Goal: Check status: Check status

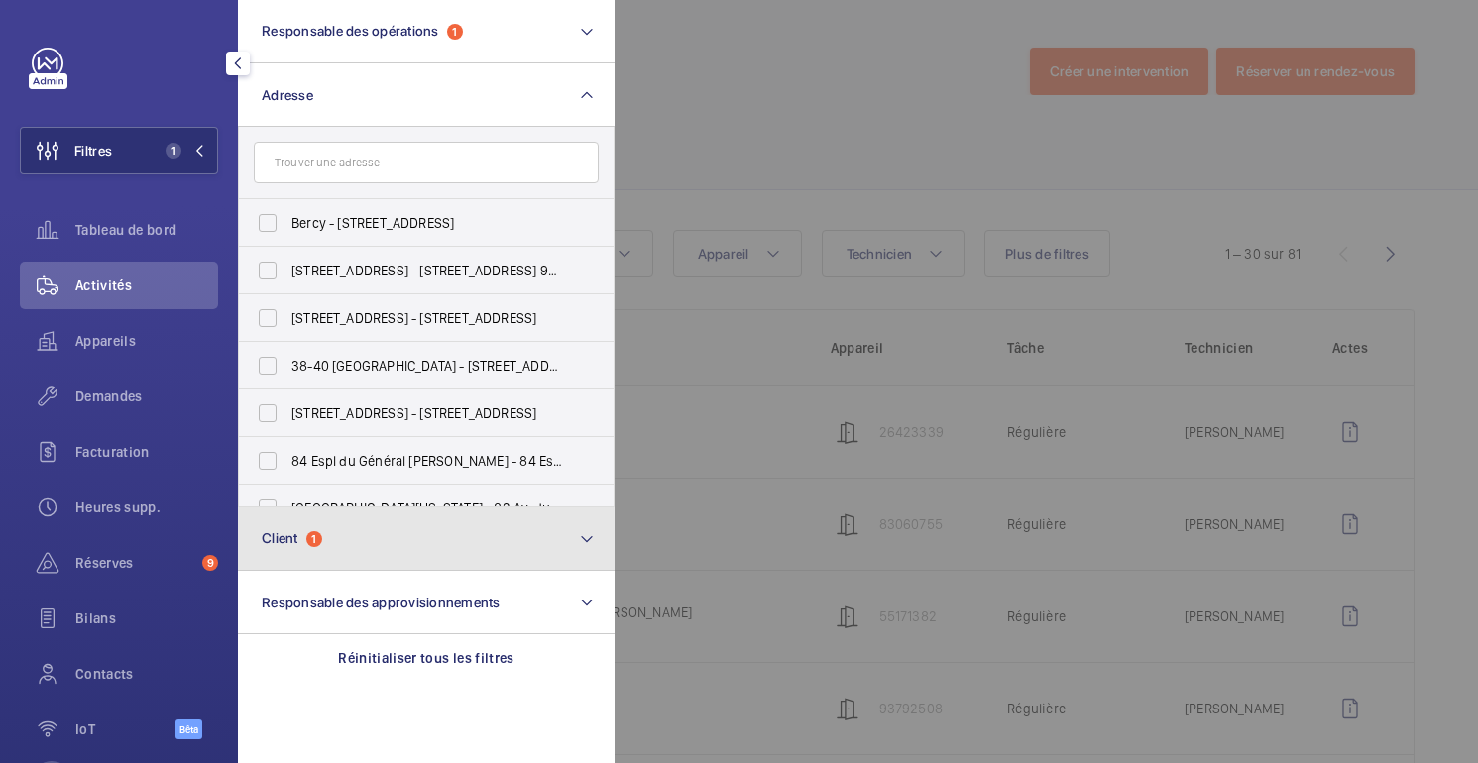
click at [336, 529] on button "Client 1" at bounding box center [426, 539] width 377 height 63
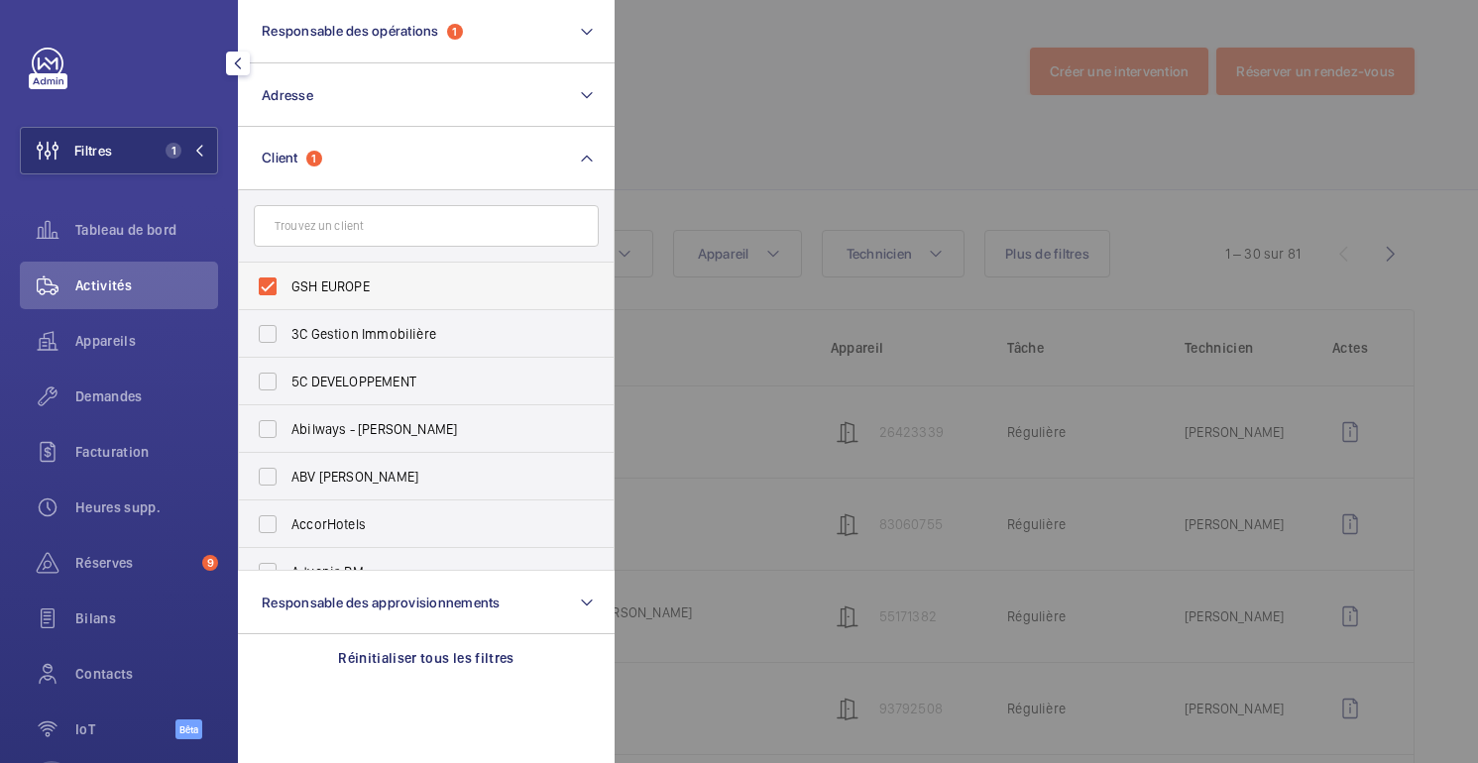
click at [326, 294] on span "GSH EUROPE" at bounding box center [427, 287] width 273 height 20
click at [288, 294] on input "GSH EUROPE" at bounding box center [268, 287] width 40 height 40
checkbox input "false"
click at [803, 62] on div at bounding box center [1354, 381] width 1478 height 763
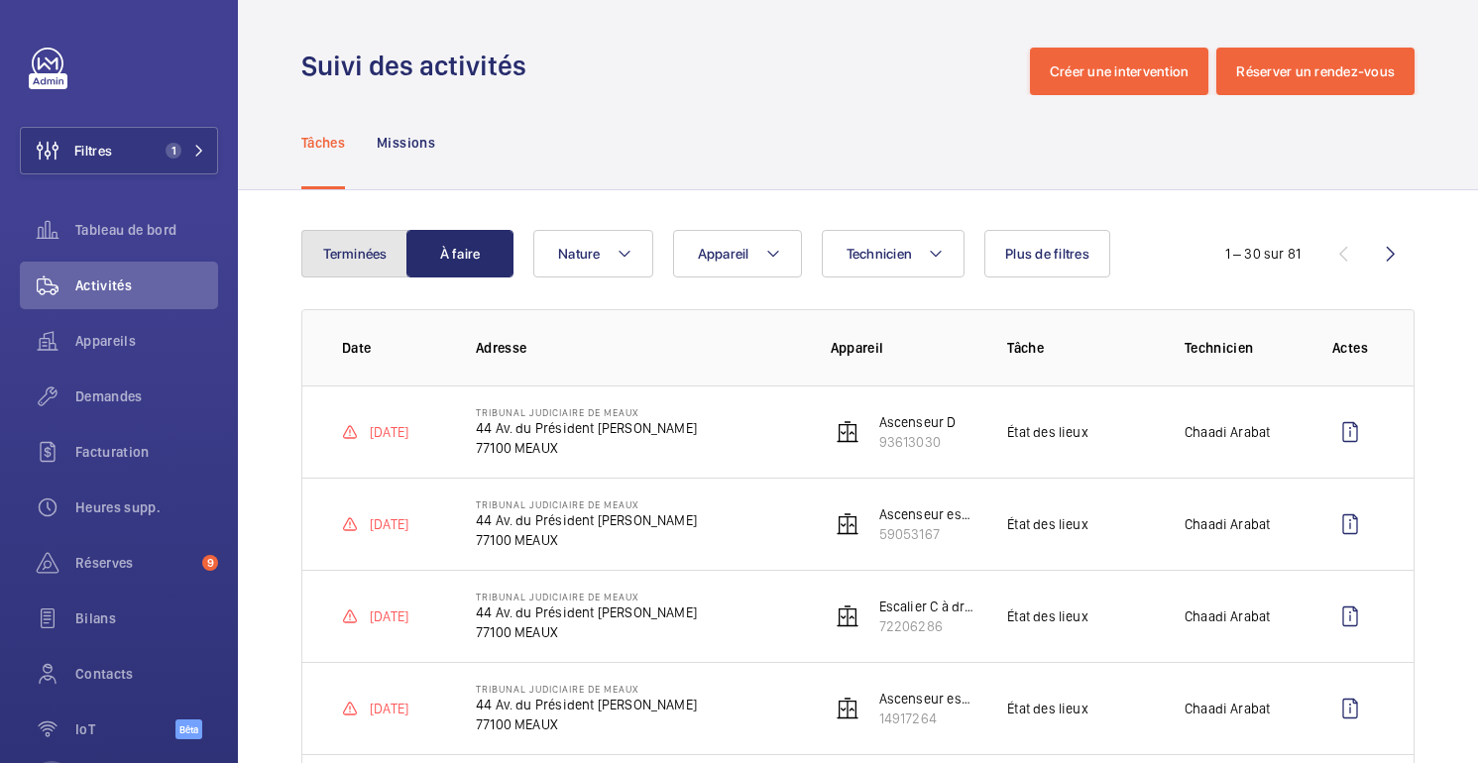
click at [353, 259] on font "Terminées" at bounding box center [354, 254] width 63 height 16
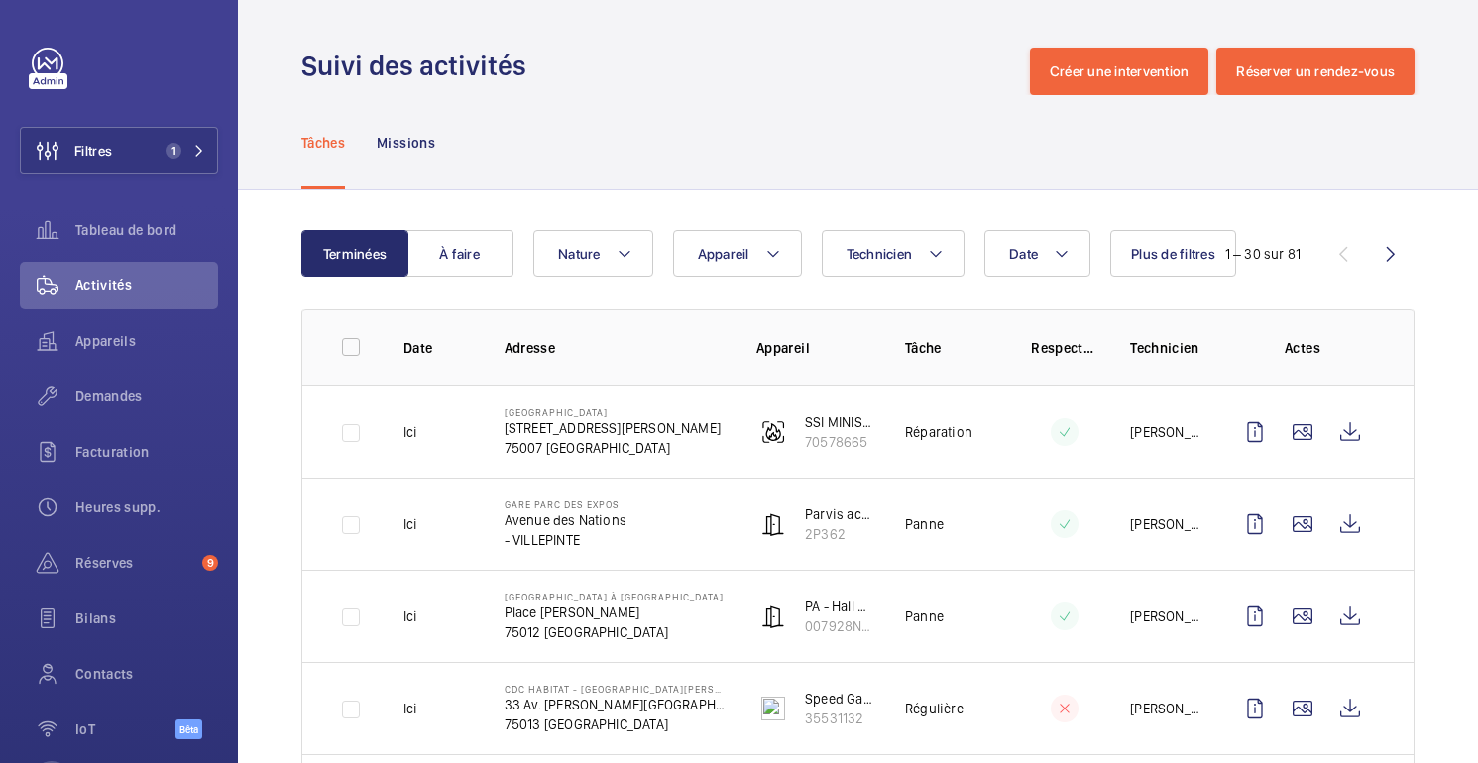
click at [1185, 248] on div "1 – 30 sur 81" at bounding box center [1296, 254] width 238 height 24
click at [1176, 259] on div "Terminées À faire Date Technicien Appareil Nature Plus de filtres 1 – 30 sur 81" at bounding box center [857, 254] width 1113 height 48
click at [110, 231] on font "Tableau de bord" at bounding box center [125, 230] width 101 height 16
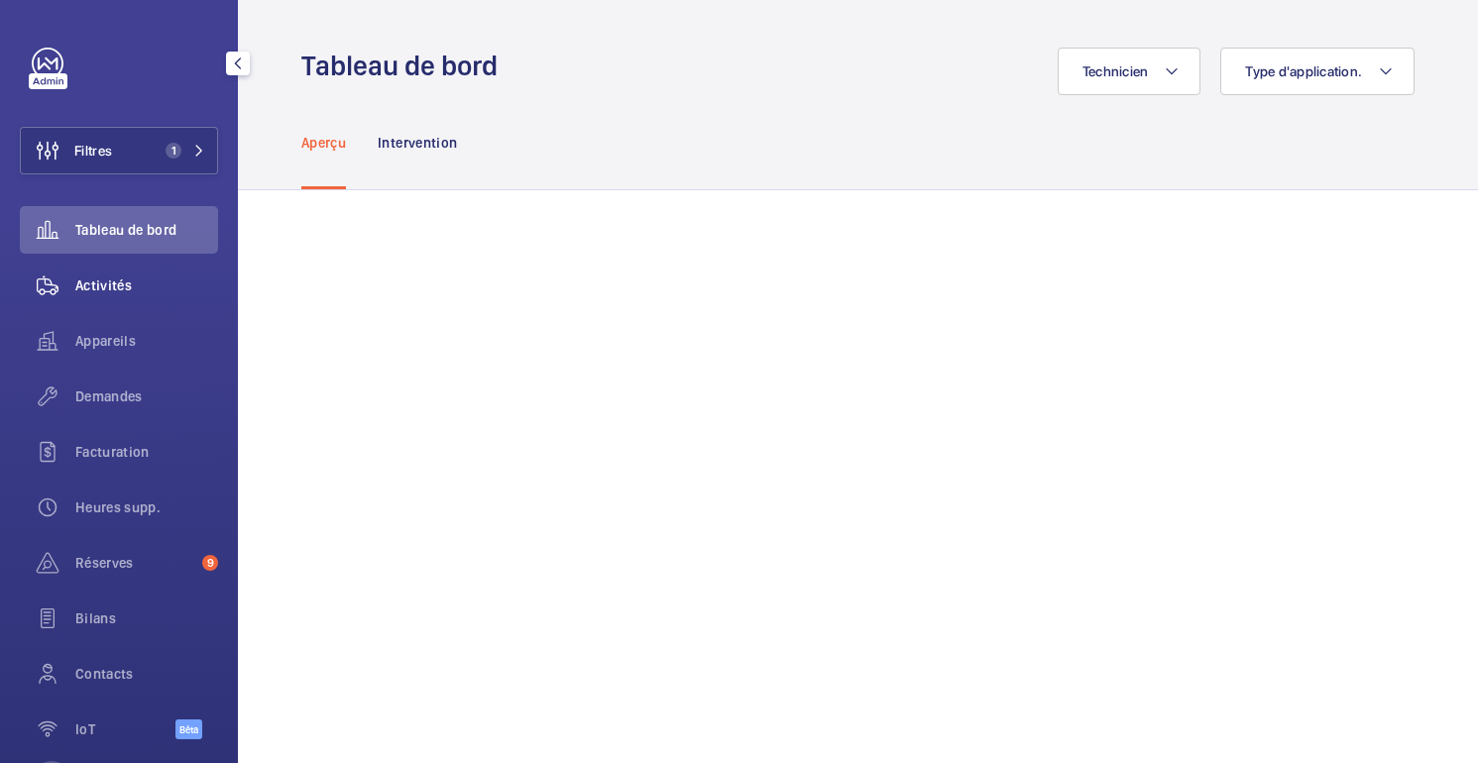
click at [106, 293] on font "Activités" at bounding box center [103, 286] width 57 height 16
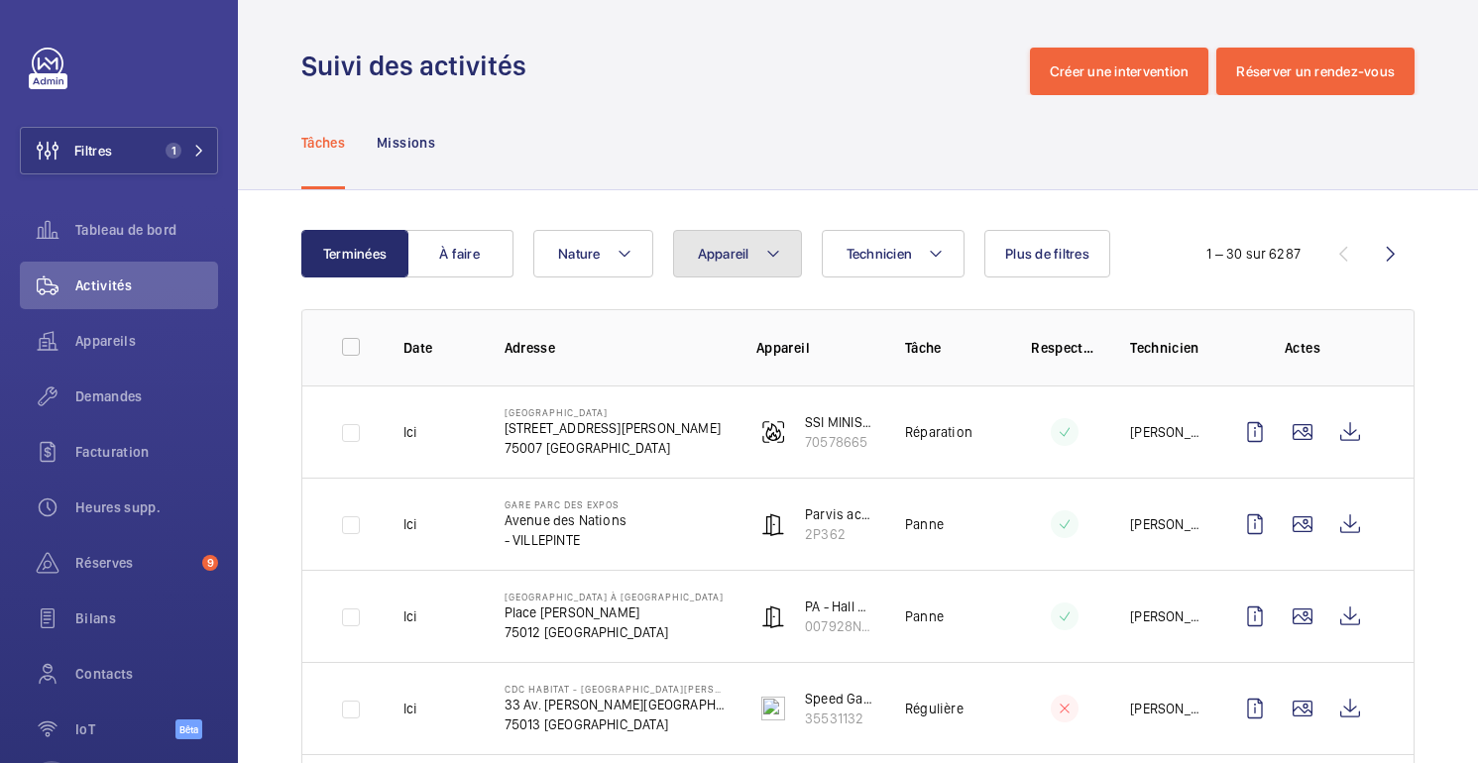
click at [722, 253] on font "Appareil" at bounding box center [724, 254] width 52 height 16
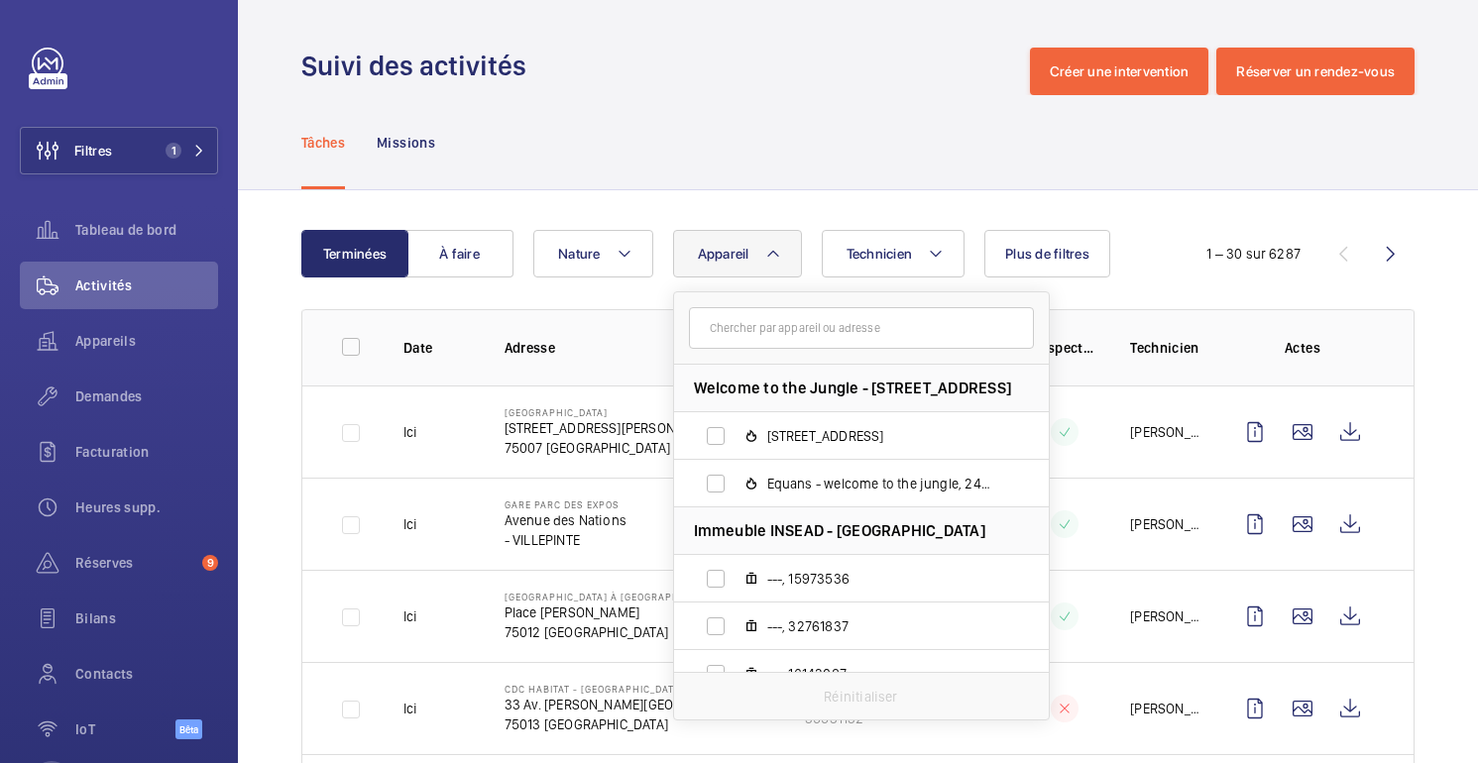
click at [773, 314] on input "text" at bounding box center [861, 328] width 345 height 42
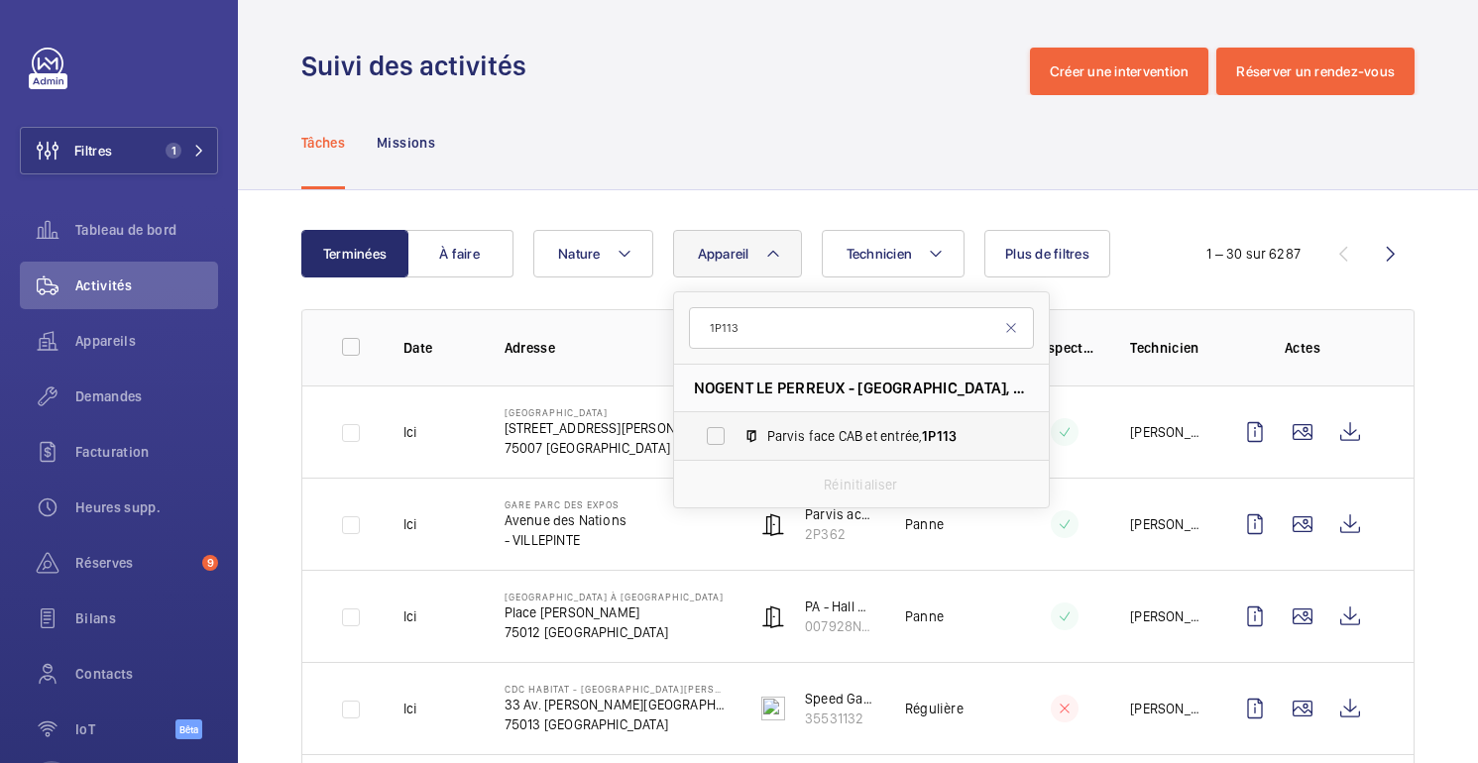
type input "1P113"
click at [843, 432] on span "Parvis face CAB et entrée, 1P113" at bounding box center [882, 436] width 230 height 20
click at [736, 432] on input "Parvis face CAB et entrée, 1P113" at bounding box center [716, 436] width 40 height 40
checkbox input "true"
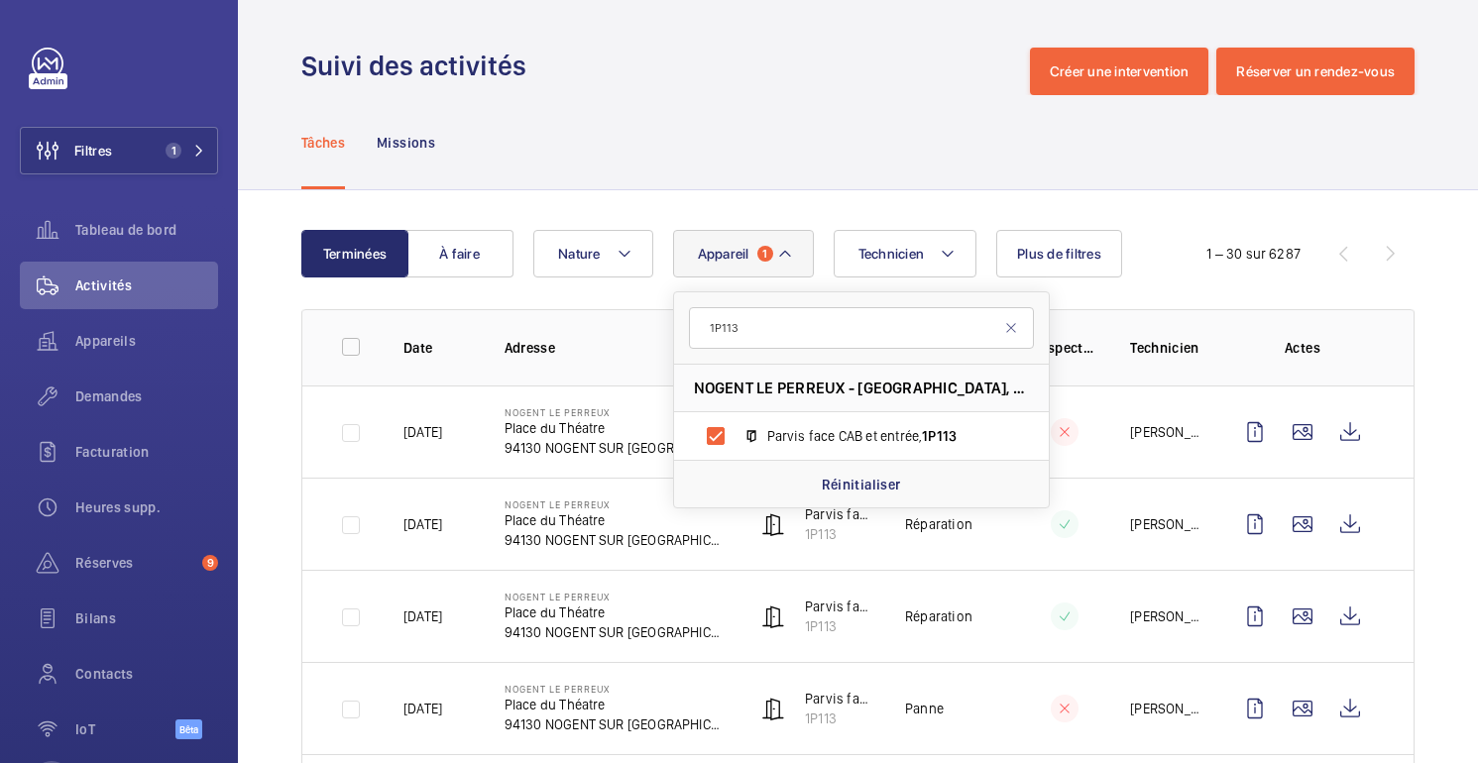
click at [834, 143] on div "Tâches Missions" at bounding box center [857, 142] width 1113 height 94
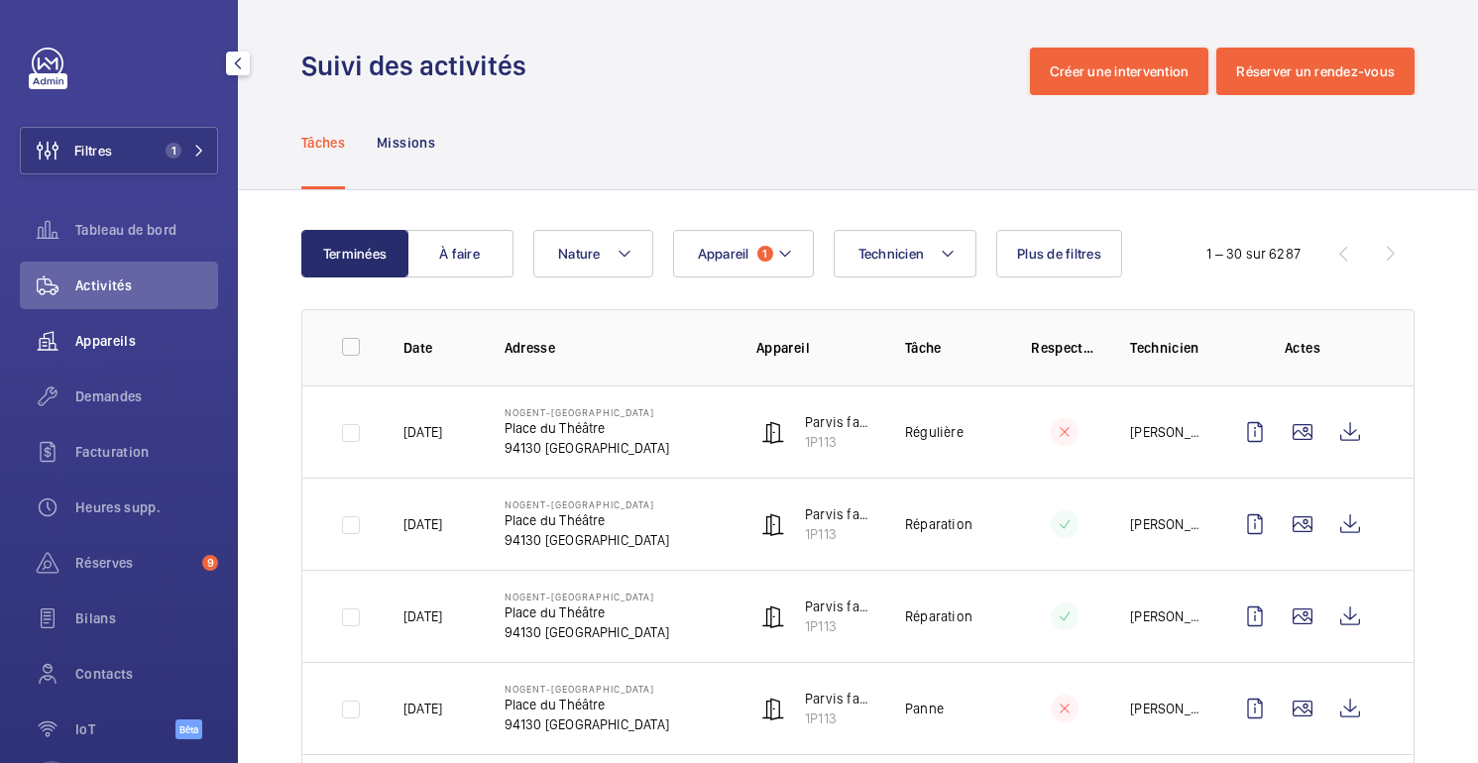
click at [93, 345] on font "Appareils" at bounding box center [105, 341] width 60 height 16
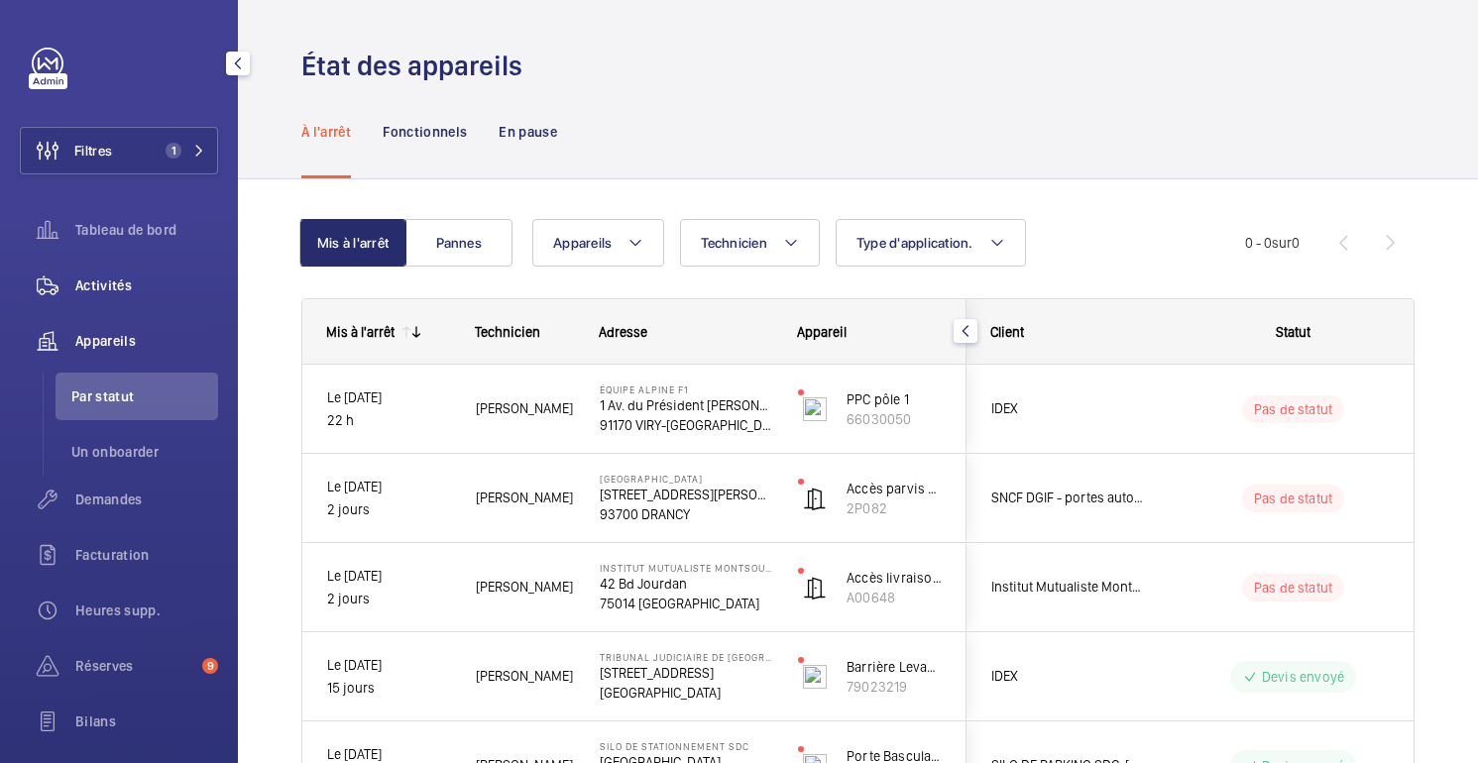
click at [133, 281] on span "Activités" at bounding box center [146, 286] width 143 height 20
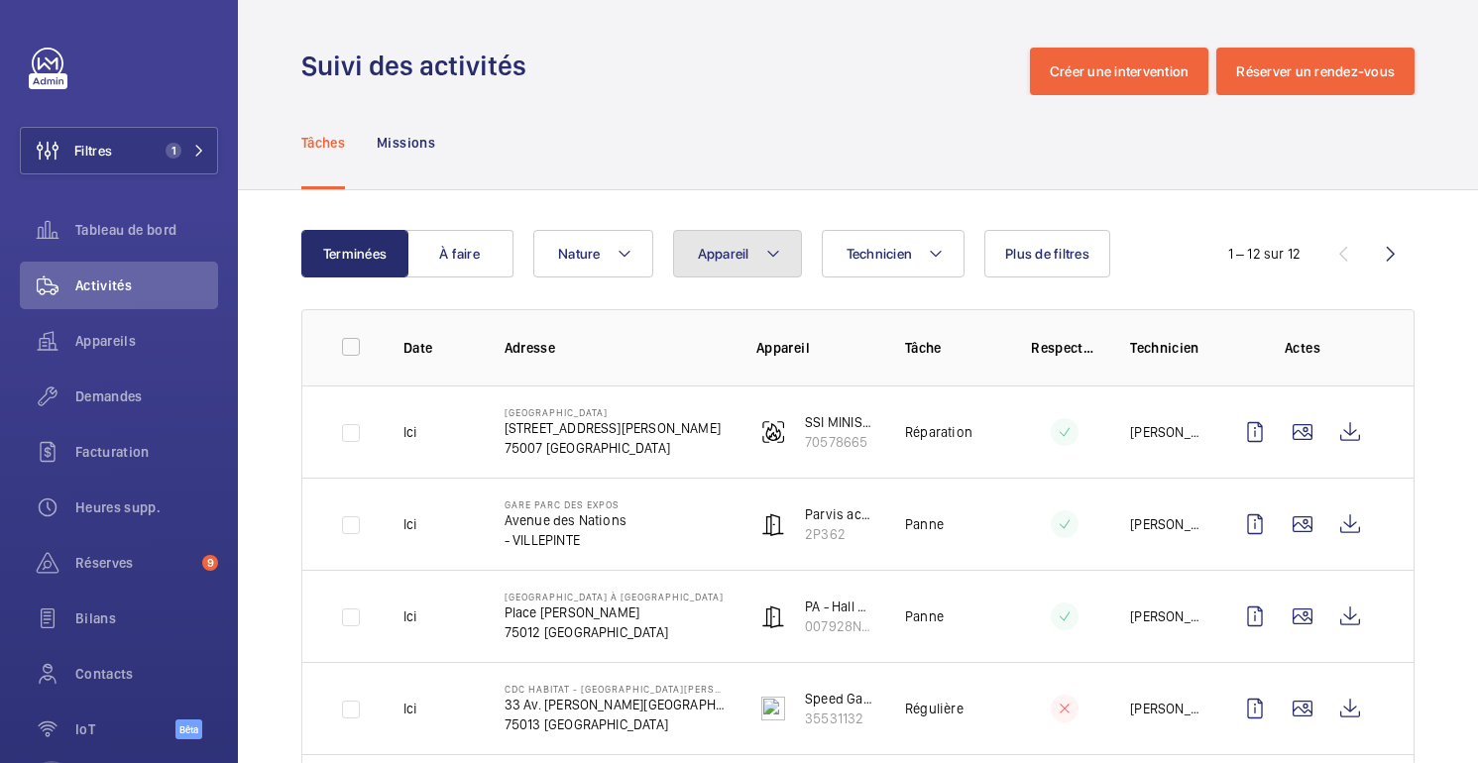
click at [745, 256] on font "Appareil" at bounding box center [724, 254] width 52 height 16
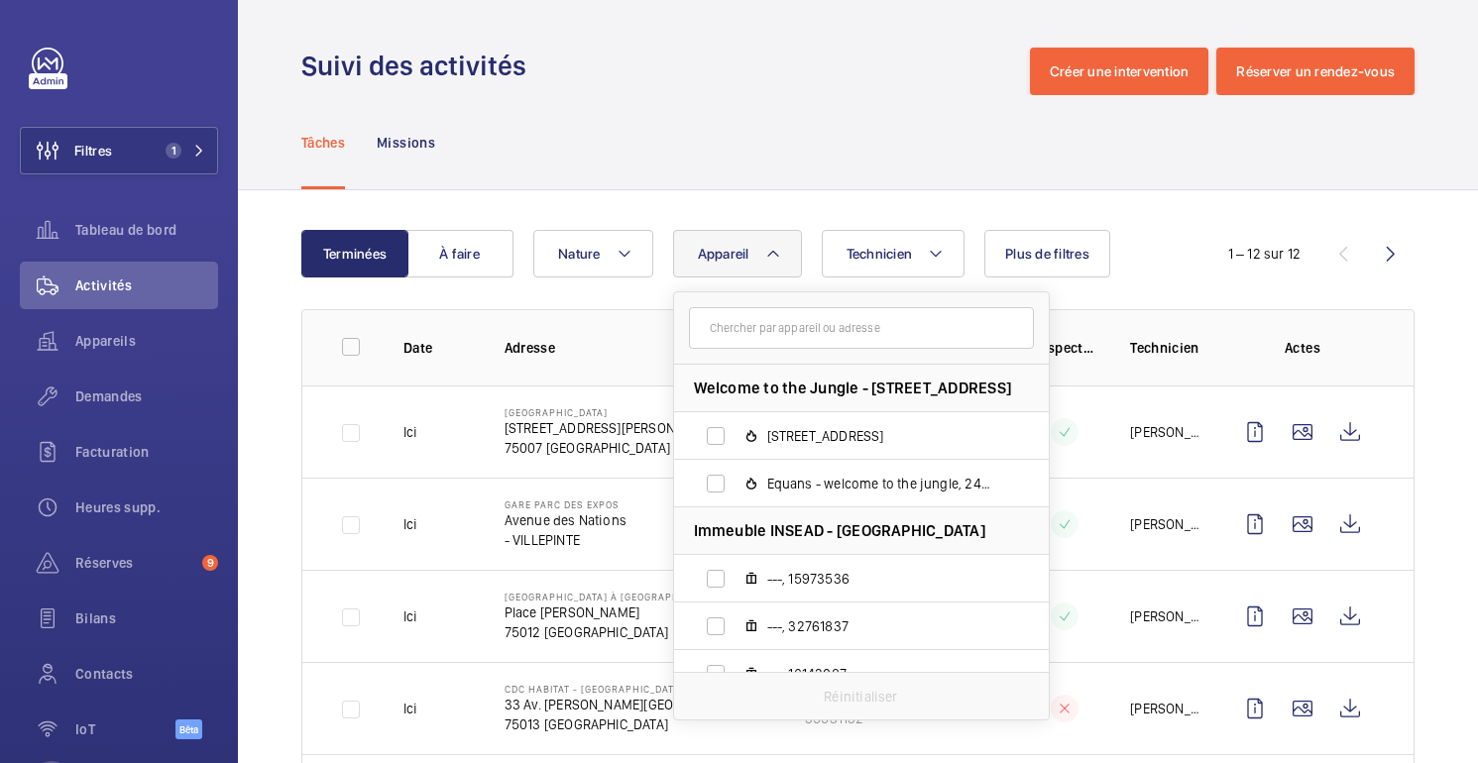
click at [818, 325] on input "text" at bounding box center [861, 328] width 345 height 42
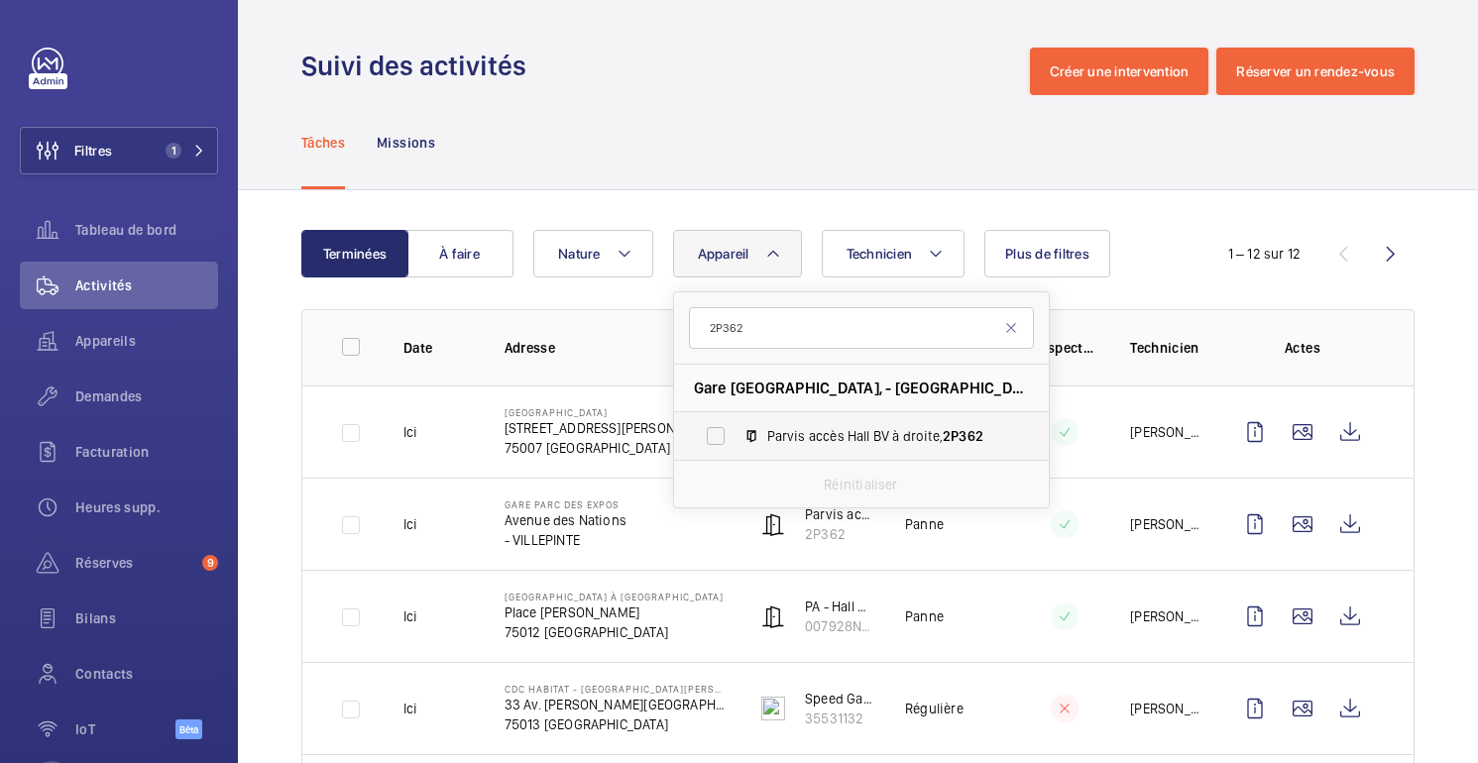
type input "2P362"
click at [856, 440] on span "Parvis accès Hall BV à droite, 2P362" at bounding box center [882, 436] width 230 height 20
click at [736, 440] on input "Parvis accès Hall BV à droite, 2P362" at bounding box center [716, 436] width 40 height 40
checkbox input "true"
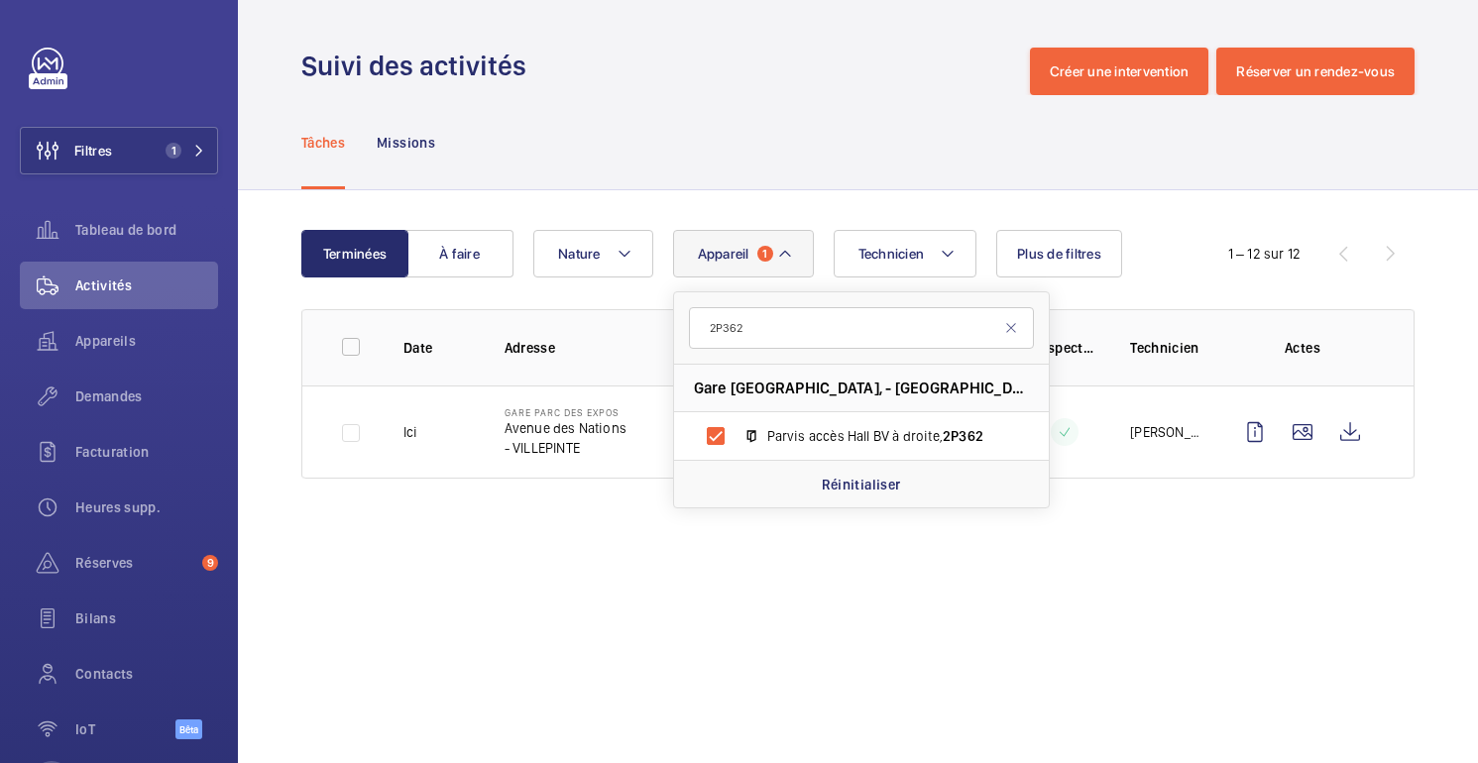
click at [807, 175] on div "Tâches Missions" at bounding box center [857, 142] width 1113 height 94
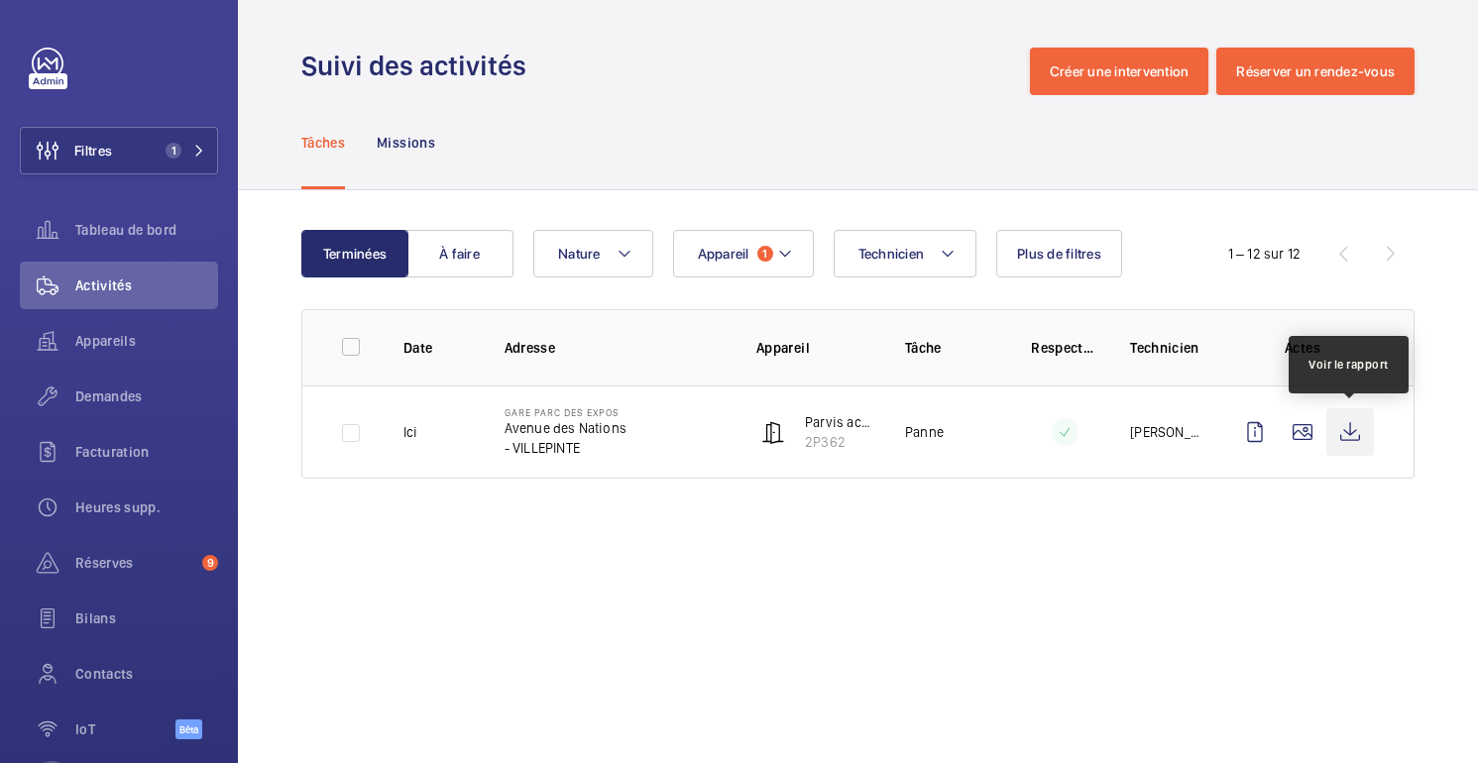
click at [1354, 441] on wm-front-icon-button at bounding box center [1351, 432] width 48 height 48
click at [1353, 430] on wm-front-icon-button at bounding box center [1351, 432] width 48 height 48
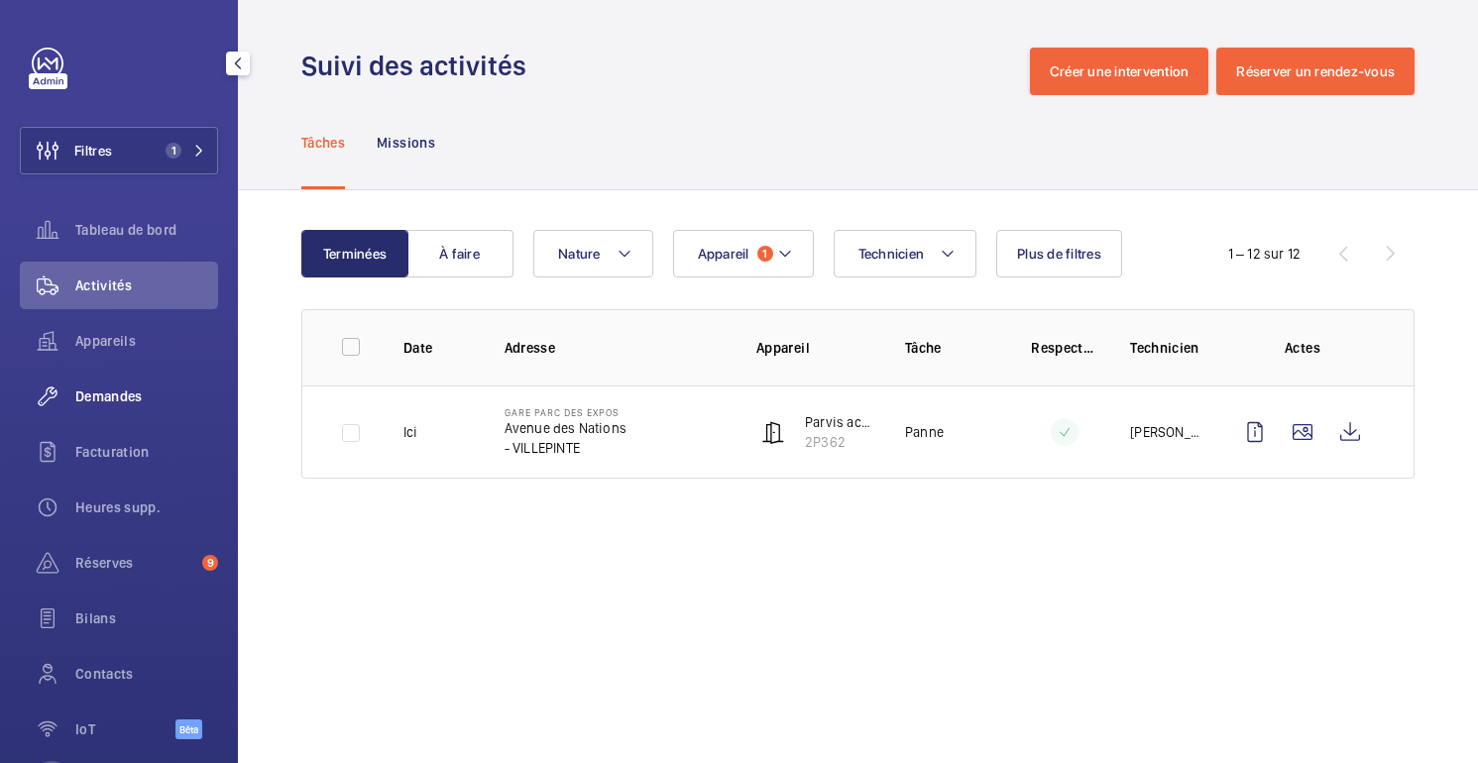
click at [124, 397] on font "Demandes" at bounding box center [108, 397] width 67 height 16
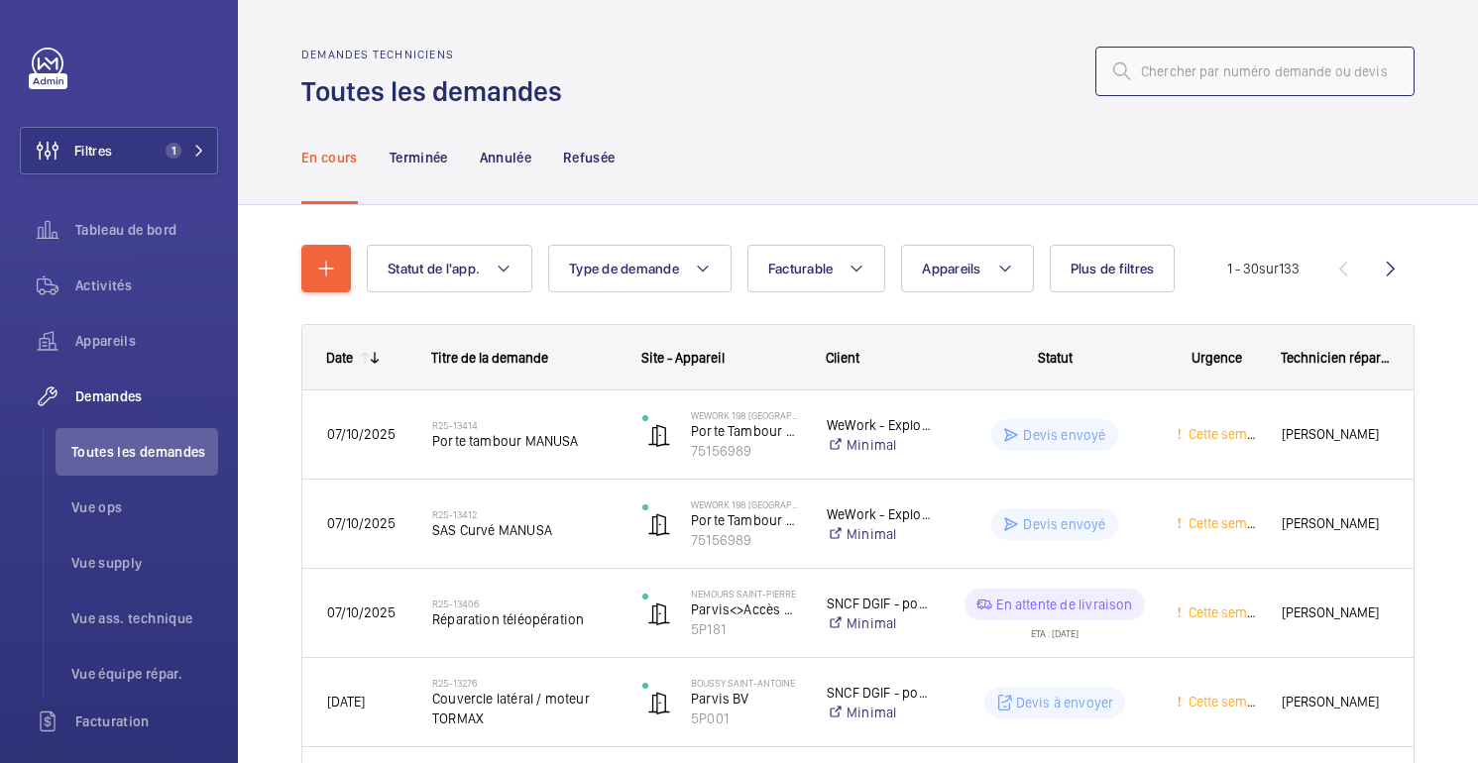
click at [1284, 88] on input "text" at bounding box center [1255, 72] width 319 height 50
paste input "13454"
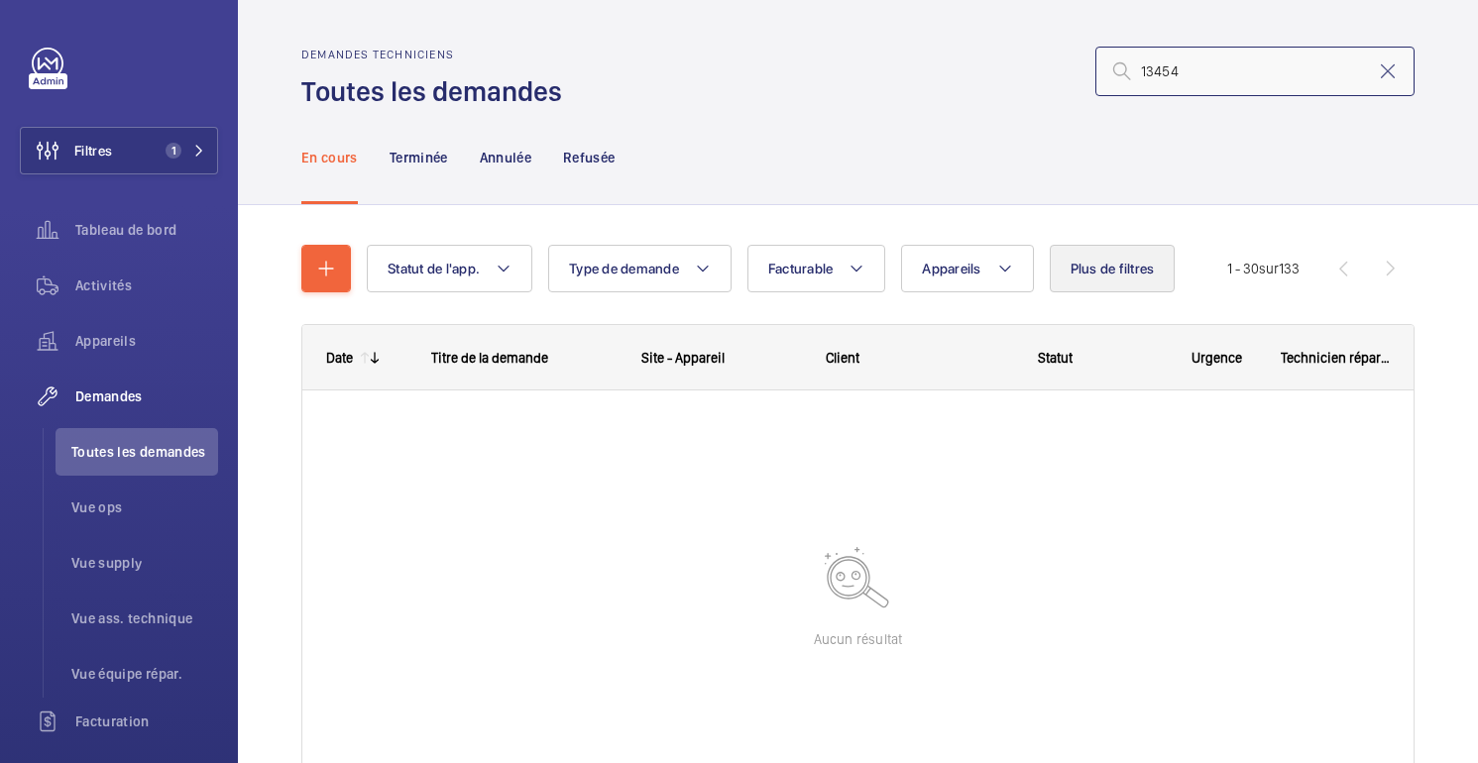
type input "13454"
click at [1142, 261] on font "Plus de filtres" at bounding box center [1113, 269] width 84 height 16
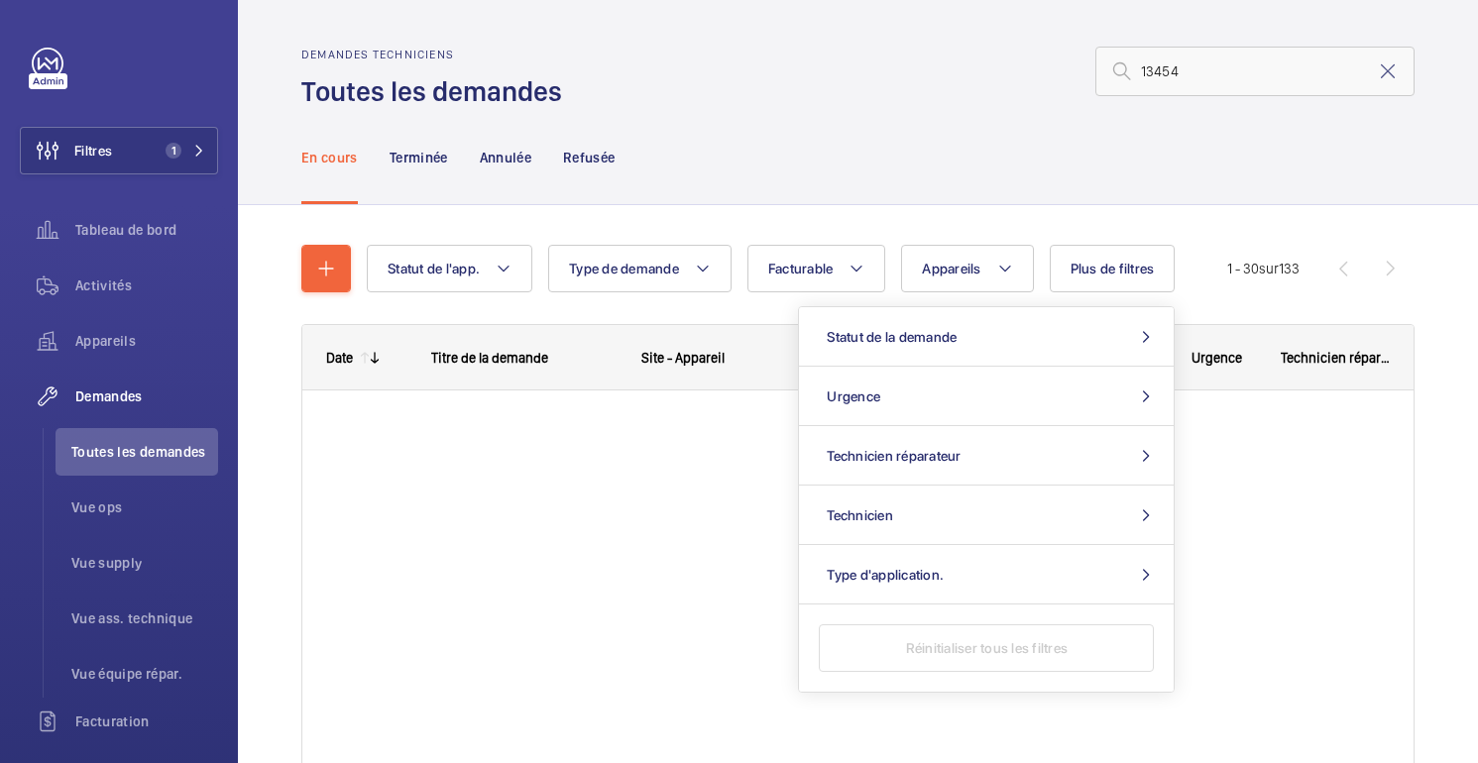
click at [1023, 175] on div "En cours Terminée Annulée Refusée" at bounding box center [857, 157] width 1113 height 94
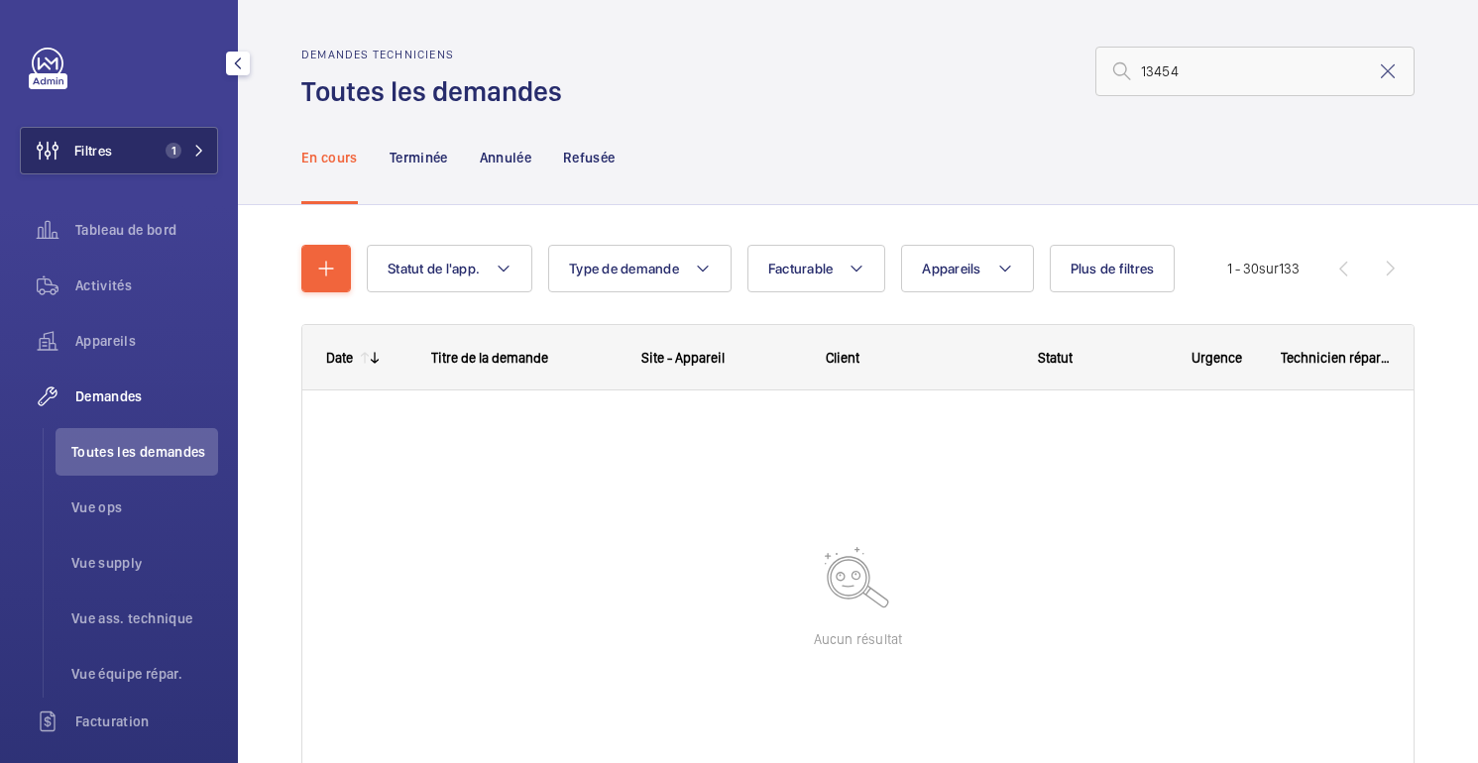
click at [130, 142] on button "Filtres 1" at bounding box center [119, 151] width 198 height 48
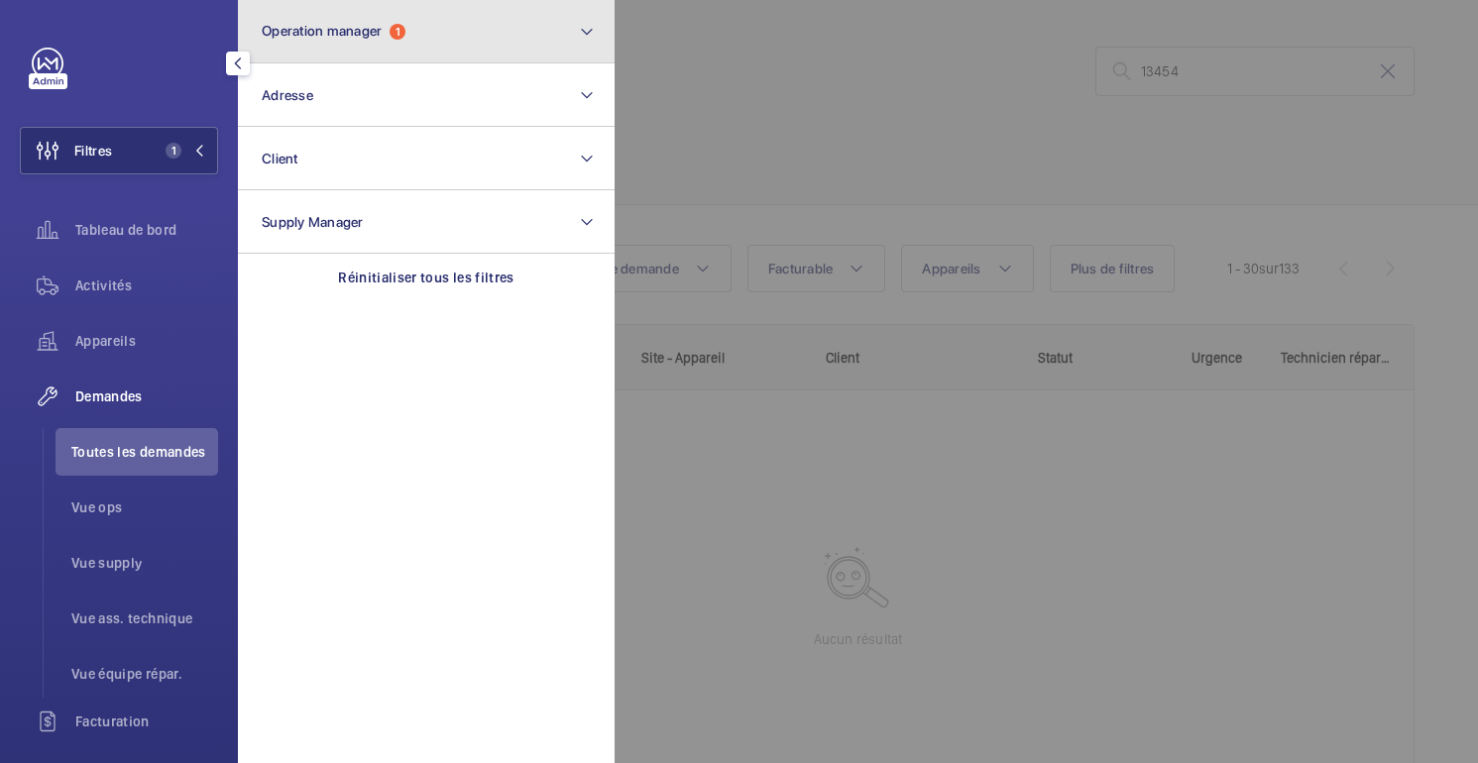
click at [370, 30] on span "Operation manager" at bounding box center [322, 31] width 120 height 16
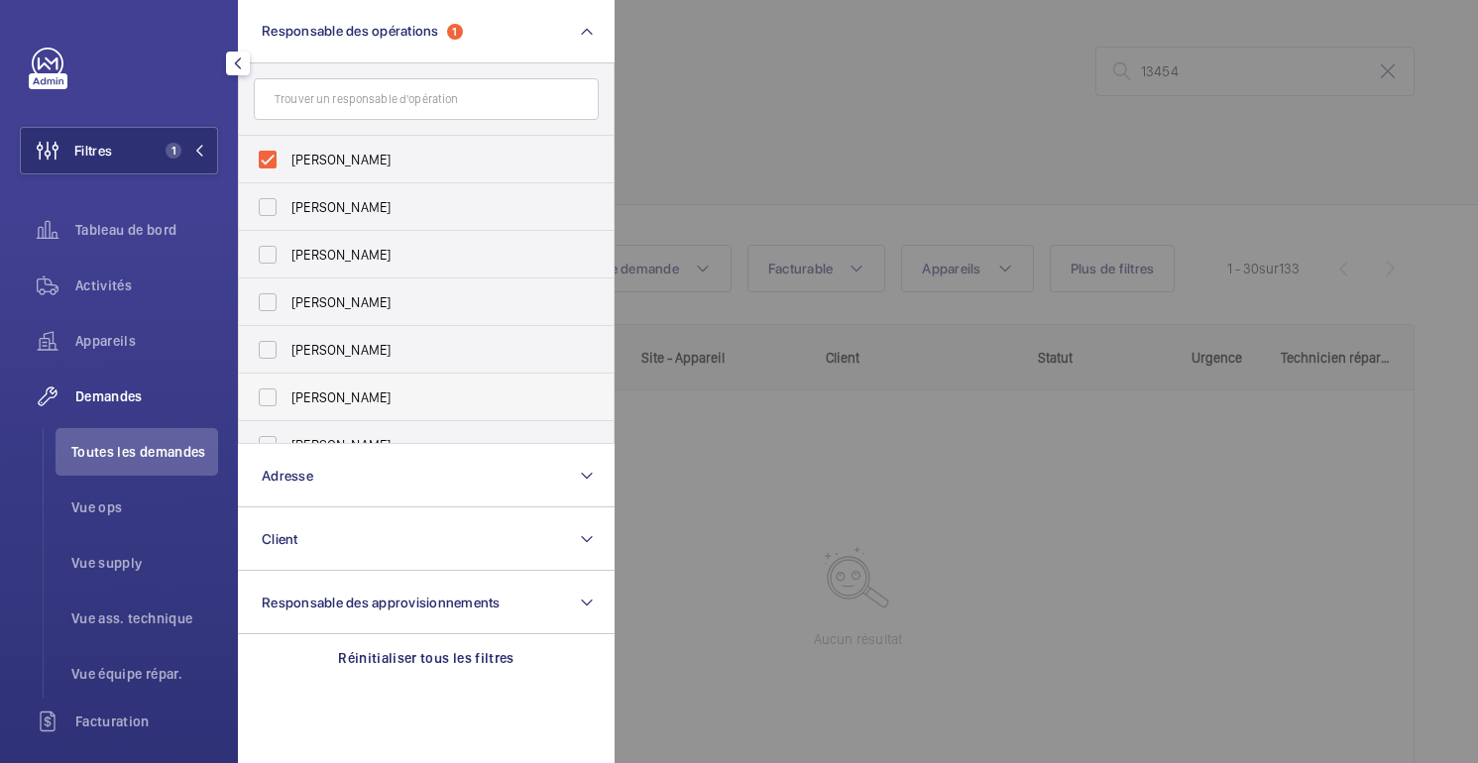
click at [348, 405] on font "[PERSON_NAME]" at bounding box center [340, 398] width 99 height 16
click at [288, 405] on input "[PERSON_NAME]" at bounding box center [268, 398] width 40 height 40
checkbox input "true"
click at [788, 67] on div at bounding box center [1354, 381] width 1478 height 763
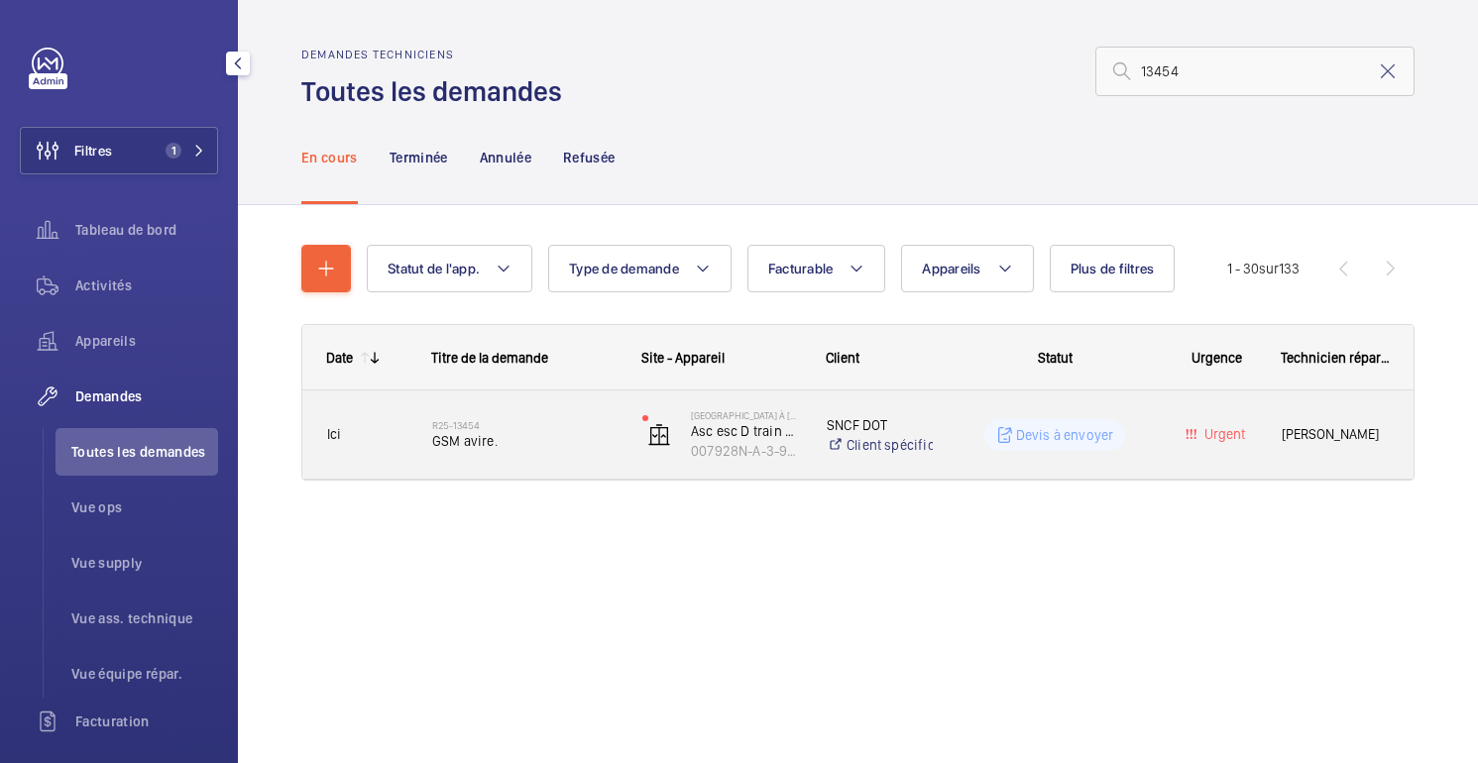
click at [1142, 422] on wm-front-pills-cell "Devis à envoyer" at bounding box center [1055, 435] width 192 height 32
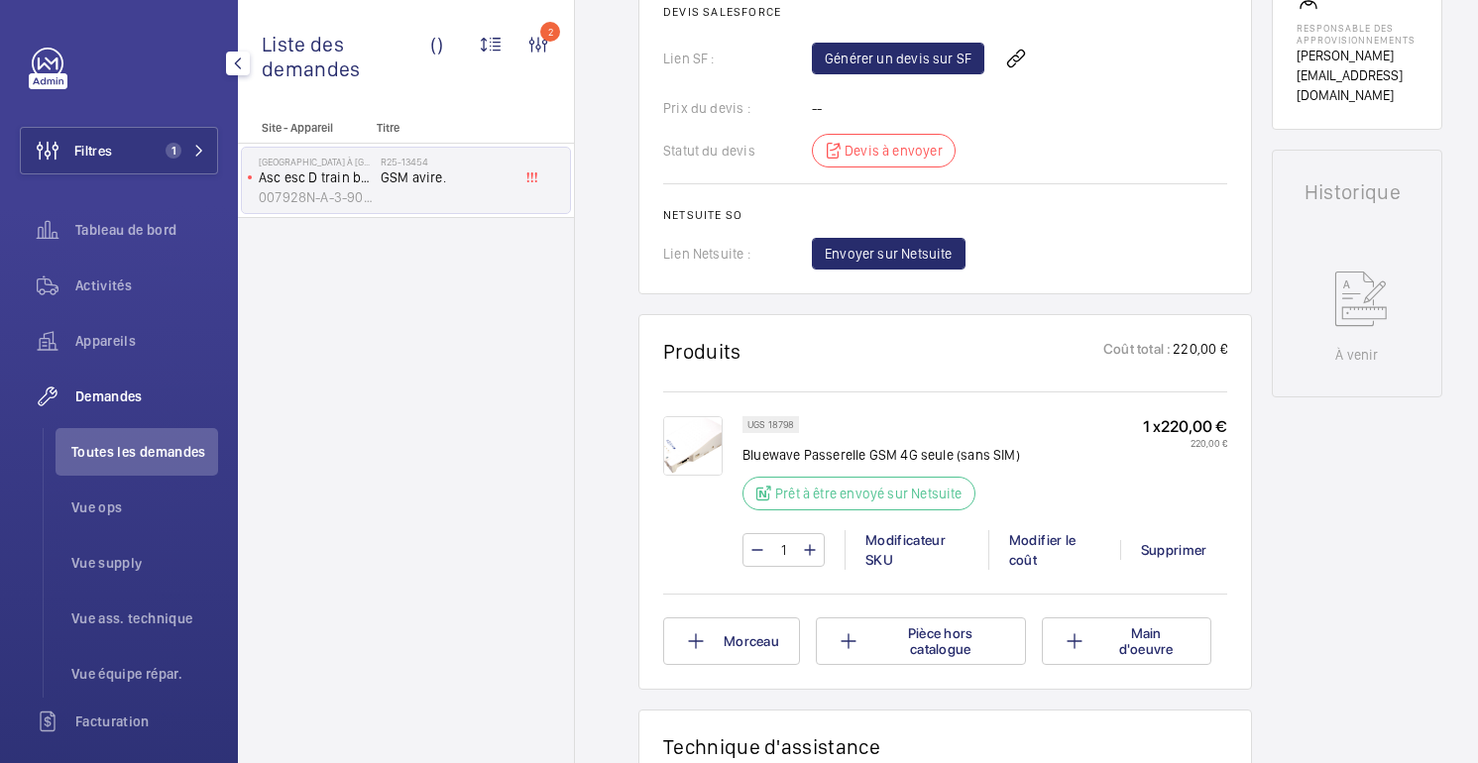
scroll to position [844, 0]
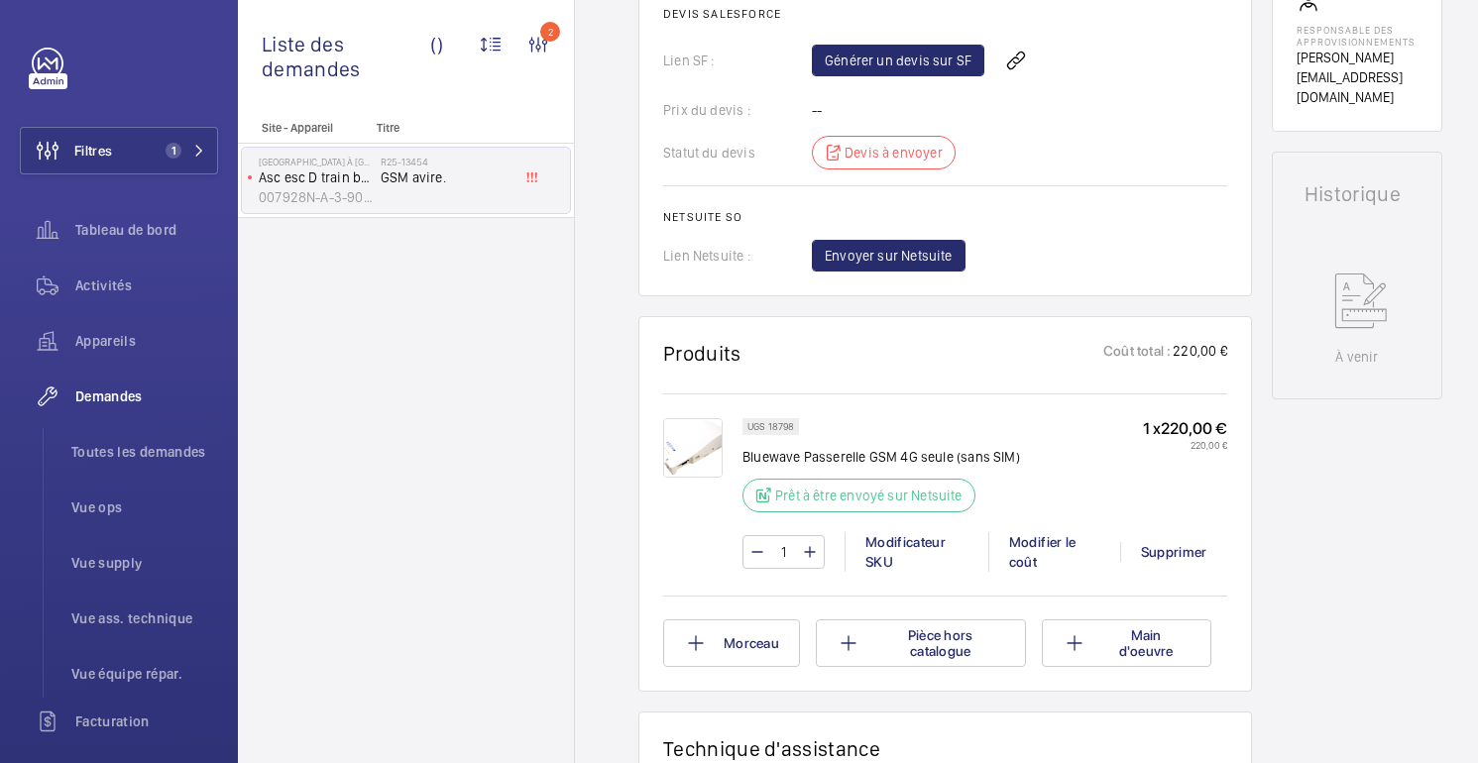
click at [693, 478] on img at bounding box center [692, 447] width 59 height 59
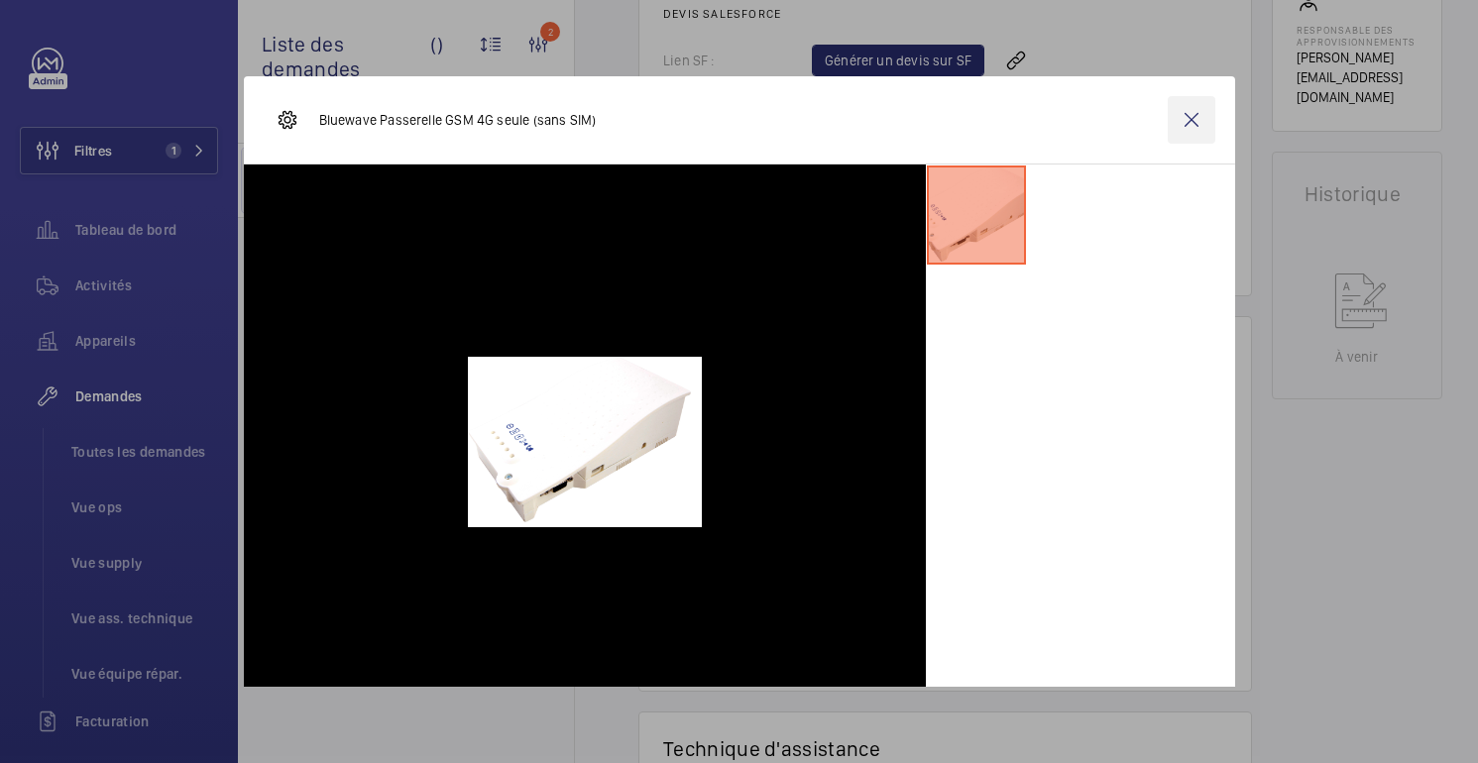
click at [1199, 125] on wm-front-icon-button at bounding box center [1192, 120] width 48 height 48
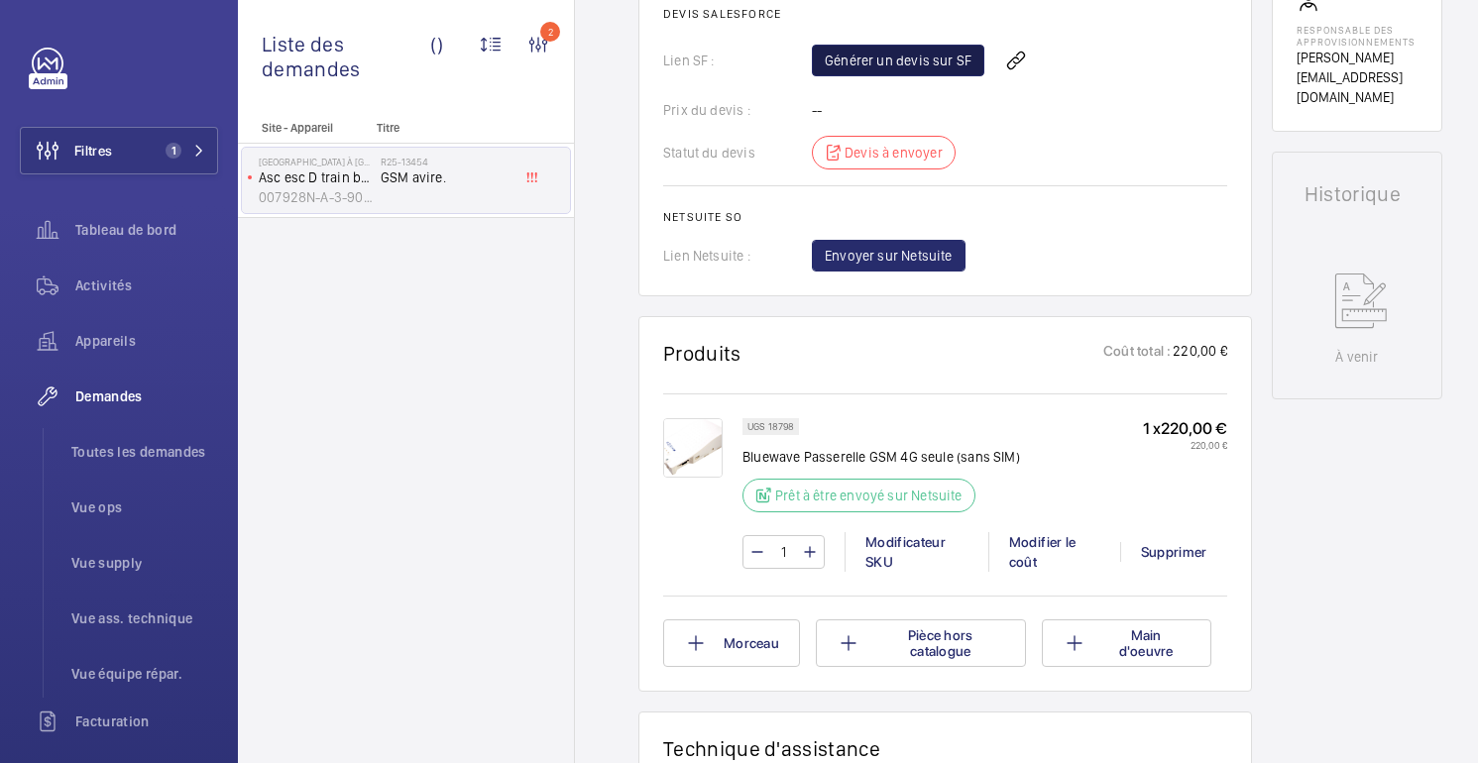
click at [896, 68] on font "Générer un devis sur SF" at bounding box center [898, 61] width 147 height 16
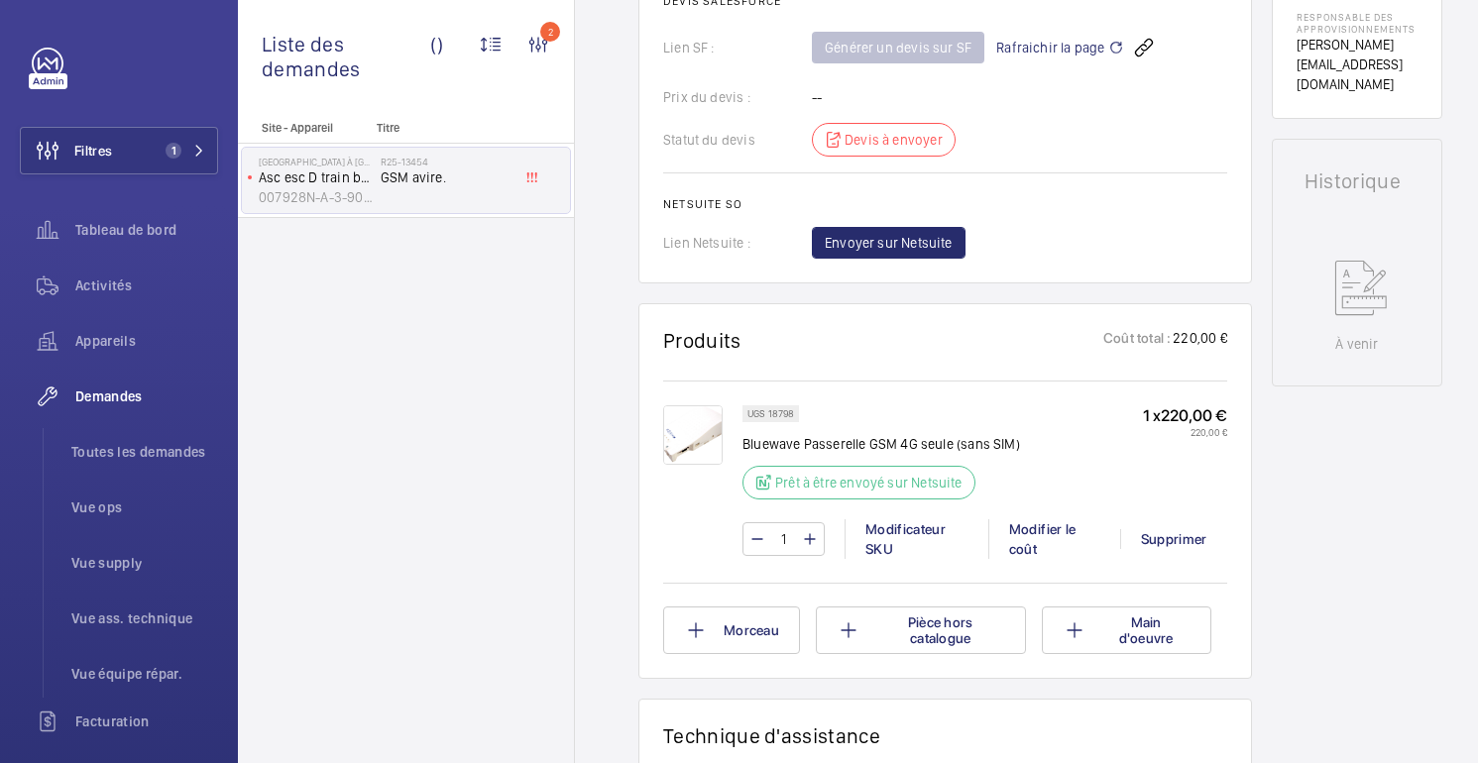
scroll to position [781, 0]
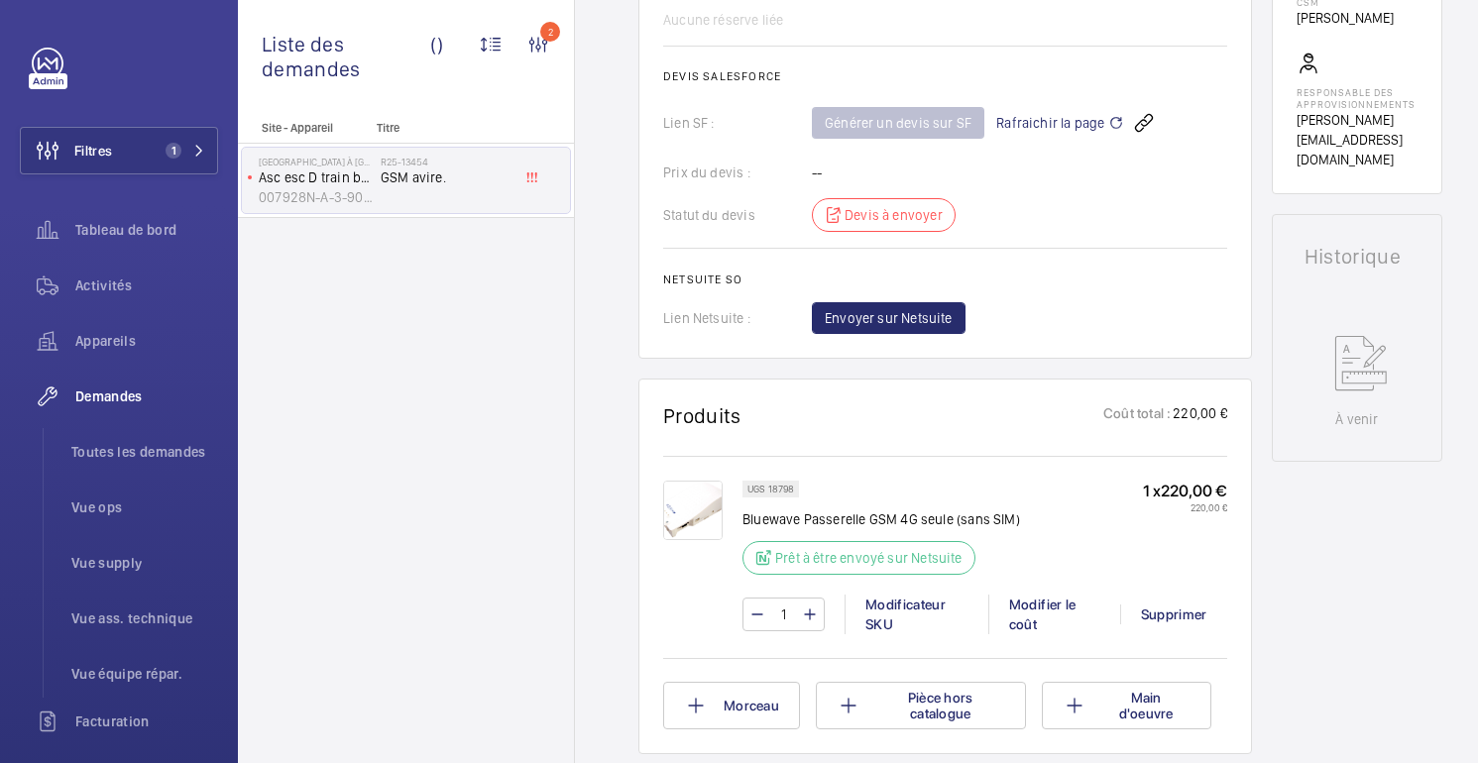
drag, startPoint x: 870, startPoint y: 538, endPoint x: 915, endPoint y: 540, distance: 45.7
click at [870, 527] on font "Bluewave Passerelle GSM 4G seule (sans SIM)" at bounding box center [882, 520] width 278 height 16
click at [900, 527] on font "Bluewave Passerelle GSM 4G seule (sans SIM)" at bounding box center [882, 520] width 278 height 16
drag, startPoint x: 915, startPoint y: 540, endPoint x: 803, endPoint y: 547, distance: 112.3
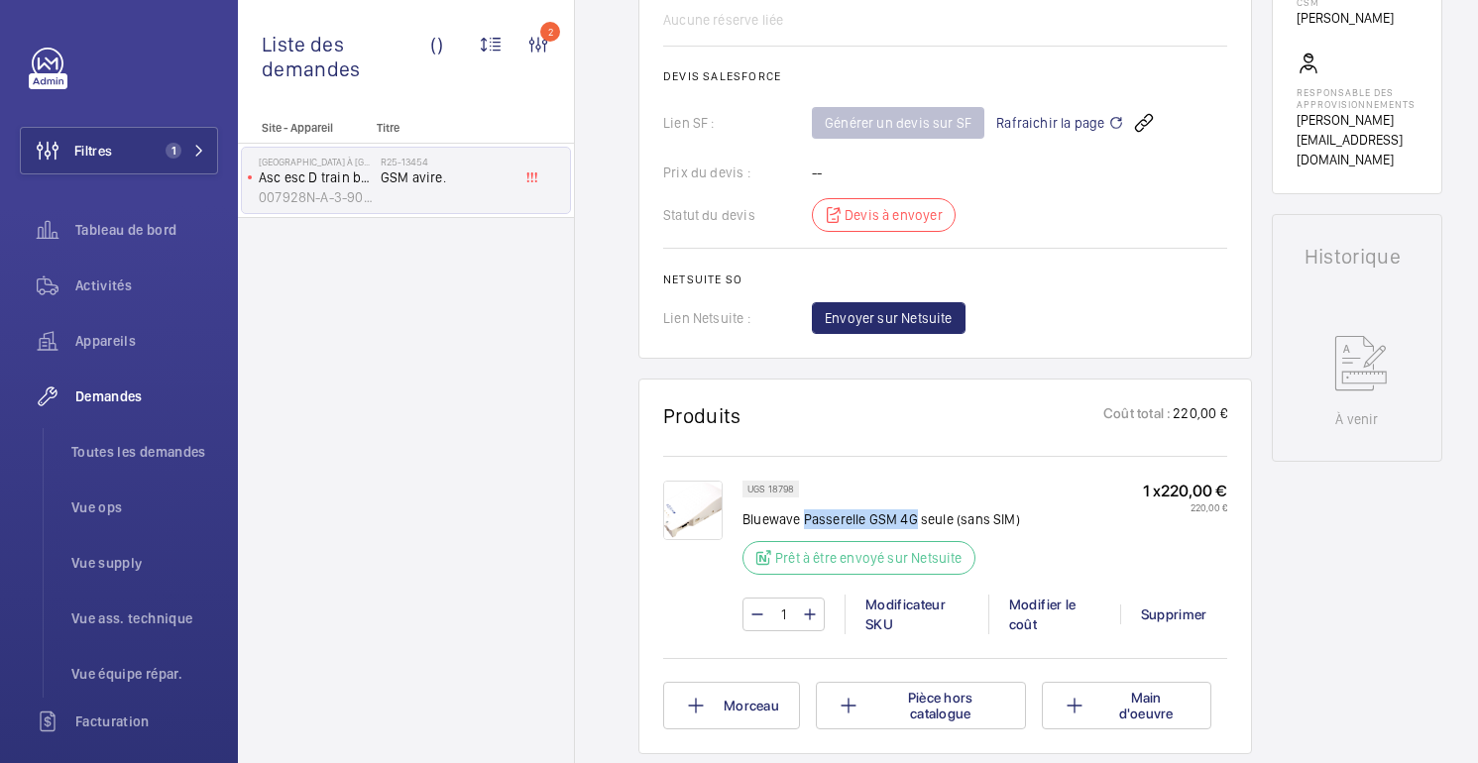
click at [803, 527] on font "Bluewave Passerelle GSM 4G seule (sans SIM)" at bounding box center [882, 520] width 278 height 16
copy font "Passerelle GSM 4G"
click at [1065, 135] on span "Rafraichir la page" at bounding box center [1060, 123] width 128 height 24
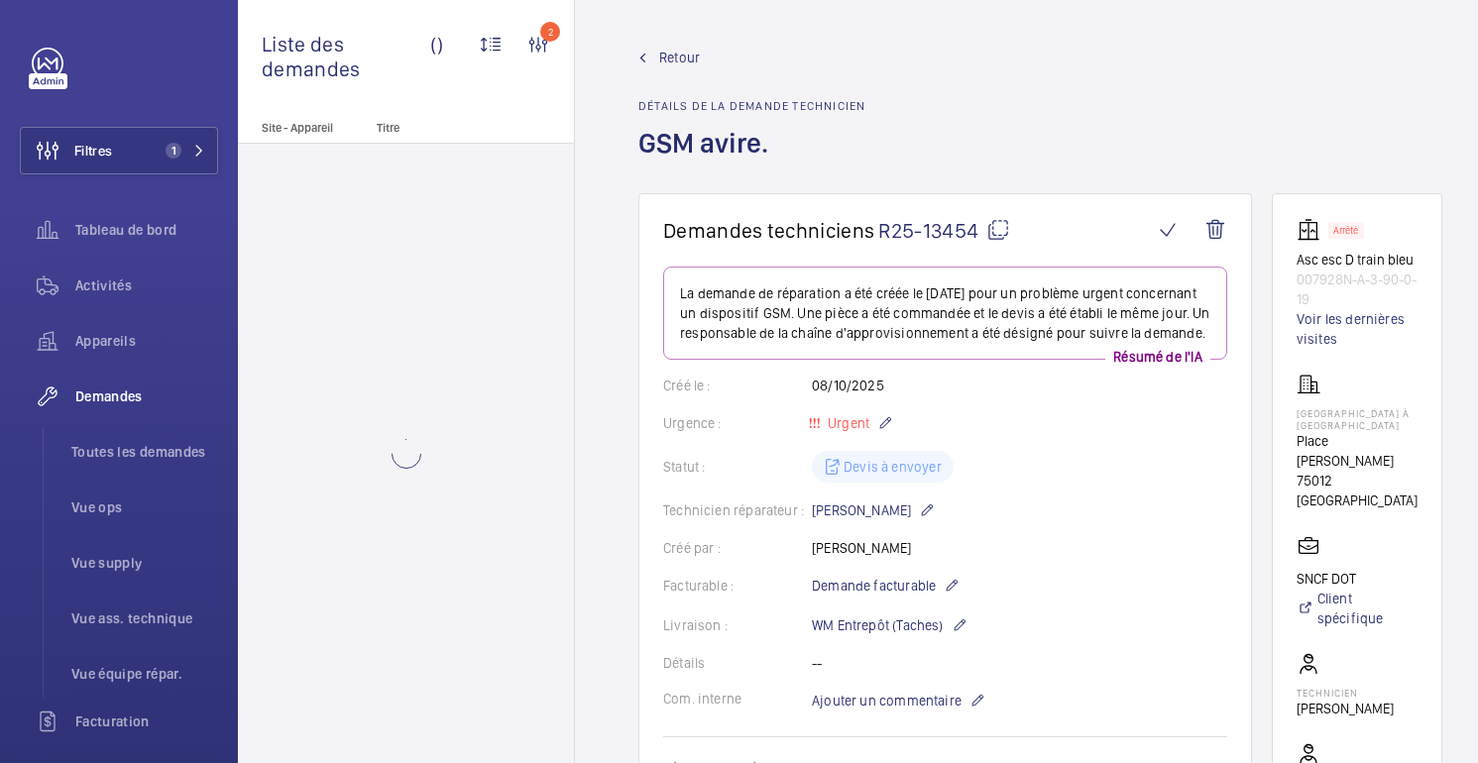
click at [1347, 473] on font "75012 [GEOGRAPHIC_DATA]" at bounding box center [1357, 491] width 121 height 36
copy wm-front-card-body "75012 [GEOGRAPHIC_DATA]"
drag, startPoint x: 1319, startPoint y: 296, endPoint x: 1291, endPoint y: 267, distance: 40.7
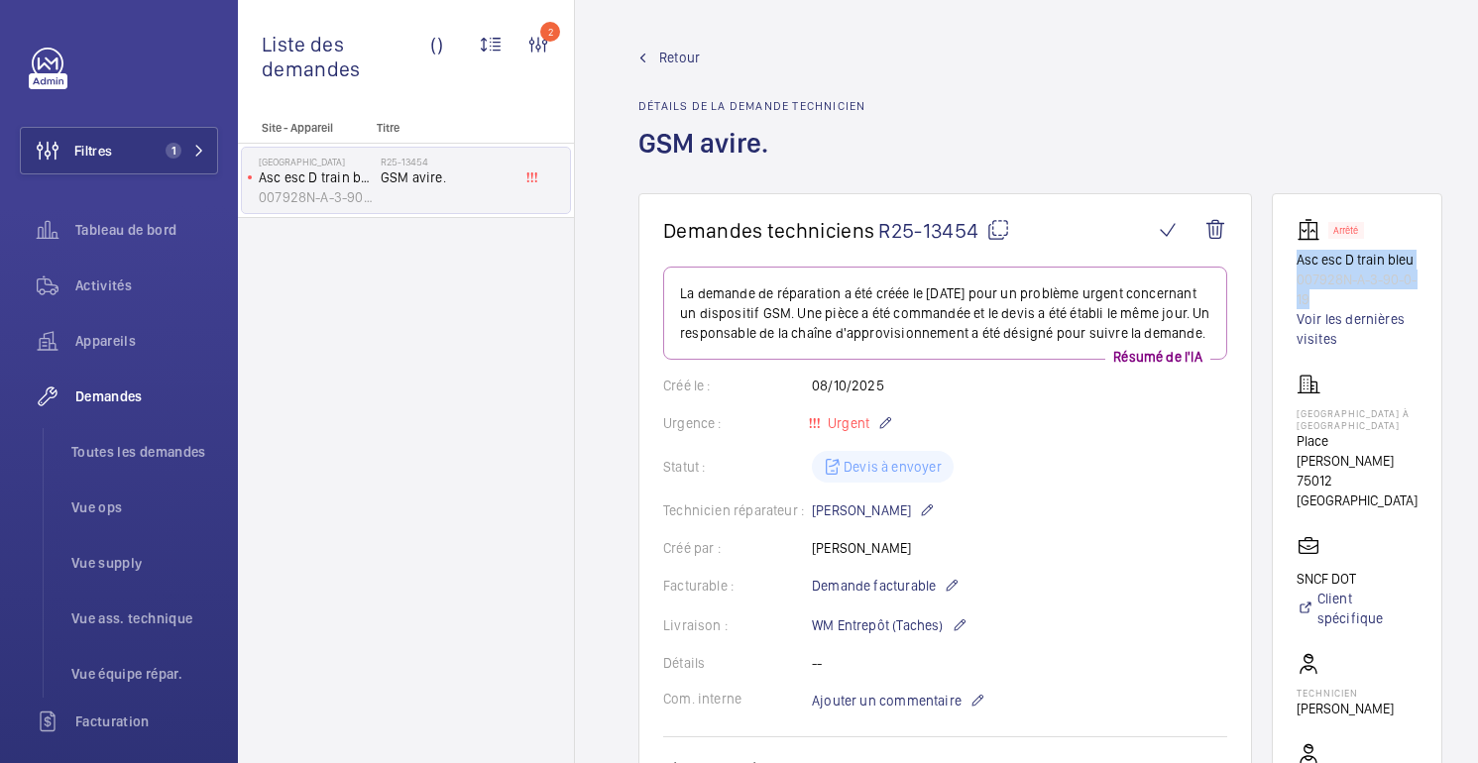
click at [1291, 267] on wm-front-card "Arrêté Asc esc D train bleu 007928N-A-3-90-0-19 Voir les dernières visites [GEO…" at bounding box center [1357, 584] width 171 height 782
copy div "Asc esc D train bleu 007928N-A-3-90-0-19"
click at [1418, 204] on wm-front-card "Arrêté Asc esc D train bleu 007928N-A-3-90-0-19 Voir les dernières visites [GEO…" at bounding box center [1357, 584] width 171 height 782
drag, startPoint x: 1312, startPoint y: 296, endPoint x: 1296, endPoint y: 262, distance: 38.2
click at [1295, 262] on wm-front-card "Arrêté Asc esc D train bleu 007928N-A-3-90-0-19 Voir les dernières visites [GEO…" at bounding box center [1357, 584] width 171 height 782
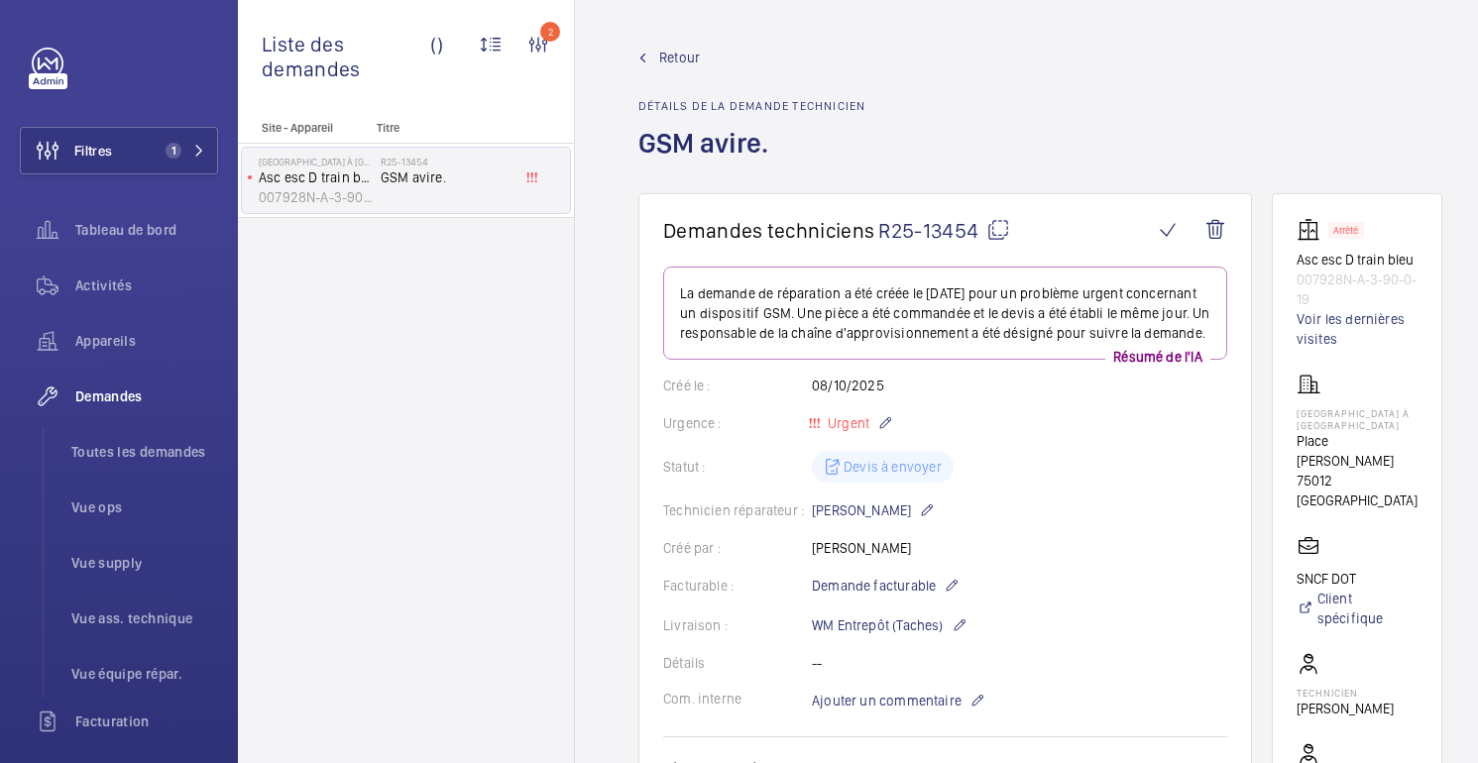
click at [1240, 165] on div "Retour Détails de la demande technicien GSM avire." at bounding box center [1041, 121] width 804 height 146
click at [645, 144] on font "GSM avire." at bounding box center [704, 143] width 130 height 34
drag, startPoint x: 760, startPoint y: 145, endPoint x: 723, endPoint y: 145, distance: 37.7
click at [760, 145] on font "GSM avire." at bounding box center [704, 143] width 130 height 34
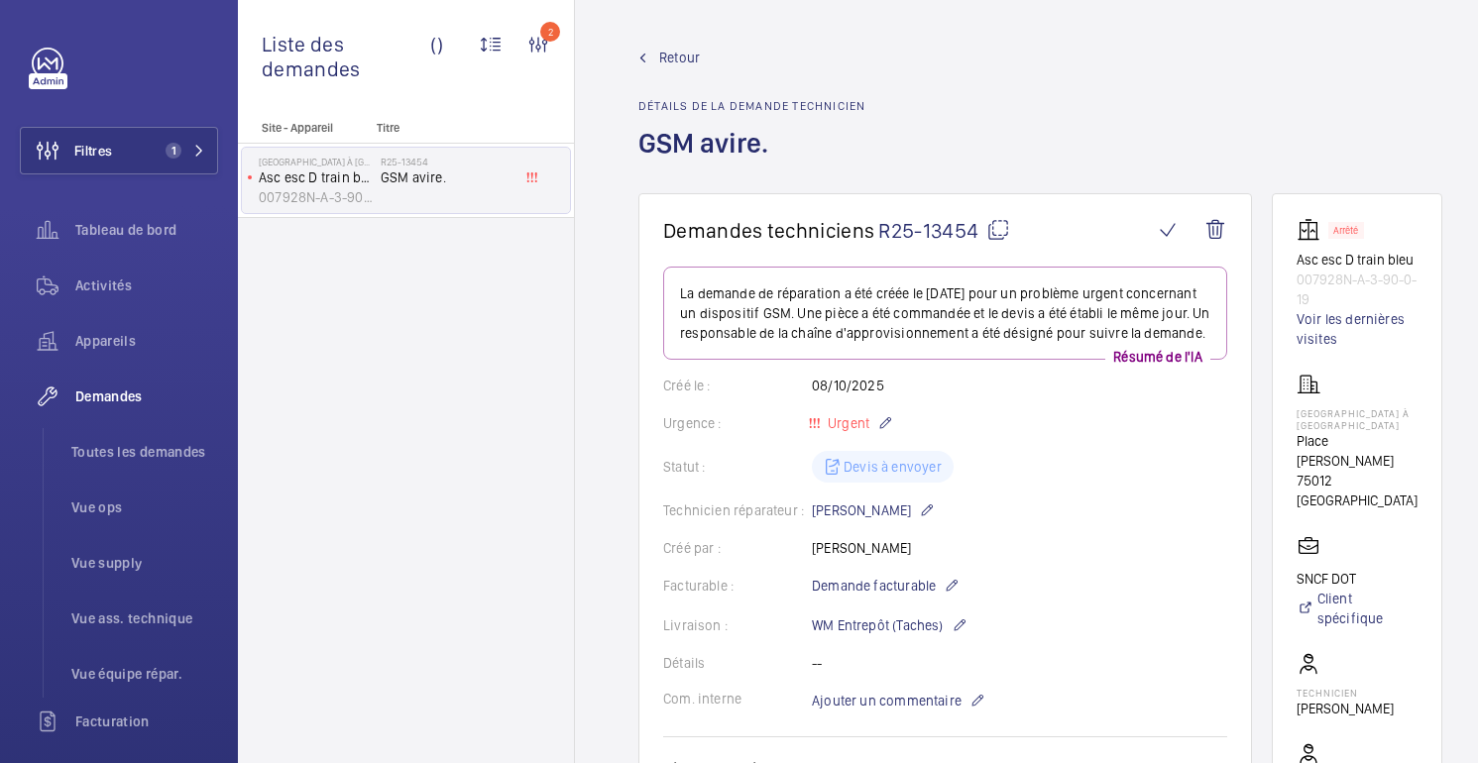
click at [643, 150] on font "GSM avire." at bounding box center [704, 143] width 130 height 34
click at [808, 143] on h1 "GSM avire." at bounding box center [752, 159] width 227 height 68
drag, startPoint x: 640, startPoint y: 107, endPoint x: 871, endPoint y: 109, distance: 230.0
click at [871, 109] on div "Retour Détails de la demande technicien GSM avire." at bounding box center [1041, 121] width 804 height 146
click at [839, 144] on h1 "GSM avire." at bounding box center [752, 159] width 227 height 68
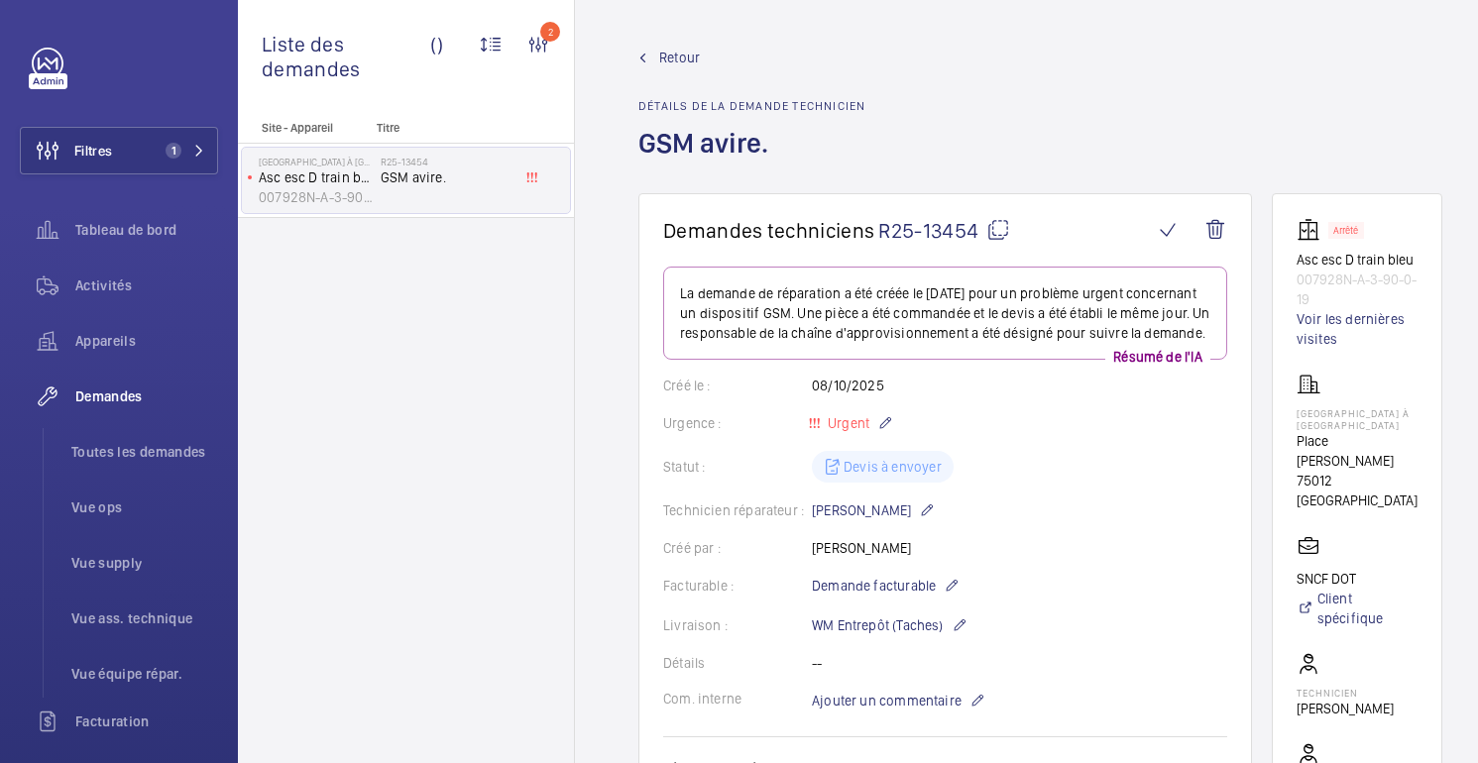
click at [679, 106] on font "Détails de la demande technicien" at bounding box center [752, 106] width 227 height 14
click at [667, 105] on font "Détails de la demande technicien" at bounding box center [752, 106] width 227 height 14
click at [875, 108] on div "Retour Détails de la demande technicien GSM avire." at bounding box center [1041, 121] width 804 height 146
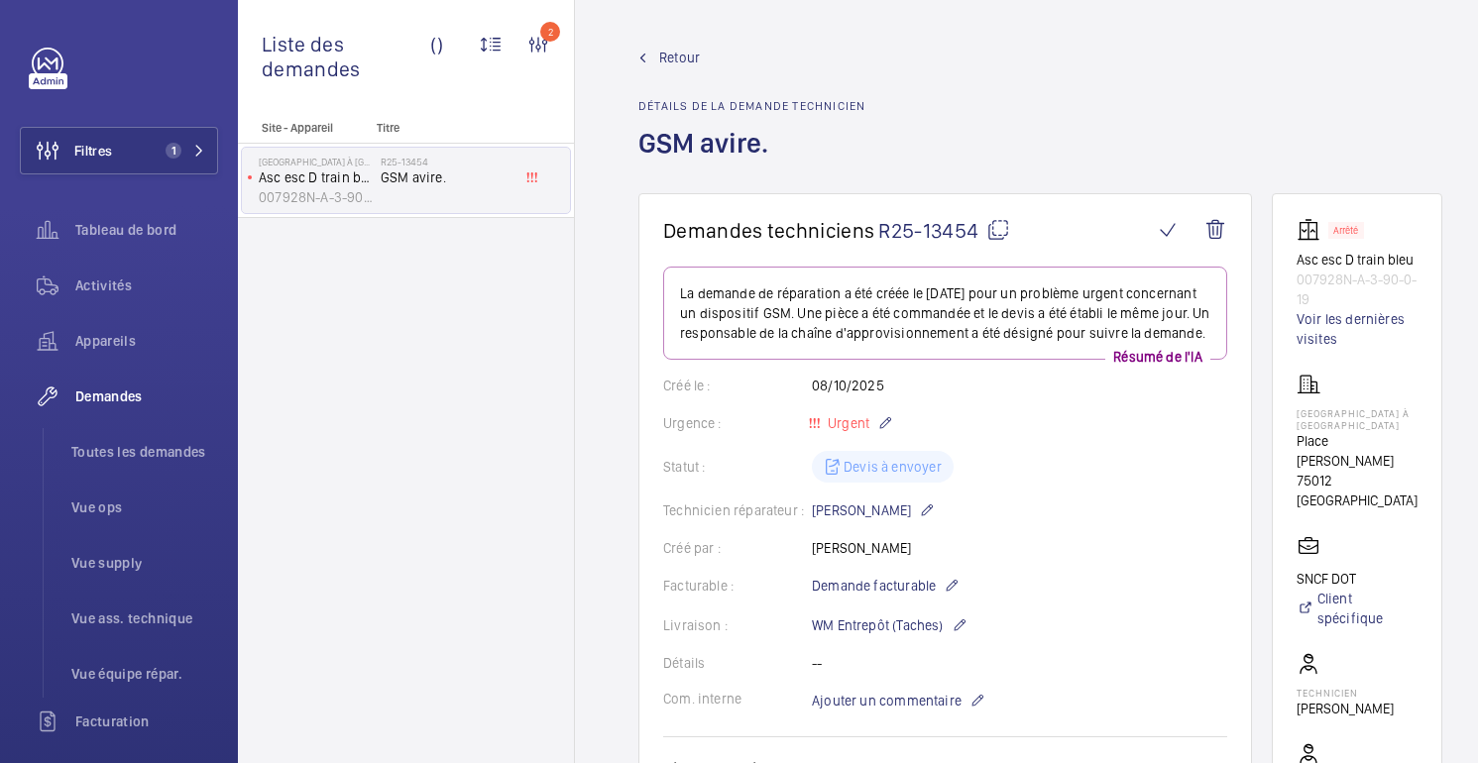
click at [671, 107] on font "Détails de la demande technicien" at bounding box center [752, 106] width 227 height 14
click at [887, 108] on div "Retour Détails de la demande technicien GSM avire." at bounding box center [1041, 121] width 804 height 146
click at [870, 107] on div "Retour Détails de la demande technicien GSM avire." at bounding box center [1041, 121] width 804 height 146
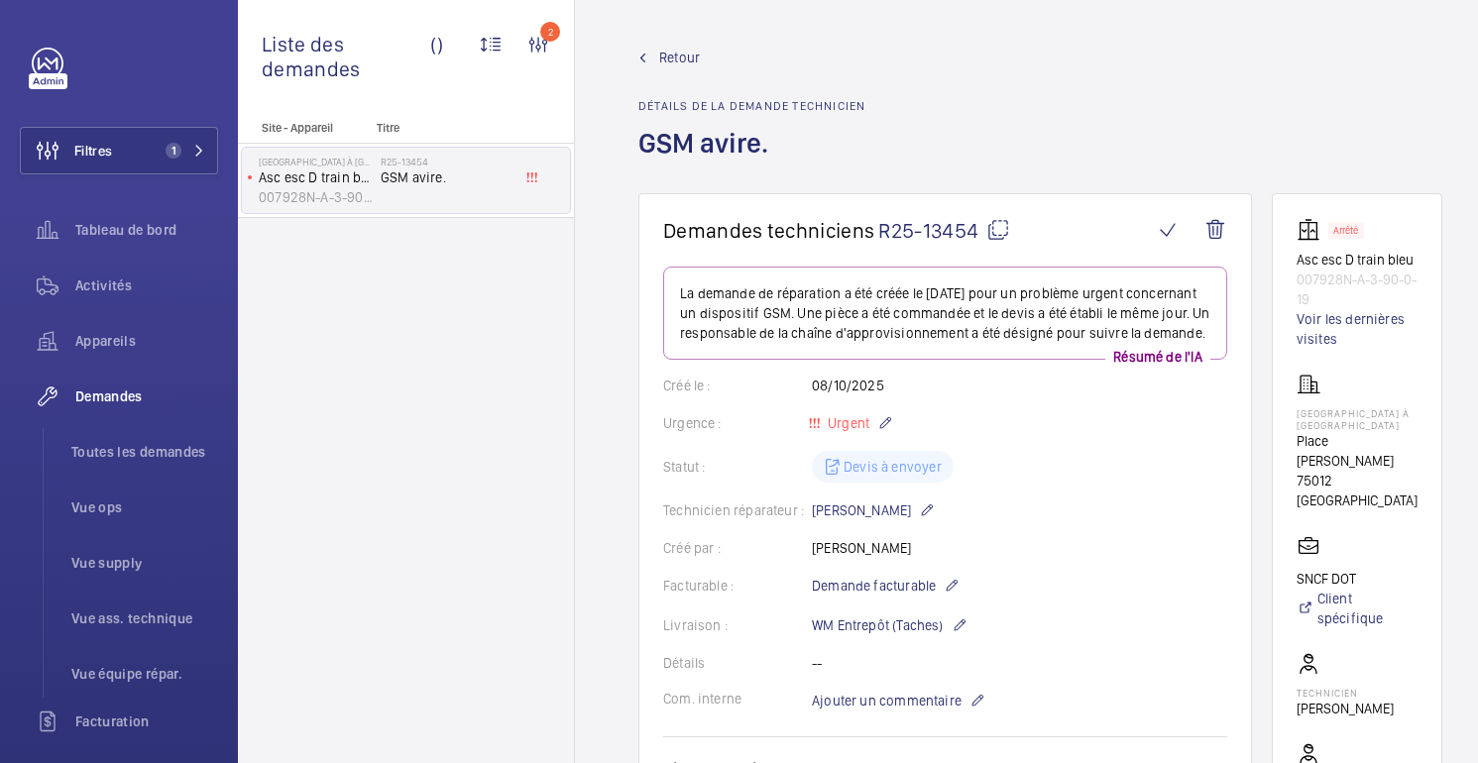
click at [855, 107] on font "Détails de la demande technicien" at bounding box center [752, 106] width 227 height 14
click at [654, 107] on font "Détails de la demande technicien" at bounding box center [752, 106] width 227 height 14
click at [665, 105] on font "Détails de la demande technicien" at bounding box center [752, 106] width 227 height 14
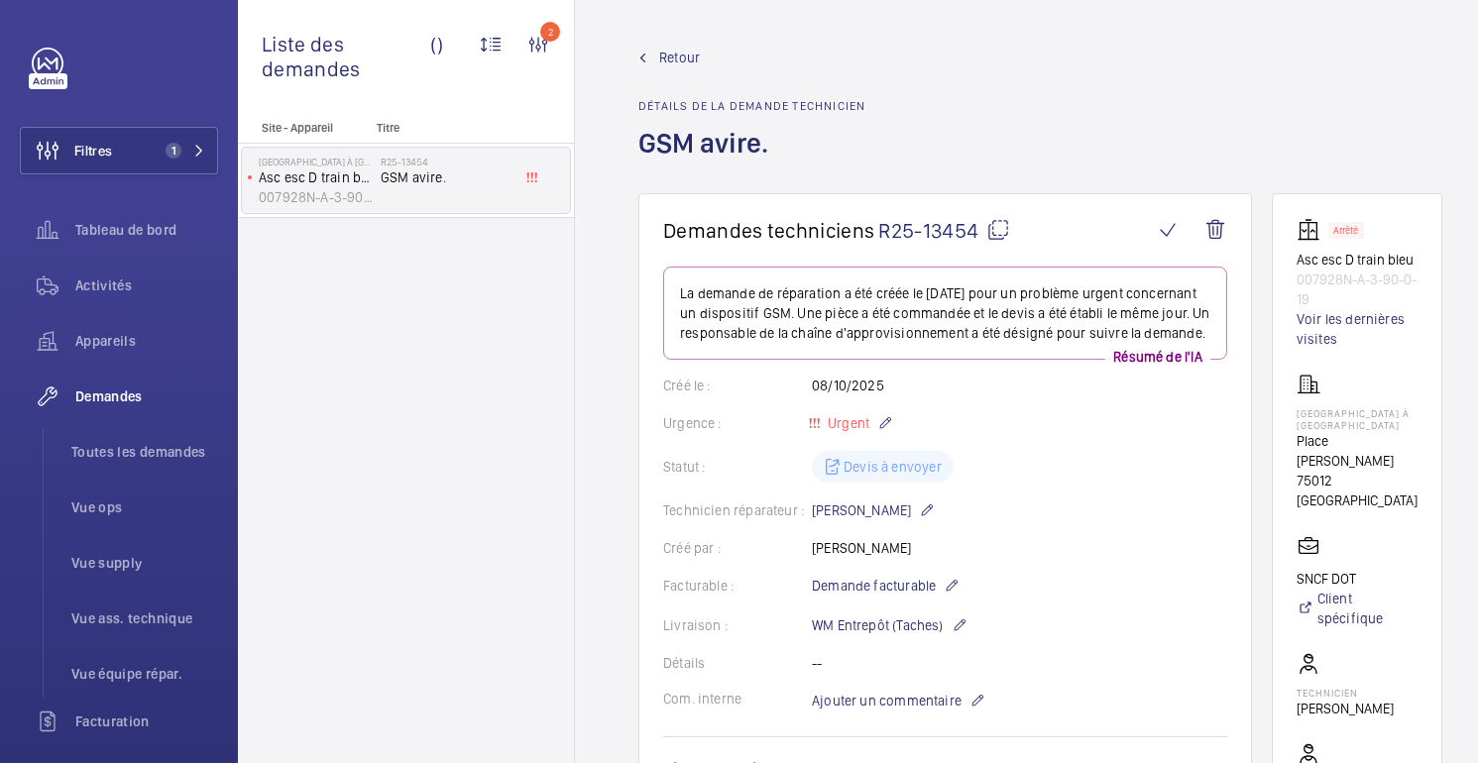
click at [674, 106] on font "Détails de la demande technicien" at bounding box center [752, 106] width 227 height 14
click at [695, 106] on font "Détails de la demande technicien" at bounding box center [752, 106] width 227 height 14
click at [735, 106] on font "Détails de la demande technicien" at bounding box center [752, 106] width 227 height 14
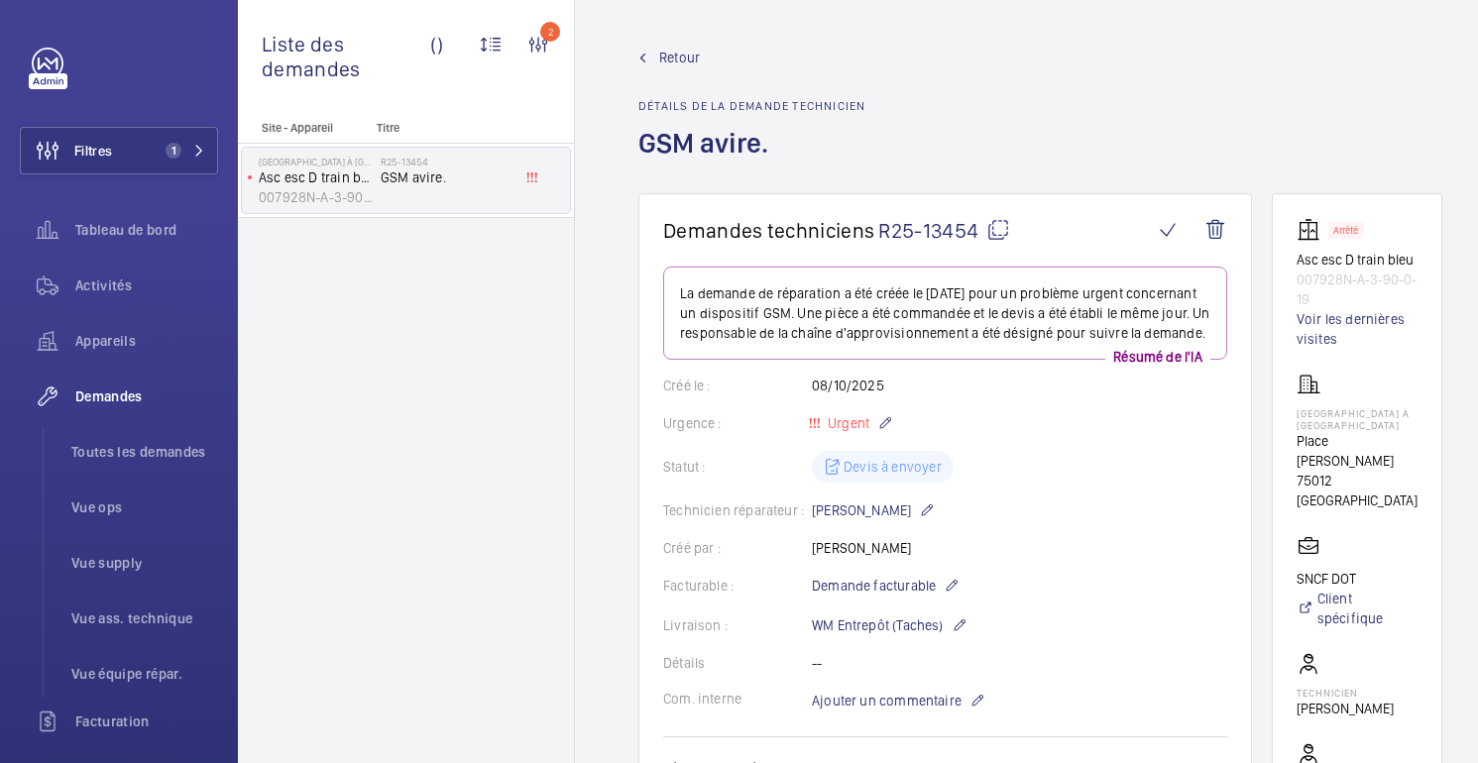
click at [834, 108] on font "Détails de la demande technicien" at bounding box center [752, 106] width 227 height 14
click at [652, 106] on font "Détails de la demande technicien" at bounding box center [752, 106] width 227 height 14
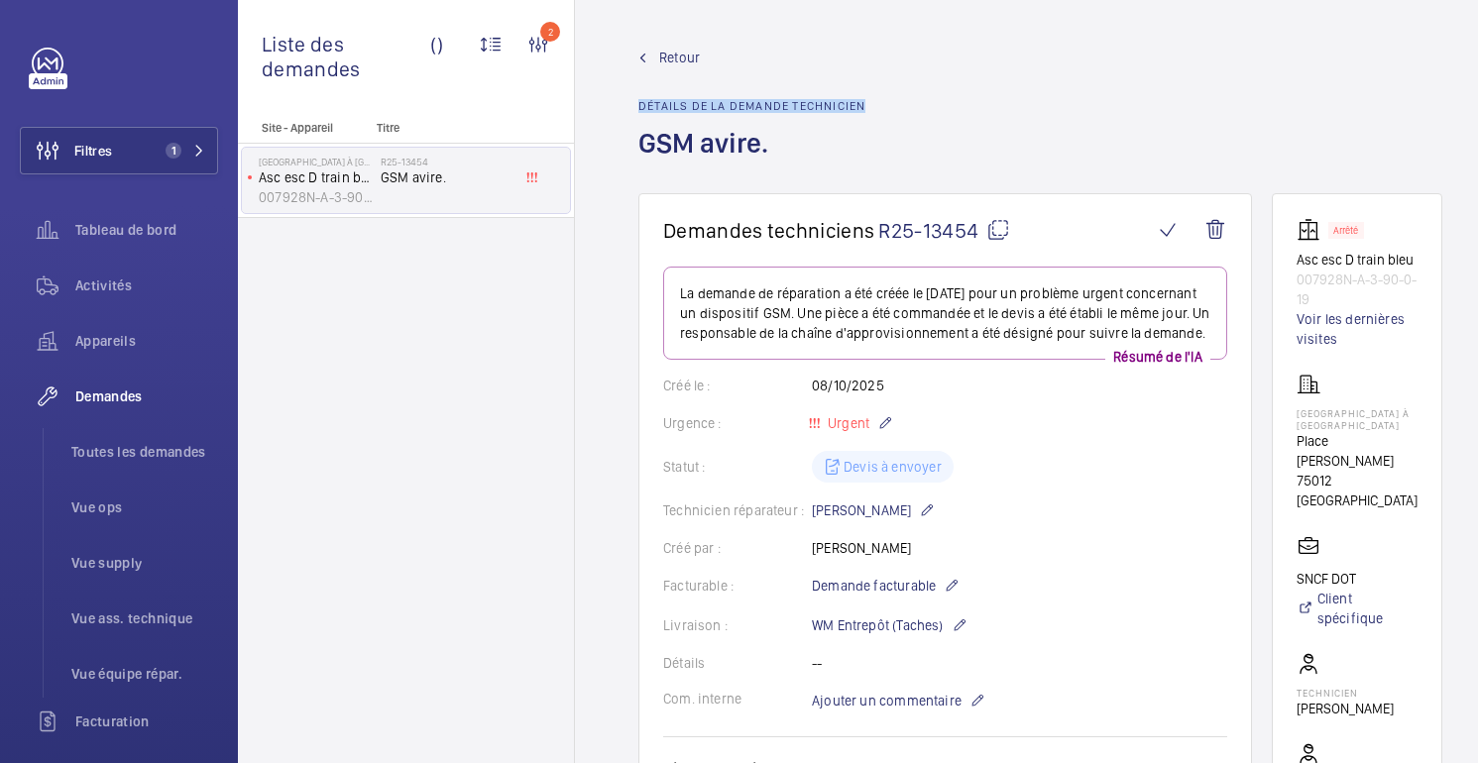
click at [921, 106] on div "Retour Détails de la demande technicien GSM avire." at bounding box center [1041, 121] width 804 height 146
drag, startPoint x: 665, startPoint y: 108, endPoint x: 874, endPoint y: 108, distance: 209.2
click at [874, 108] on div "Retour Détails de la demande technicien GSM avire." at bounding box center [1041, 121] width 804 height 146
click at [885, 106] on div "Retour Détails de la demande technicien GSM avire." at bounding box center [1041, 121] width 804 height 146
click at [660, 110] on font "Détails de la demande technicien" at bounding box center [752, 106] width 227 height 14
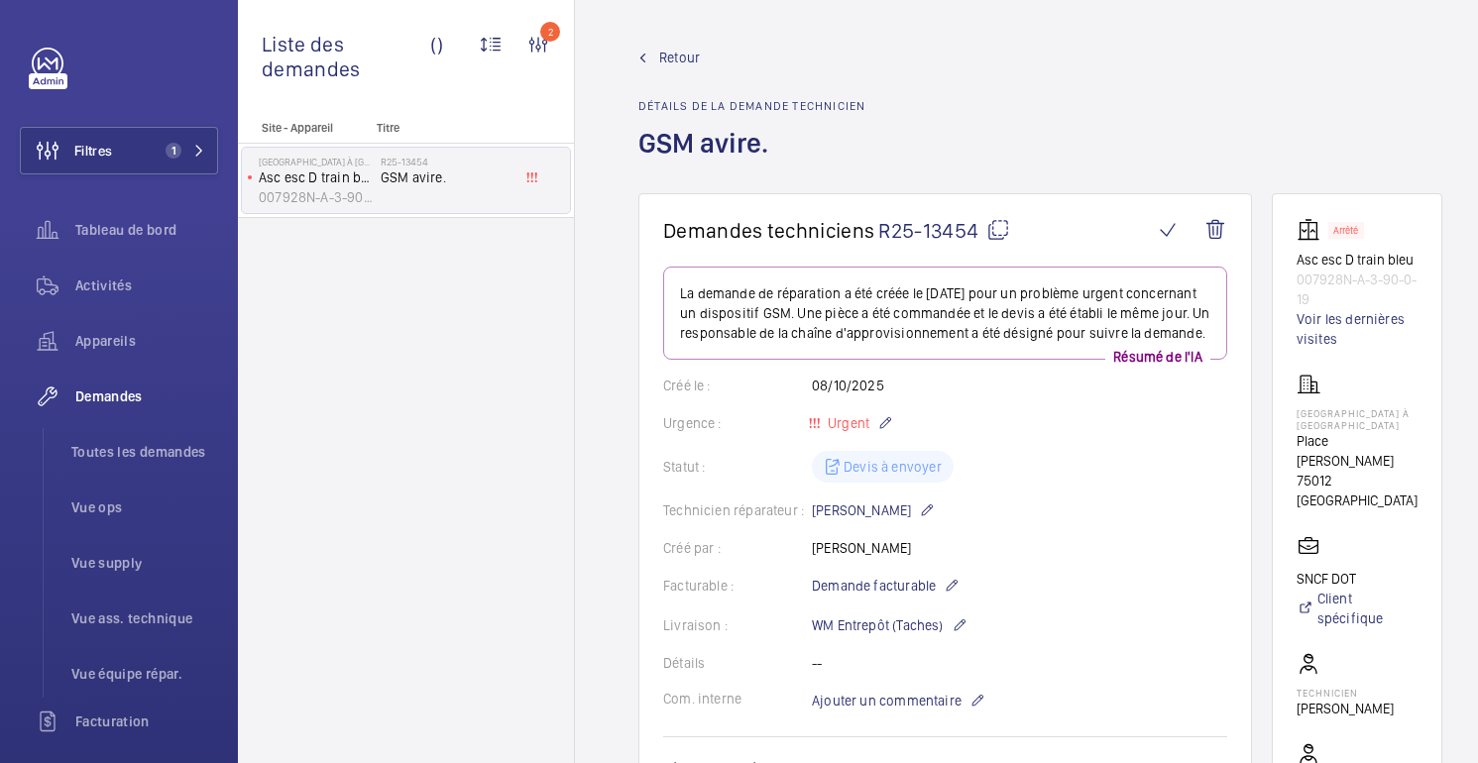
click at [675, 105] on font "Détails de la demande technicien" at bounding box center [752, 106] width 227 height 14
click at [792, 141] on h1 "GSM avire." at bounding box center [752, 159] width 227 height 68
drag, startPoint x: 639, startPoint y: 106, endPoint x: 863, endPoint y: 116, distance: 223.3
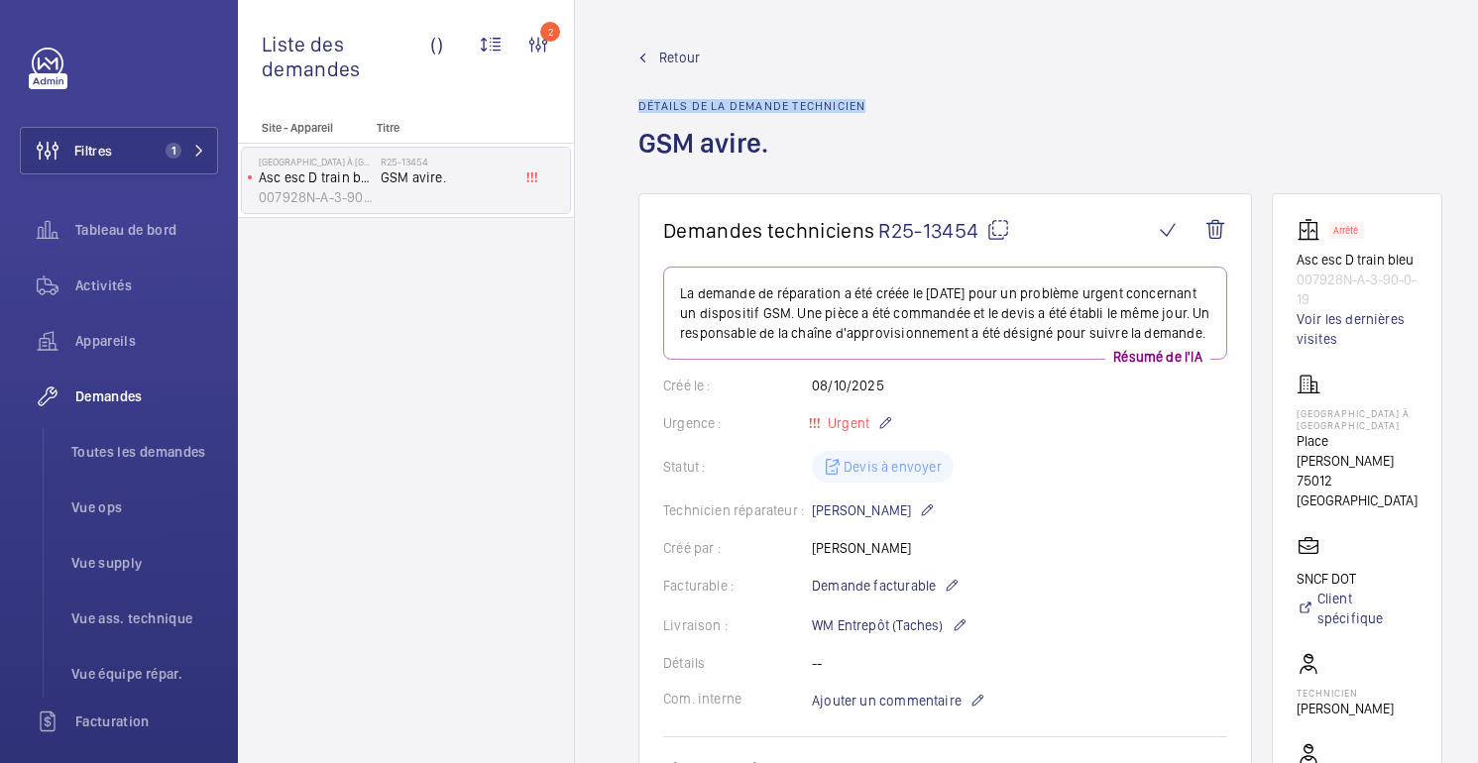
click at [863, 116] on div "Retour Détails de la demande technicien GSM avire." at bounding box center [752, 121] width 227 height 146
click at [873, 104] on div "Retour Détails de la demande technicien GSM avire." at bounding box center [1041, 121] width 804 height 146
click at [851, 104] on font "Détails de la demande technicien" at bounding box center [752, 106] width 227 height 14
drag, startPoint x: 839, startPoint y: 104, endPoint x: 650, endPoint y: 105, distance: 188.4
click at [650, 105] on font "Détails de la demande technicien" at bounding box center [752, 106] width 227 height 14
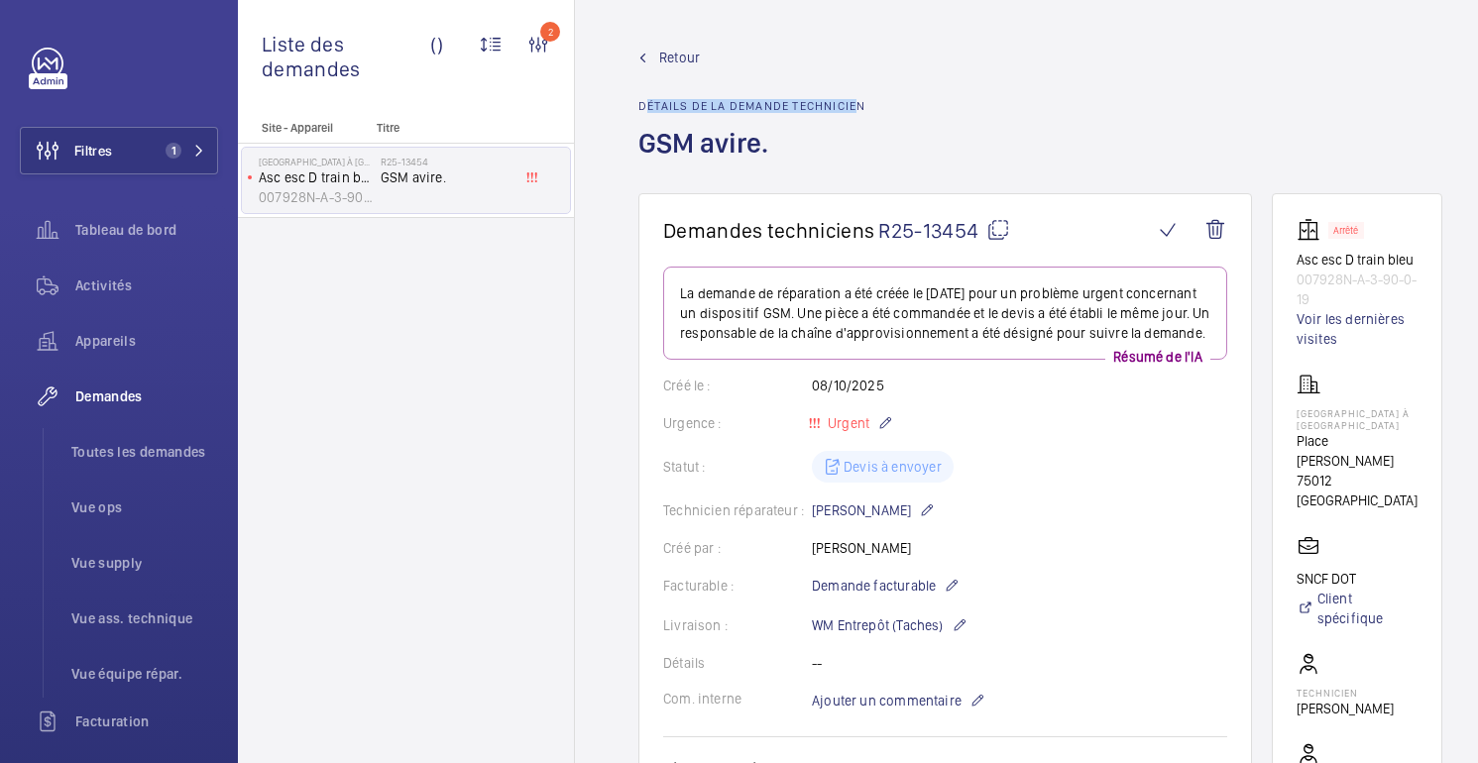
drag, startPoint x: 859, startPoint y: 105, endPoint x: 649, endPoint y: 108, distance: 209.2
click at [649, 107] on font "Détails de la demande technicien" at bounding box center [752, 106] width 227 height 14
click at [870, 108] on div "Retour Détails de la demande technicien GSM avire." at bounding box center [1041, 121] width 804 height 146
drag, startPoint x: 870, startPoint y: 108, endPoint x: 854, endPoint y: 108, distance: 15.9
click at [854, 108] on div "Retour Détails de la demande technicien GSM avire." at bounding box center [1041, 121] width 804 height 146
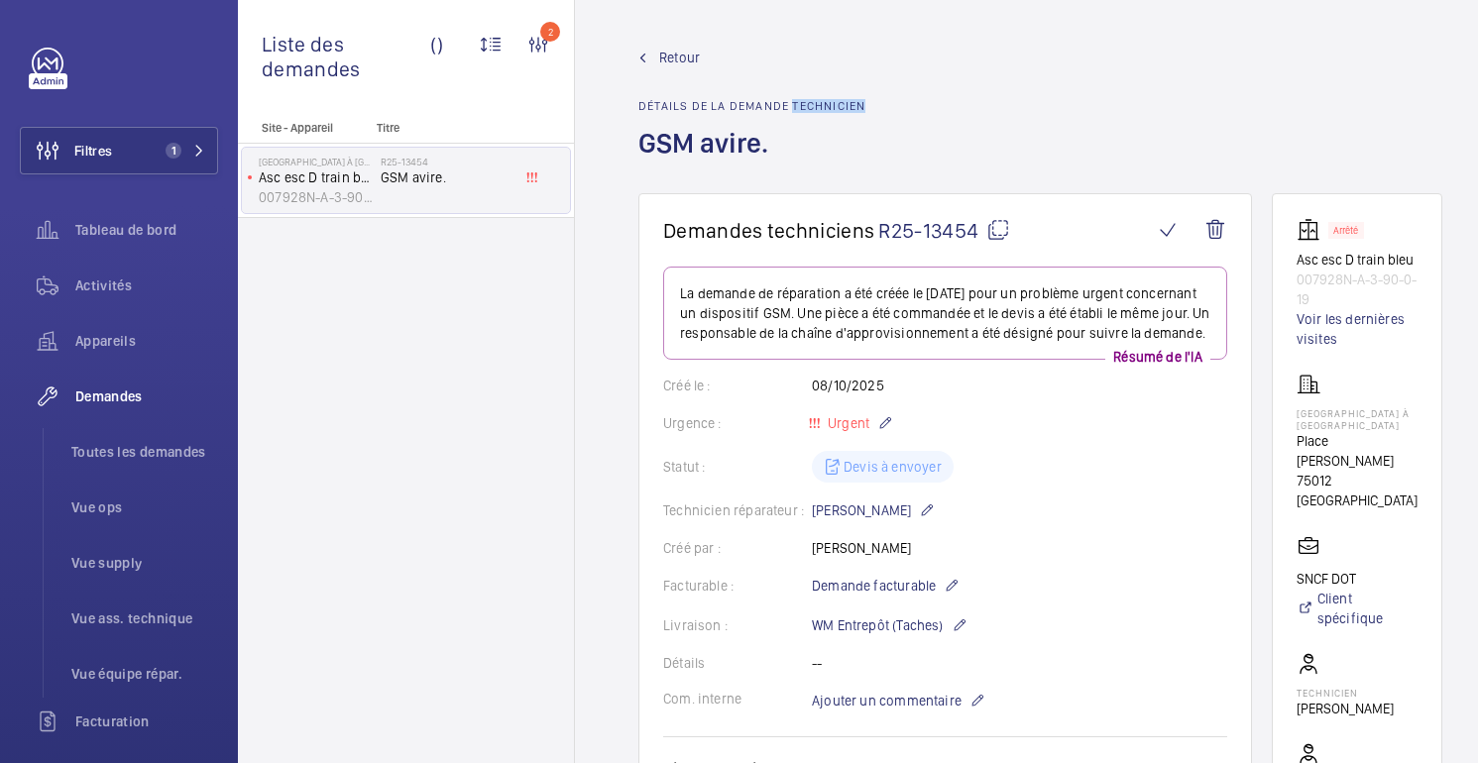
click at [854, 108] on font "Détails de la demande technicien" at bounding box center [752, 106] width 227 height 14
click at [675, 109] on font "Détails de la demande technicien" at bounding box center [752, 106] width 227 height 14
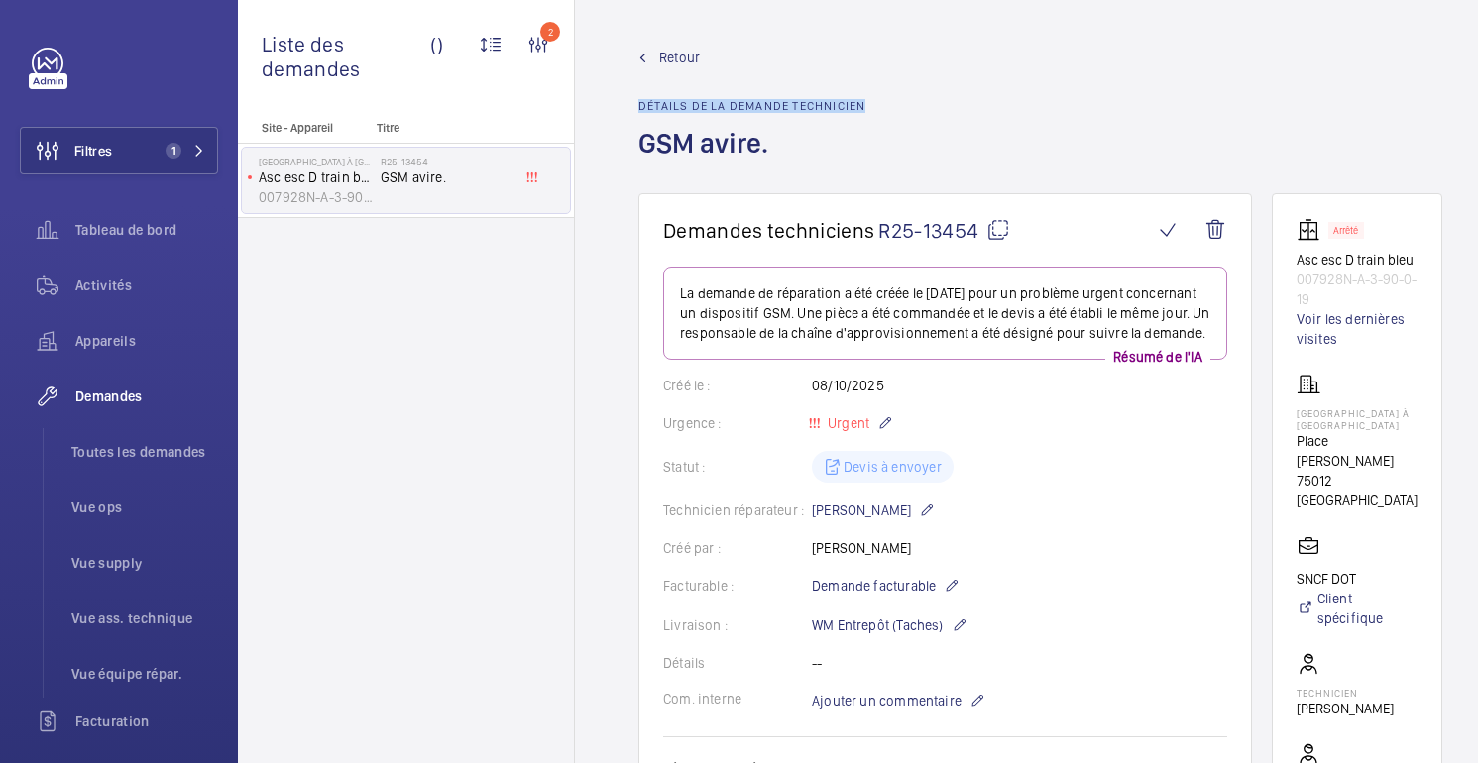
click at [649, 107] on font "Détails de la demande technicien" at bounding box center [752, 106] width 227 height 14
drag, startPoint x: 646, startPoint y: 105, endPoint x: 857, endPoint y: 101, distance: 210.2
click at [857, 101] on font "Détails de la demande technicien" at bounding box center [752, 106] width 227 height 14
click at [790, 139] on h1 "GSM avire." at bounding box center [752, 159] width 227 height 68
click at [651, 142] on font "GSM avire." at bounding box center [704, 143] width 130 height 34
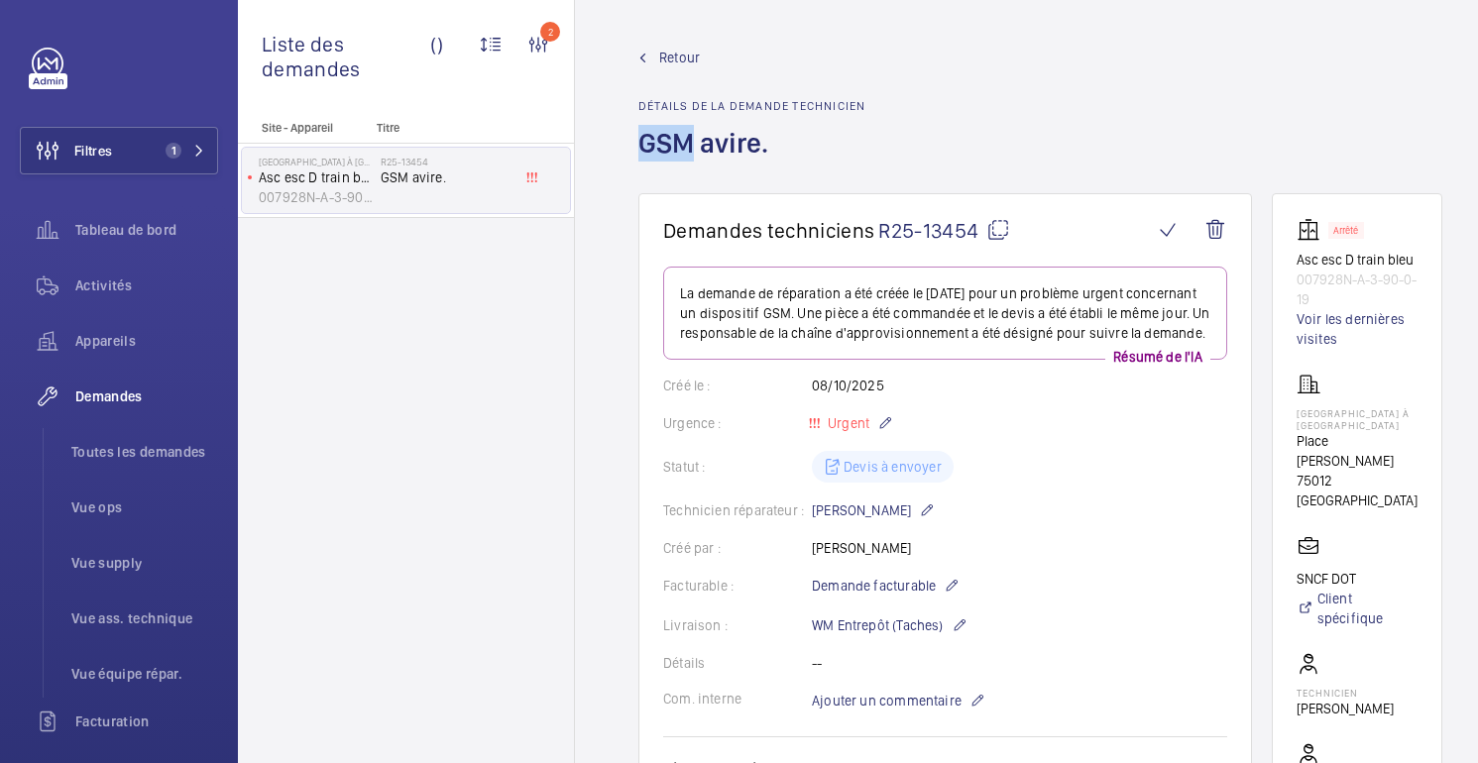
click at [651, 142] on font "GSM avire." at bounding box center [704, 143] width 130 height 34
click at [799, 145] on h1 "GSM avire." at bounding box center [752, 159] width 227 height 68
drag, startPoint x: 677, startPoint y: 231, endPoint x: 962, endPoint y: 242, distance: 284.8
click at [962, 242] on h1 "Demandes techniciens R25-13454" at bounding box center [908, 230] width 490 height 25
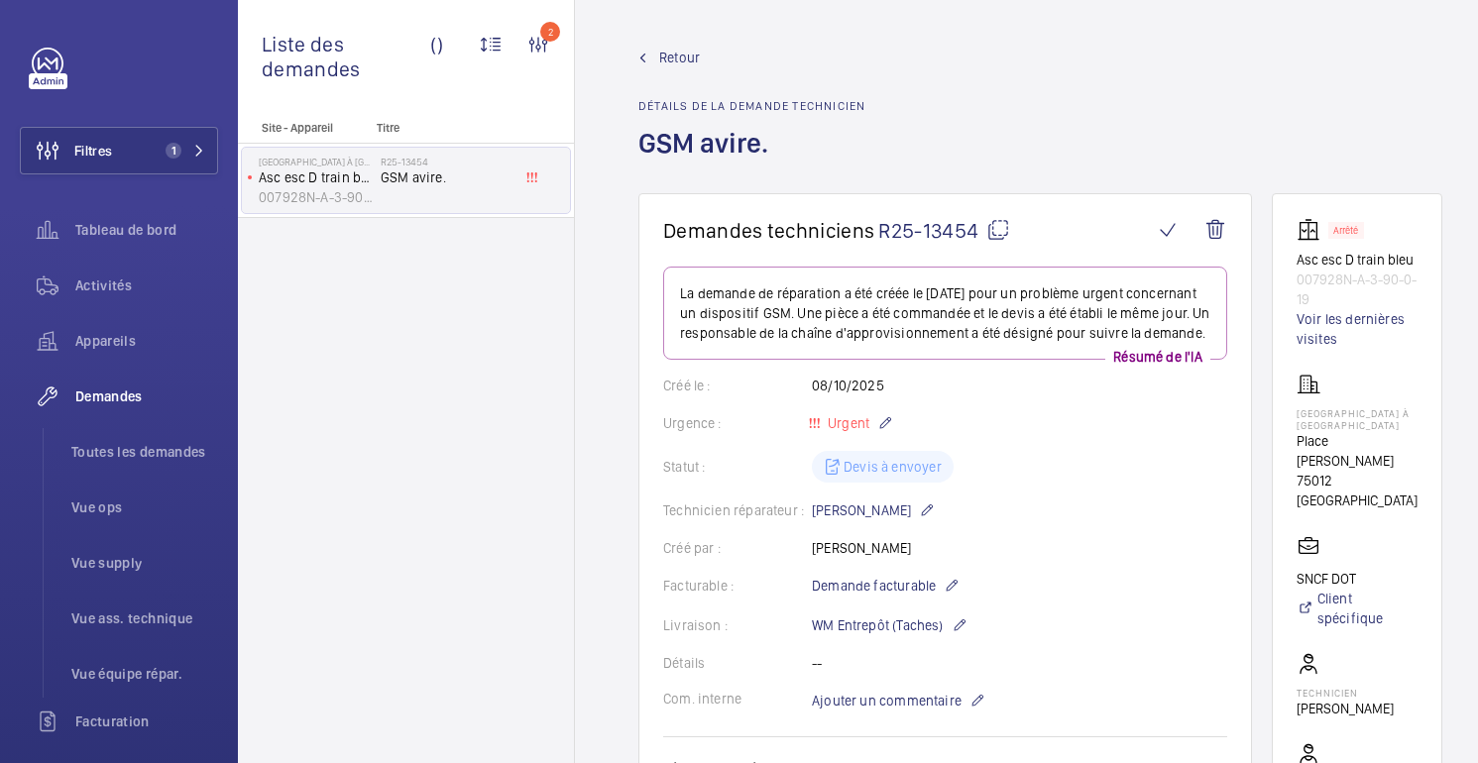
click at [944, 175] on div "Retour Détails de la demande technicien GSM avire." at bounding box center [1041, 121] width 804 height 146
drag, startPoint x: 657, startPoint y: 143, endPoint x: 746, endPoint y: 144, distance: 88.2
click at [746, 144] on font "GSM avire." at bounding box center [704, 143] width 130 height 34
drag, startPoint x: 639, startPoint y: 106, endPoint x: 868, endPoint y: 100, distance: 228.1
click at [866, 104] on font "Détails de la demande technicien" at bounding box center [752, 106] width 227 height 14
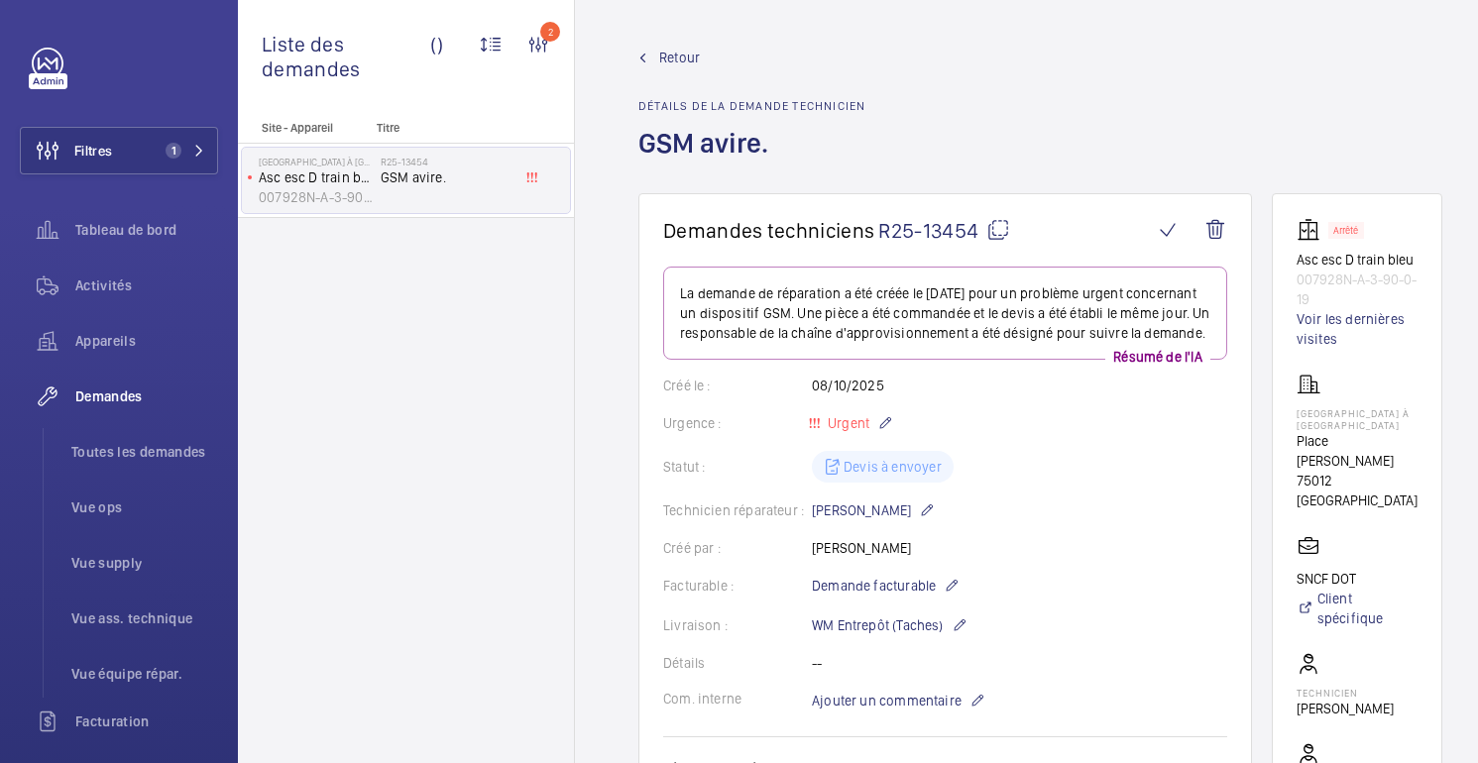
click at [922, 41] on wm-front-admin-header "Retour Détails de la demande technicien GSM avire." at bounding box center [1040, 96] width 931 height 193
drag, startPoint x: 701, startPoint y: 145, endPoint x: 765, endPoint y: 140, distance: 64.6
click at [764, 140] on font "GSM avire." at bounding box center [704, 143] width 130 height 34
click at [798, 150] on h1 "GSM avire." at bounding box center [752, 159] width 227 height 68
click at [742, 149] on font "GSM avire." at bounding box center [704, 143] width 130 height 34
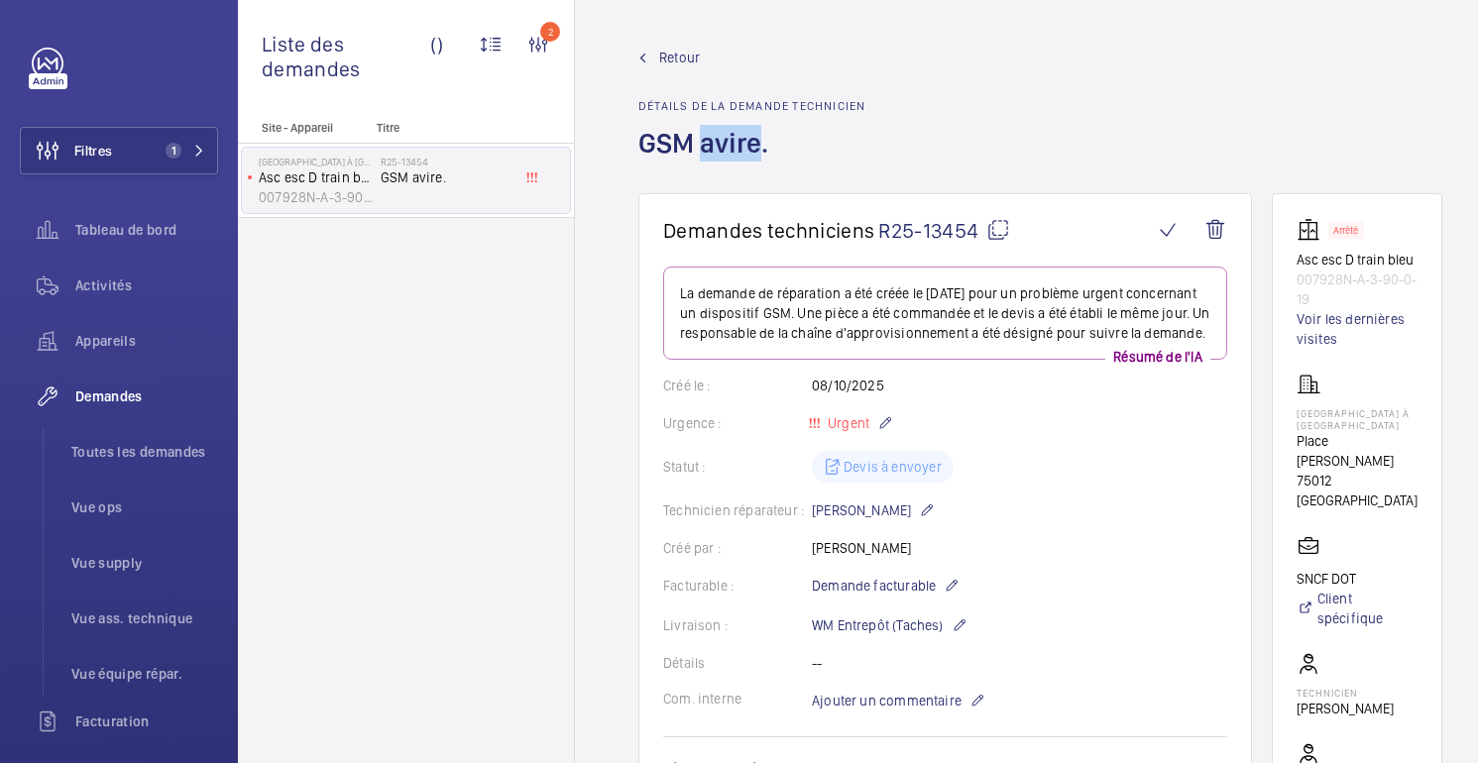
click at [742, 149] on font "GSM avire." at bounding box center [704, 143] width 130 height 34
click at [794, 158] on h1 "GSM avire." at bounding box center [752, 159] width 227 height 68
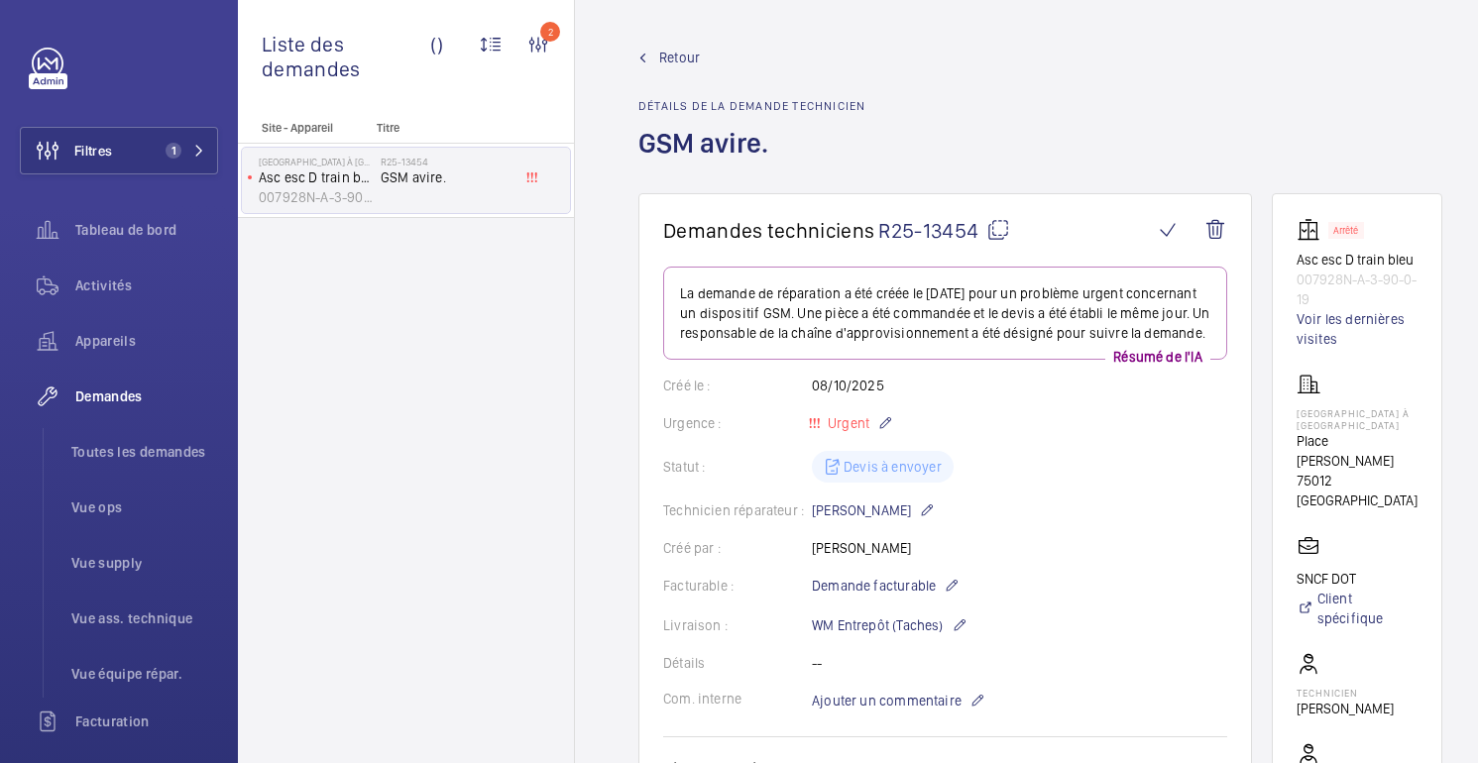
click at [646, 141] on font "GSM avire." at bounding box center [704, 143] width 130 height 34
click at [788, 141] on h1 "GSM avire." at bounding box center [752, 159] width 227 height 68
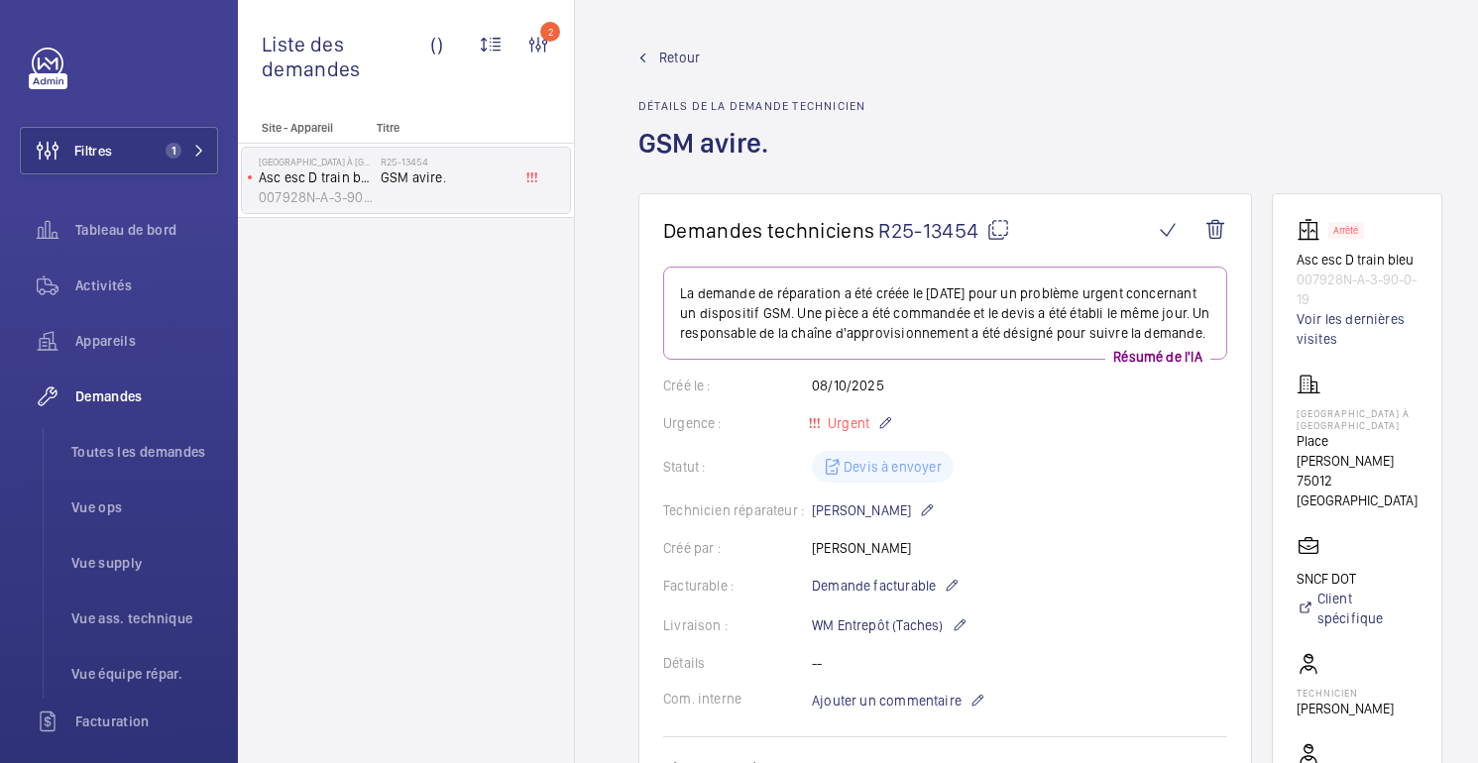
click at [678, 147] on font "GSM avire." at bounding box center [704, 143] width 130 height 34
click at [791, 139] on h1 "GSM avire." at bounding box center [752, 159] width 227 height 68
drag, startPoint x: 759, startPoint y: 144, endPoint x: 647, endPoint y: 158, distance: 112.9
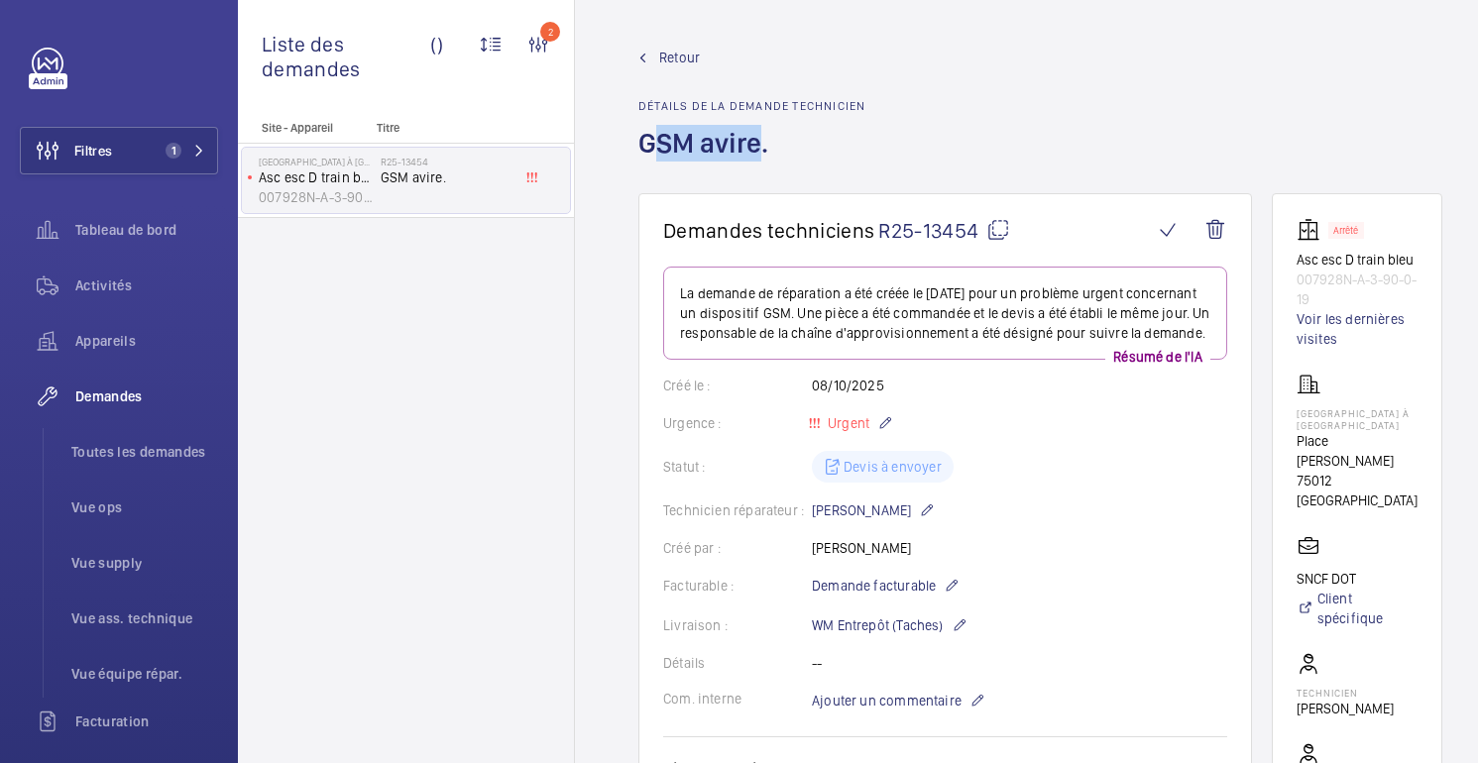
click at [647, 158] on font "GSM avire." at bounding box center [704, 143] width 130 height 34
click at [763, 143] on font "GSM avire." at bounding box center [704, 143] width 130 height 34
drag, startPoint x: 760, startPoint y: 146, endPoint x: 648, endPoint y: 157, distance: 112.6
click at [648, 156] on font "GSM avire." at bounding box center [704, 143] width 130 height 34
drag, startPoint x: 641, startPoint y: 147, endPoint x: 756, endPoint y: 138, distance: 115.4
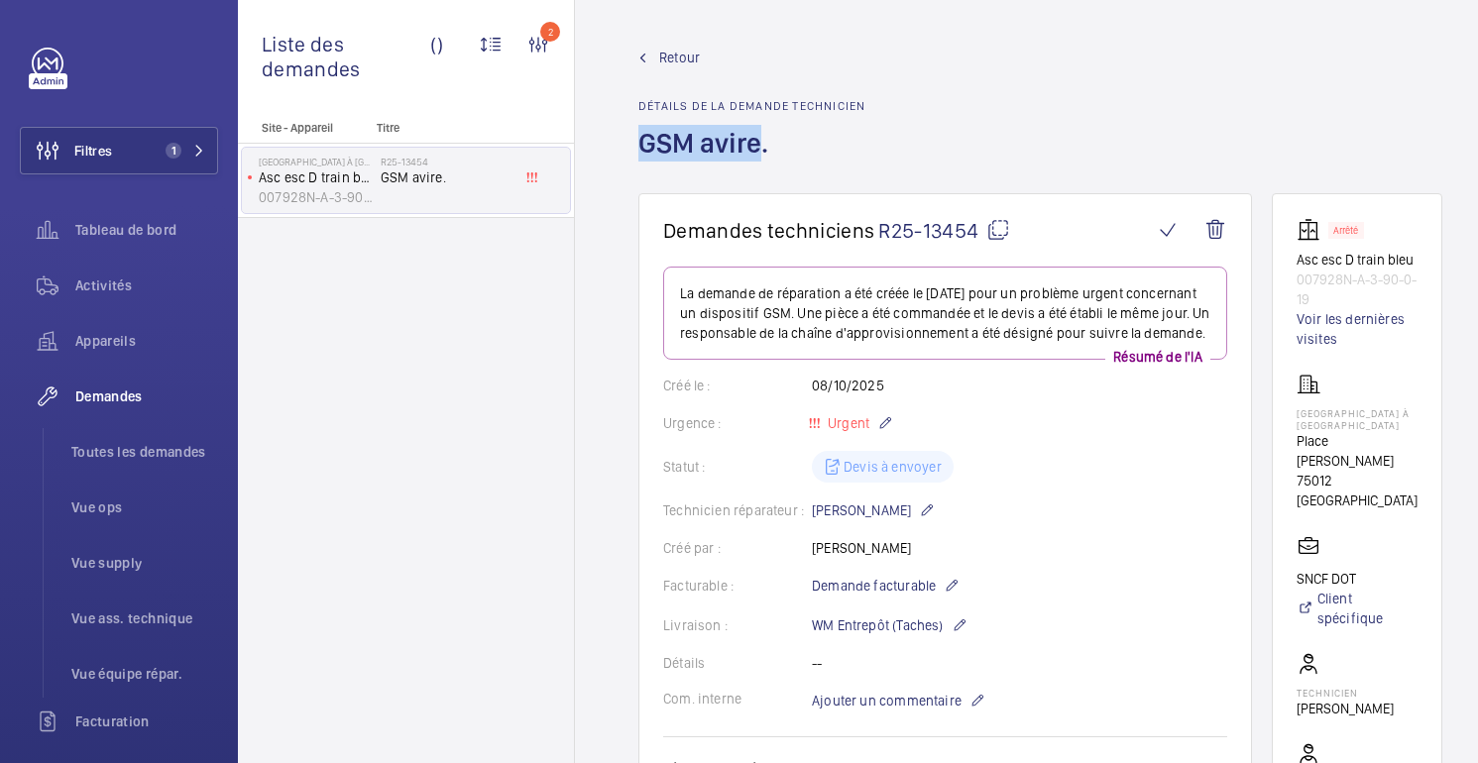
click at [756, 138] on font "GSM avire." at bounding box center [704, 143] width 130 height 34
click at [774, 150] on h1 "GSM avire." at bounding box center [752, 159] width 227 height 68
click at [729, 146] on font "GSM avire." at bounding box center [704, 143] width 130 height 34
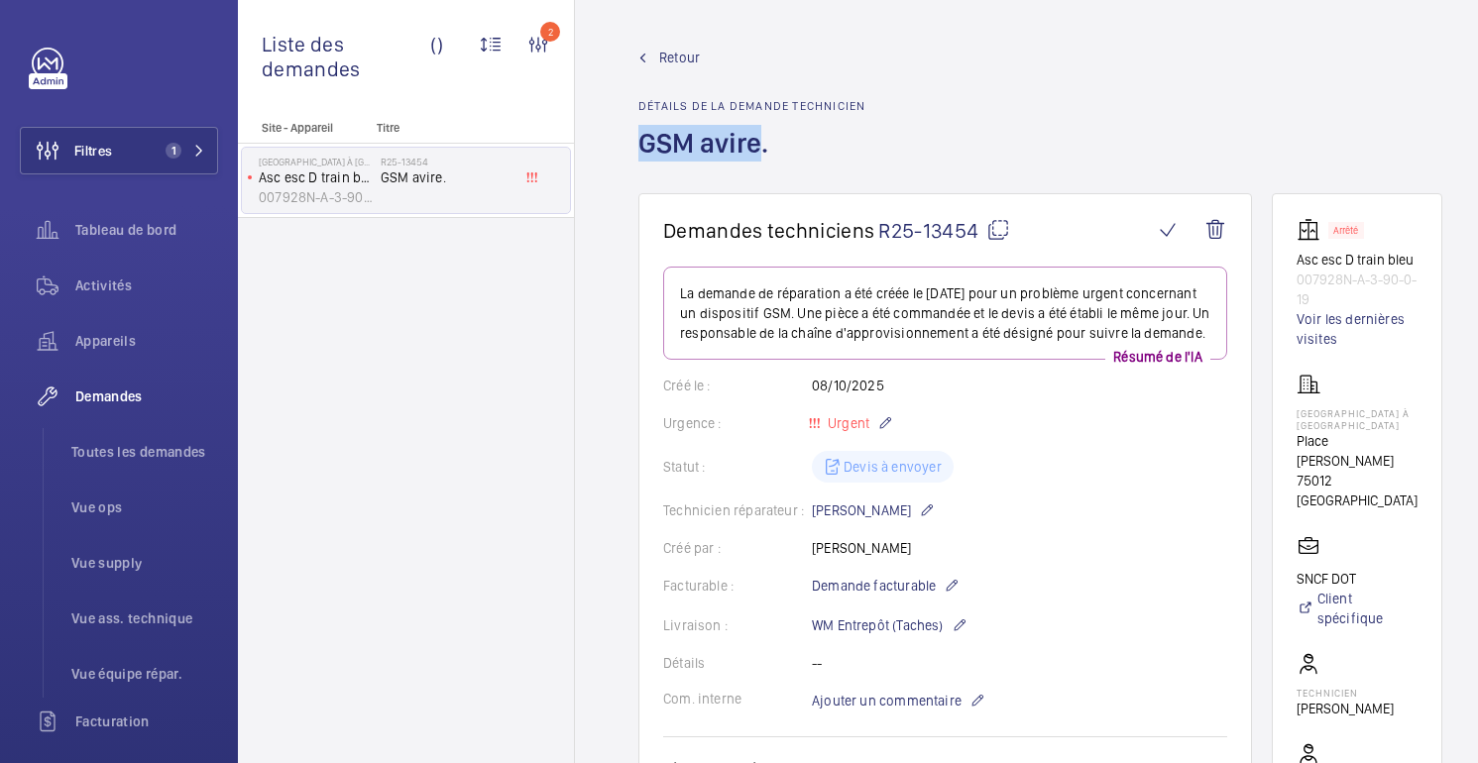
drag, startPoint x: 640, startPoint y: 143, endPoint x: 761, endPoint y: 140, distance: 121.0
click at [761, 140] on font "GSM avire." at bounding box center [704, 143] width 130 height 34
click at [800, 148] on h1 "GSM avire." at bounding box center [752, 159] width 227 height 68
drag, startPoint x: 761, startPoint y: 146, endPoint x: 641, endPoint y: 154, distance: 120.2
click at [641, 154] on font "GSM avire." at bounding box center [704, 143] width 130 height 34
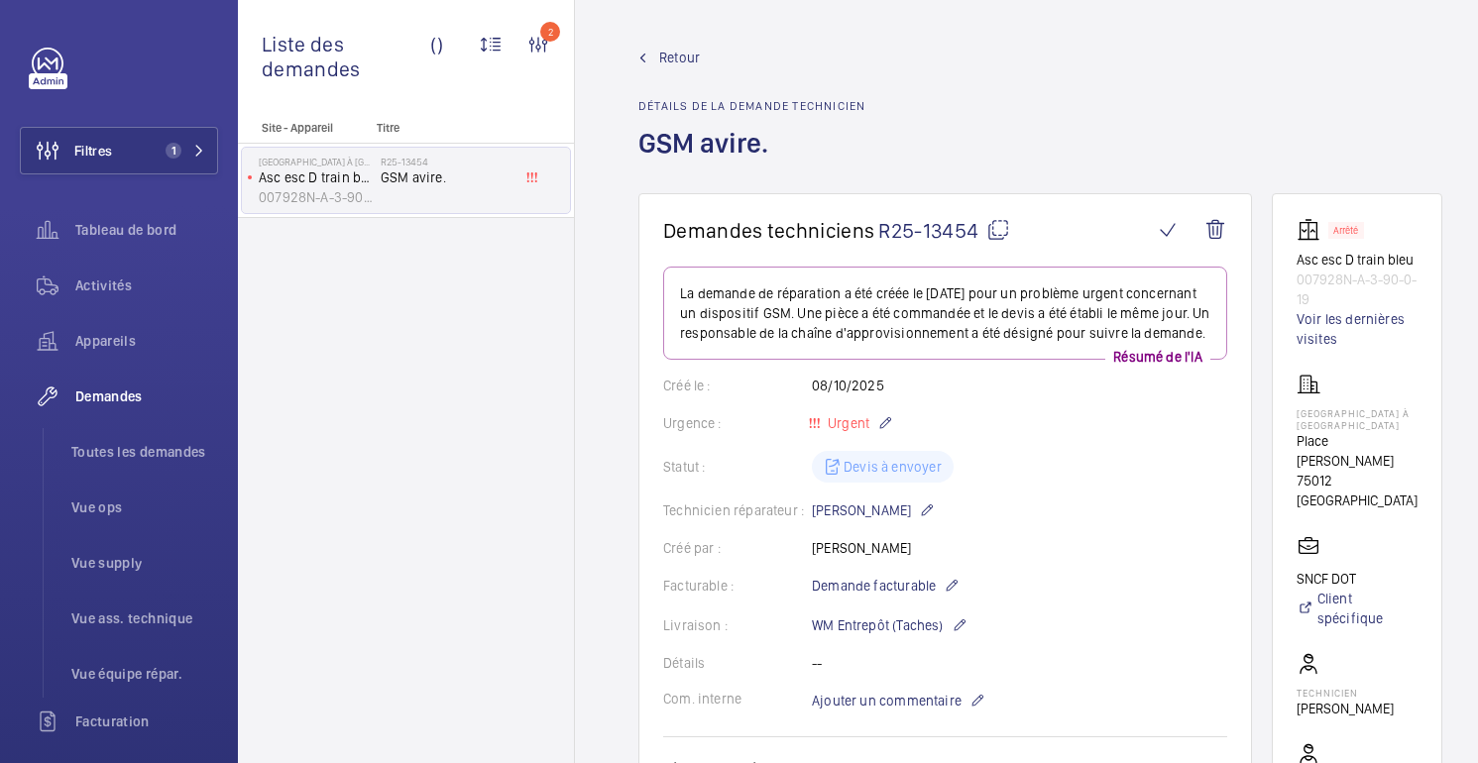
click at [823, 138] on h1 "GSM avire." at bounding box center [752, 159] width 227 height 68
click at [760, 146] on font "GSM avire." at bounding box center [704, 143] width 130 height 34
drag, startPoint x: 760, startPoint y: 145, endPoint x: 645, endPoint y: 149, distance: 115.1
click at [645, 149] on font "GSM avire." at bounding box center [704, 143] width 130 height 34
click at [792, 169] on h1 "GSM avire." at bounding box center [752, 159] width 227 height 68
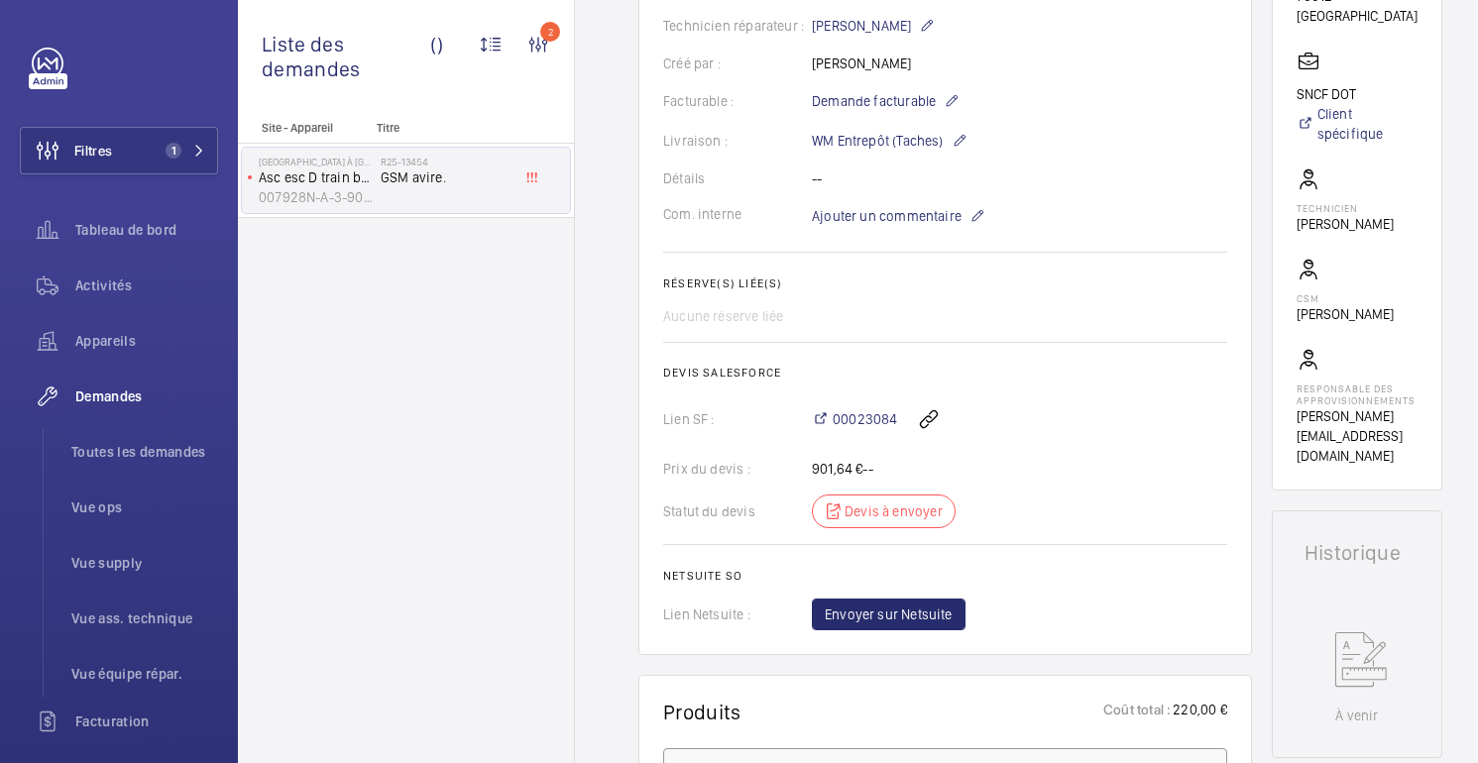
scroll to position [0, 0]
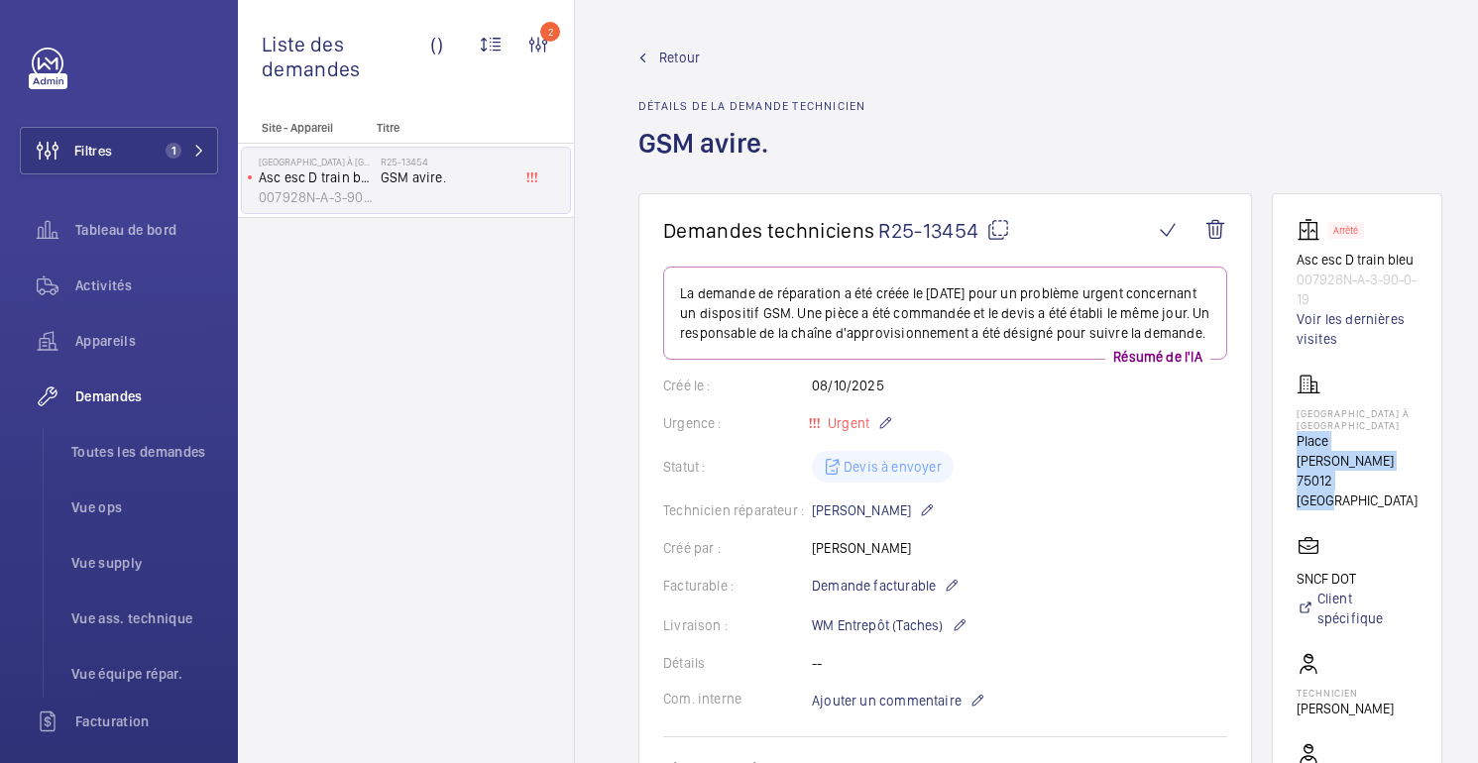
drag, startPoint x: 1374, startPoint y: 448, endPoint x: 1288, endPoint y: 433, distance: 87.5
click at [1288, 433] on wm-front-card "Arrêté Asc esc D train bleu 007928N-A-3-90-0-19 Voir les dernières visites [GEO…" at bounding box center [1357, 584] width 171 height 782
copy div "[GEOGRAPHIC_DATA][PERSON_NAME]"
drag, startPoint x: 1312, startPoint y: 295, endPoint x: 1284, endPoint y: 255, distance: 49.2
click at [1284, 255] on wm-front-card "Arrêté Asc esc D train bleu 007928N-A-3-90-0-19 Voir les dernières visites [GEO…" at bounding box center [1357, 584] width 171 height 782
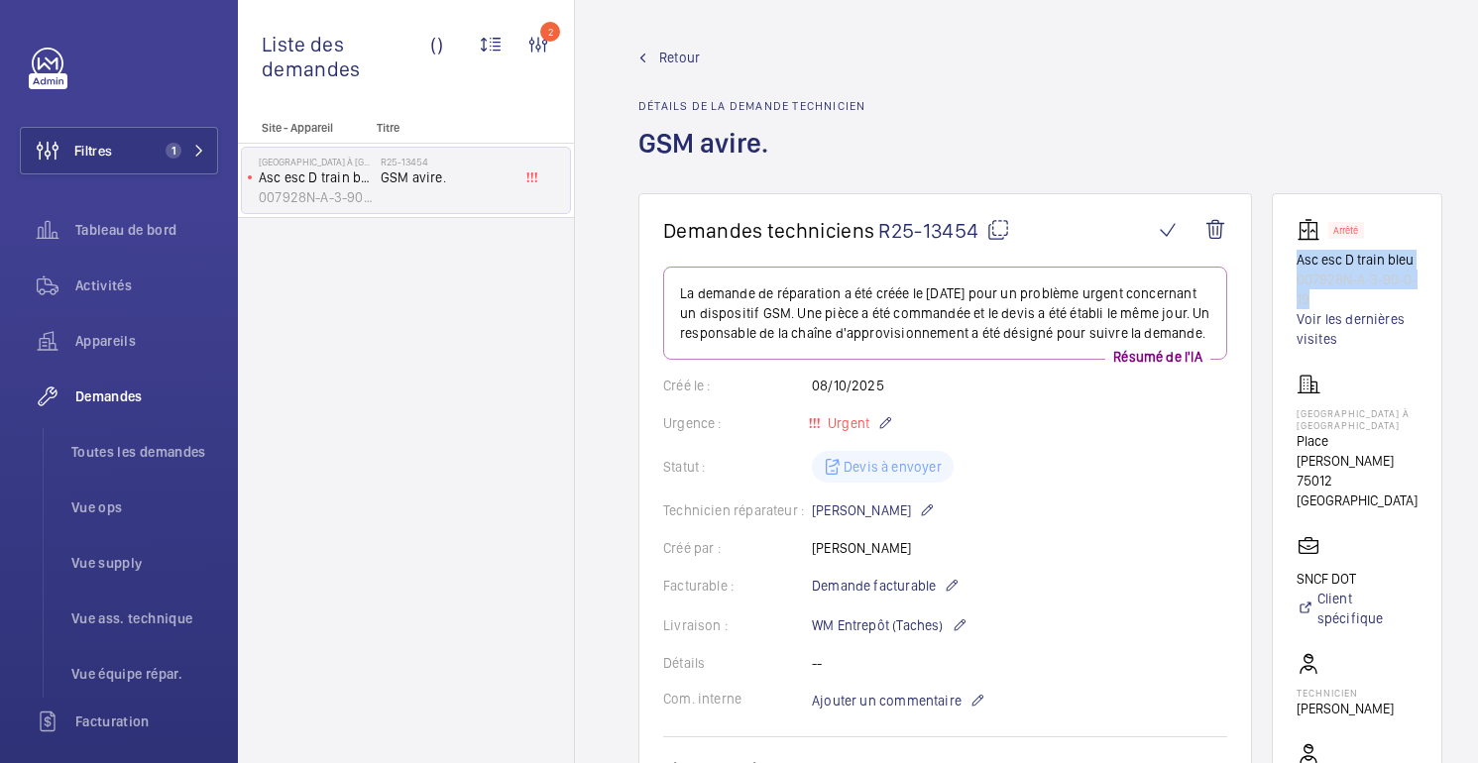
copy div "Asc esc D train bleu 007928N-A-3-90-0-19"
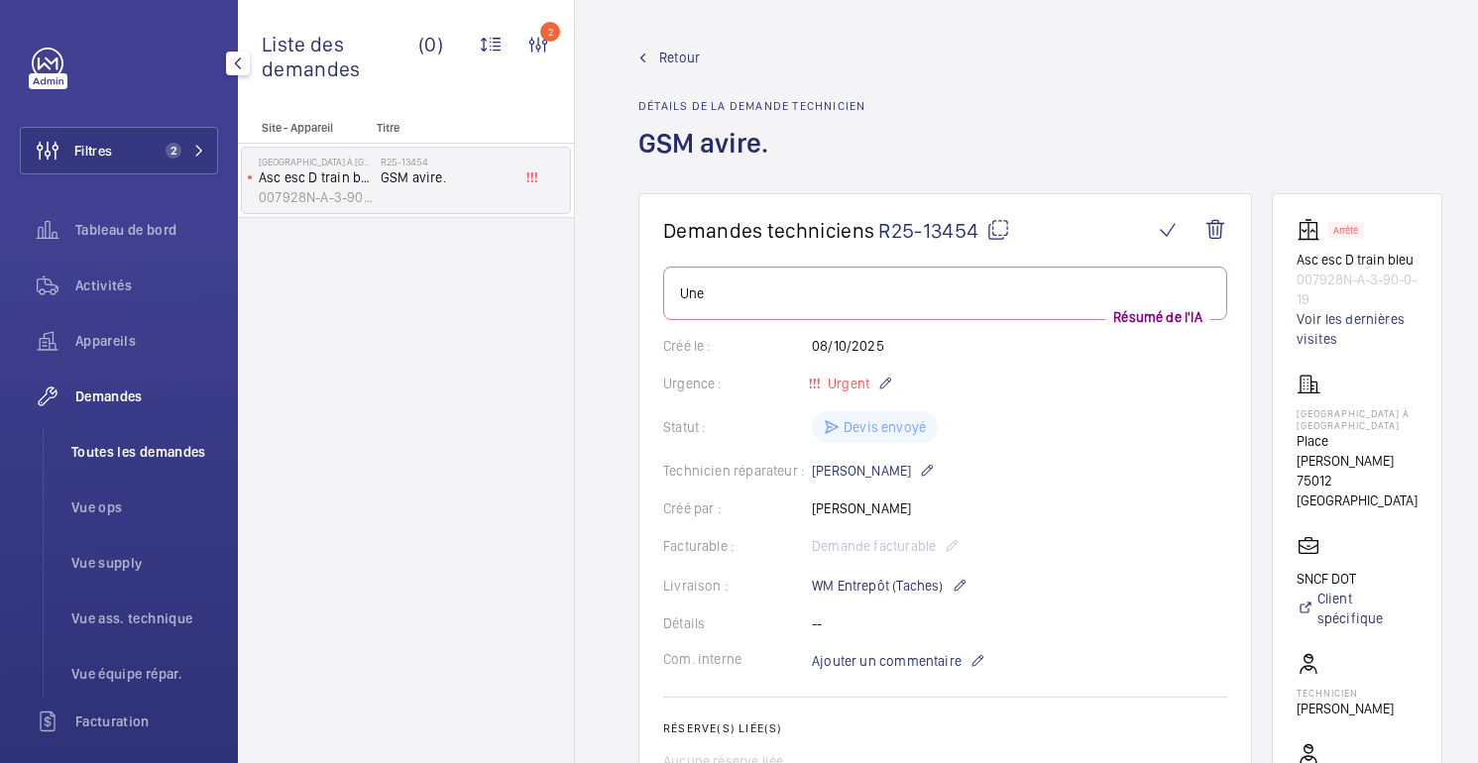
click at [126, 451] on font "Toutes les demandes" at bounding box center [138, 452] width 135 height 16
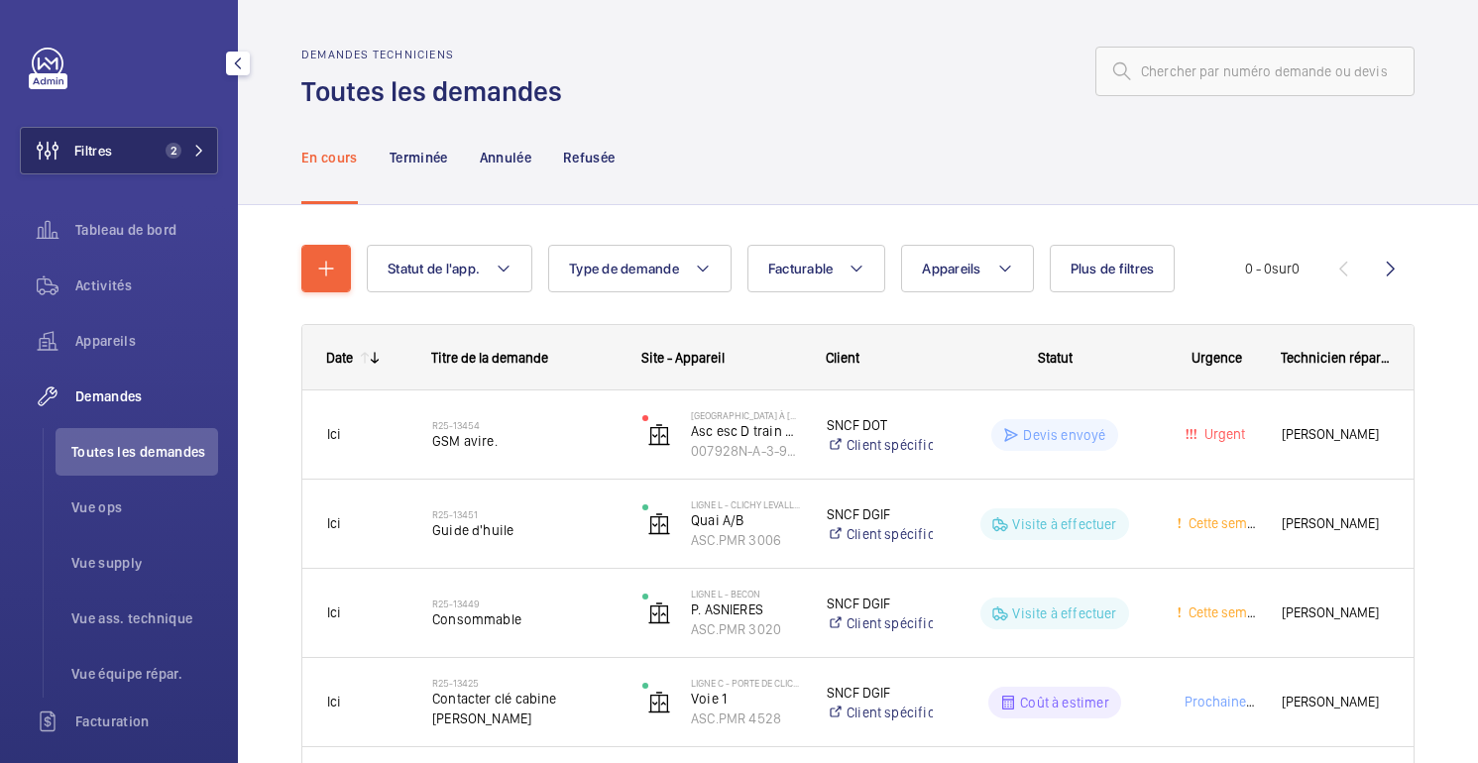
click at [158, 146] on span "2" at bounding box center [170, 151] width 24 height 16
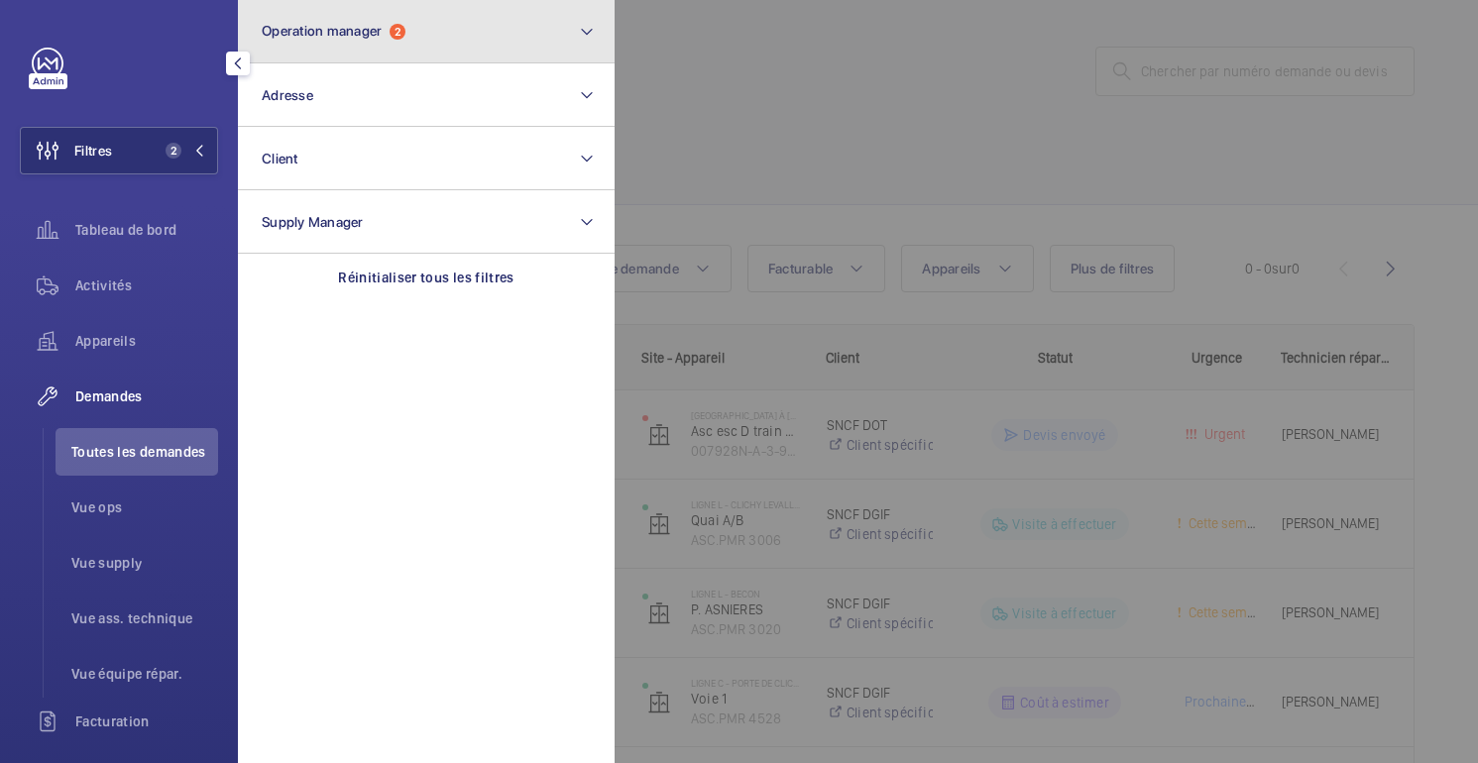
click at [375, 48] on button "Operation manager 2" at bounding box center [426, 31] width 377 height 63
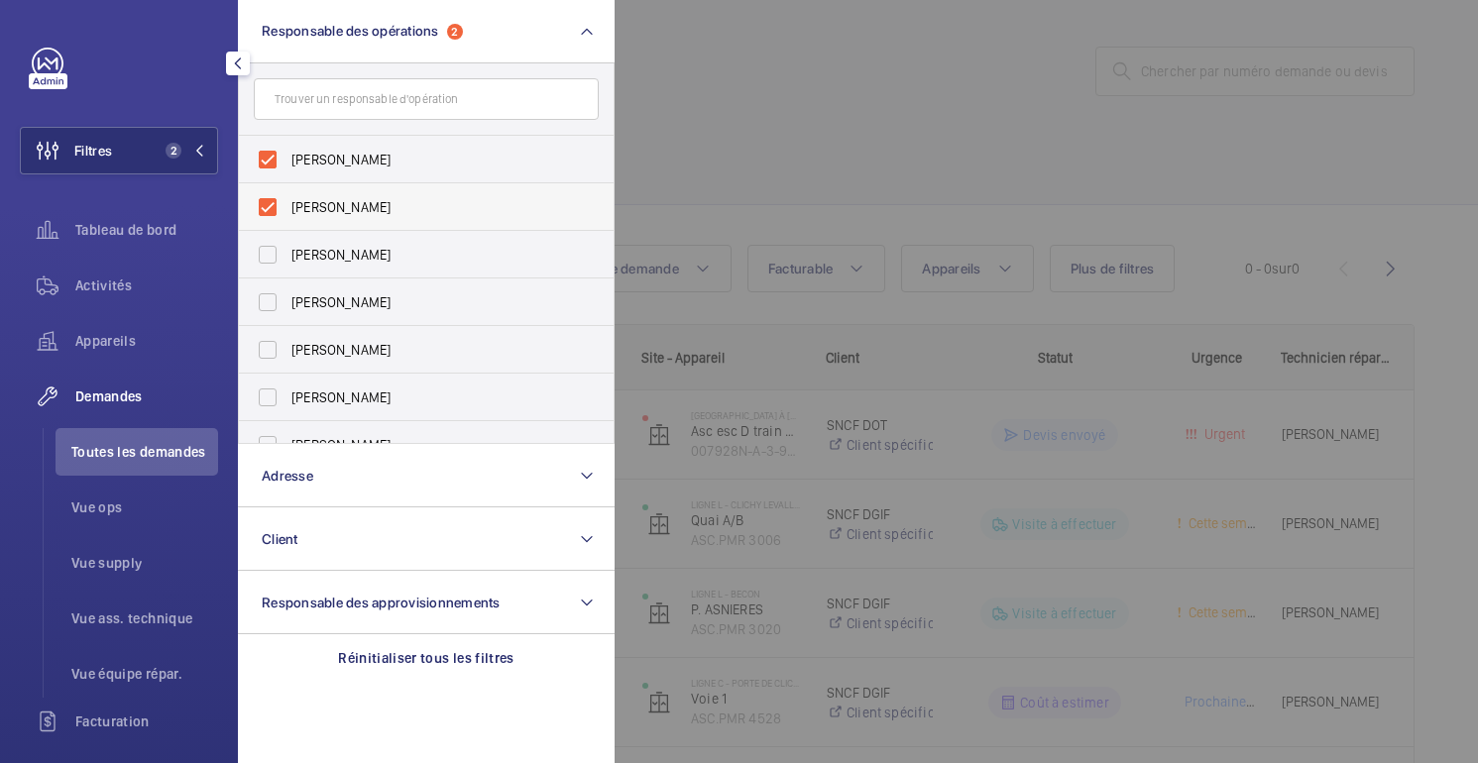
click at [311, 208] on font "[PERSON_NAME]" at bounding box center [340, 207] width 99 height 16
click at [288, 208] on input "[PERSON_NAME]" at bounding box center [268, 207] width 40 height 40
checkbox input "false"
click at [726, 107] on div at bounding box center [1354, 381] width 1478 height 763
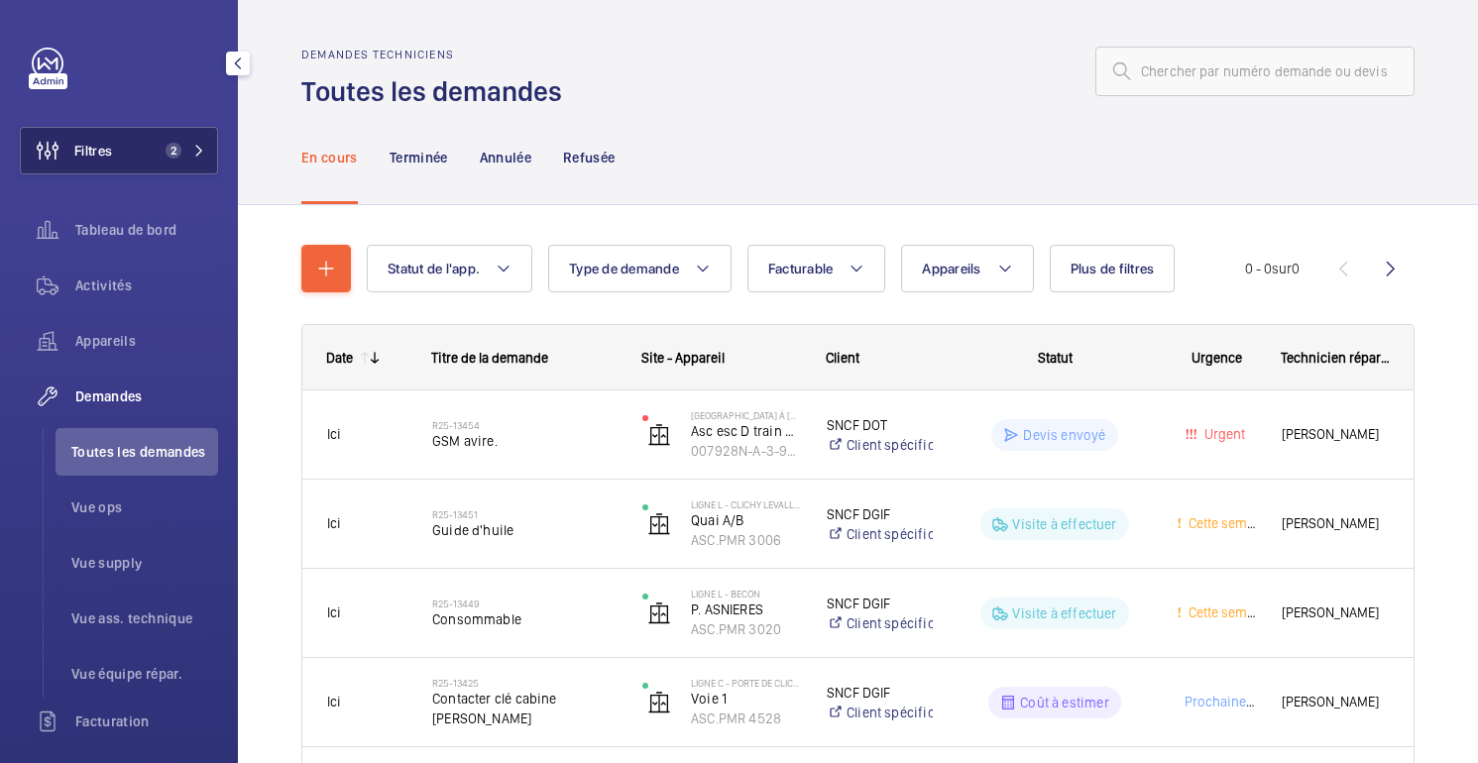
click at [158, 155] on span "2" at bounding box center [170, 151] width 24 height 16
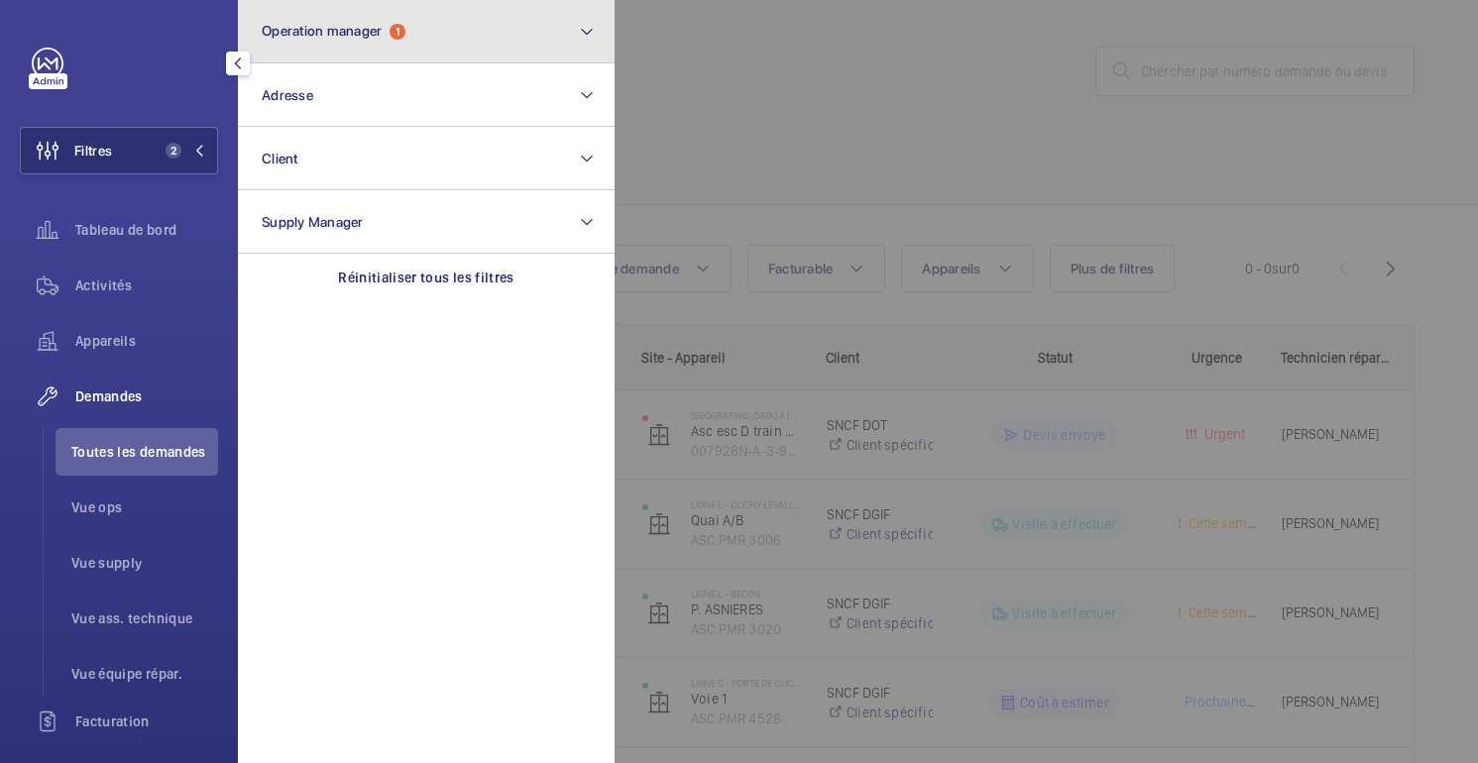
click at [525, 33] on button "Operation manager 1" at bounding box center [426, 31] width 377 height 63
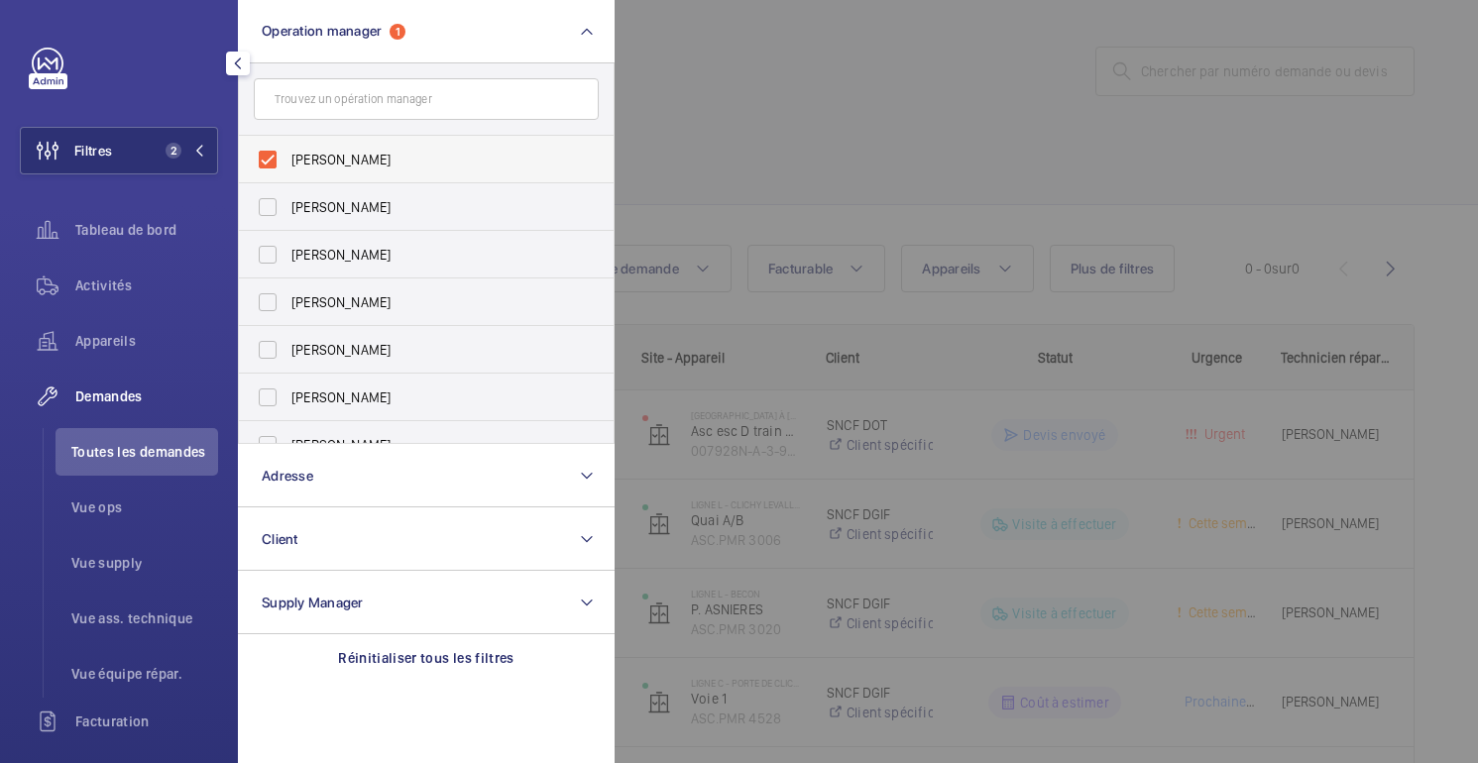
click at [327, 174] on label "[PERSON_NAME]" at bounding box center [411, 160] width 345 height 48
click at [288, 174] on input "[PERSON_NAME]" at bounding box center [268, 160] width 40 height 40
checkbox input "false"
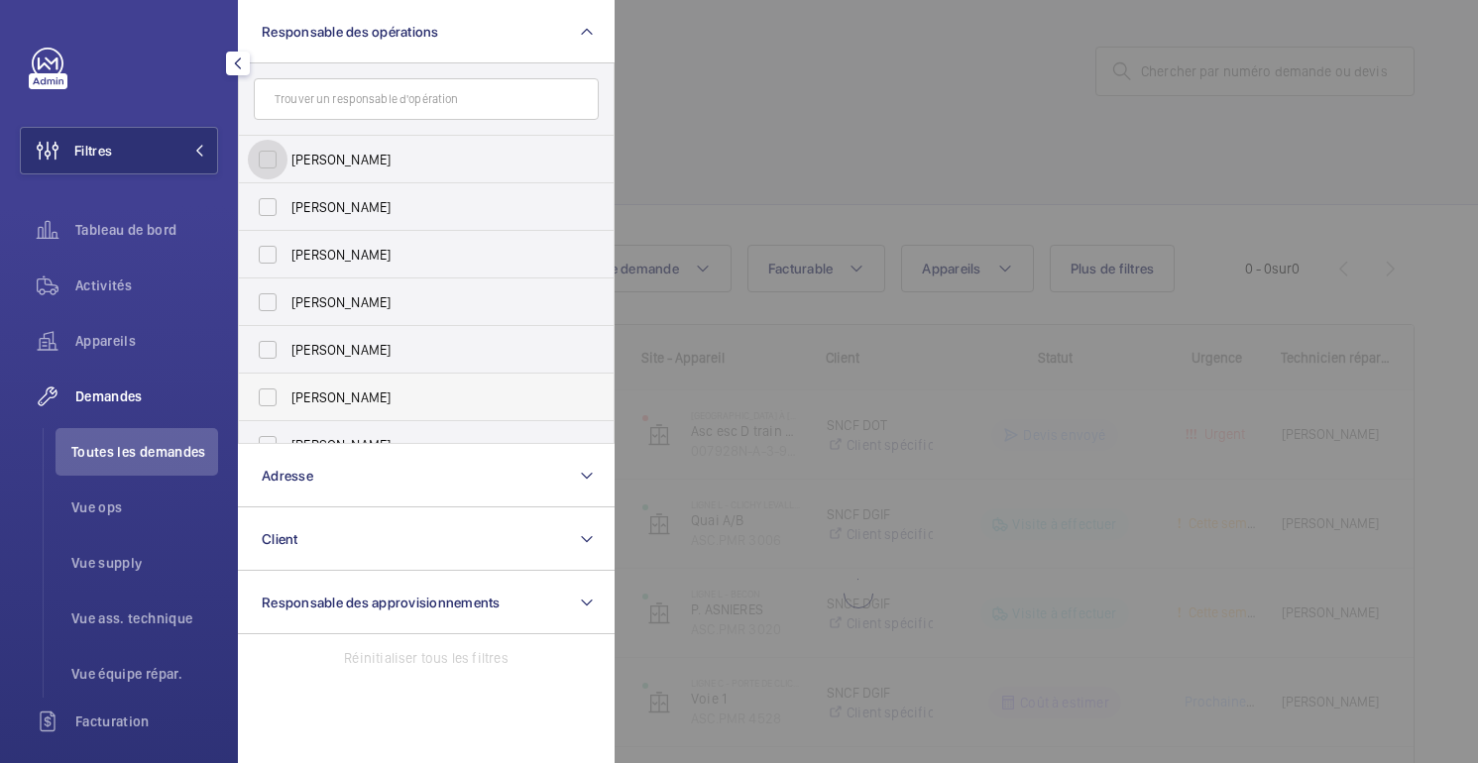
scroll to position [73, 0]
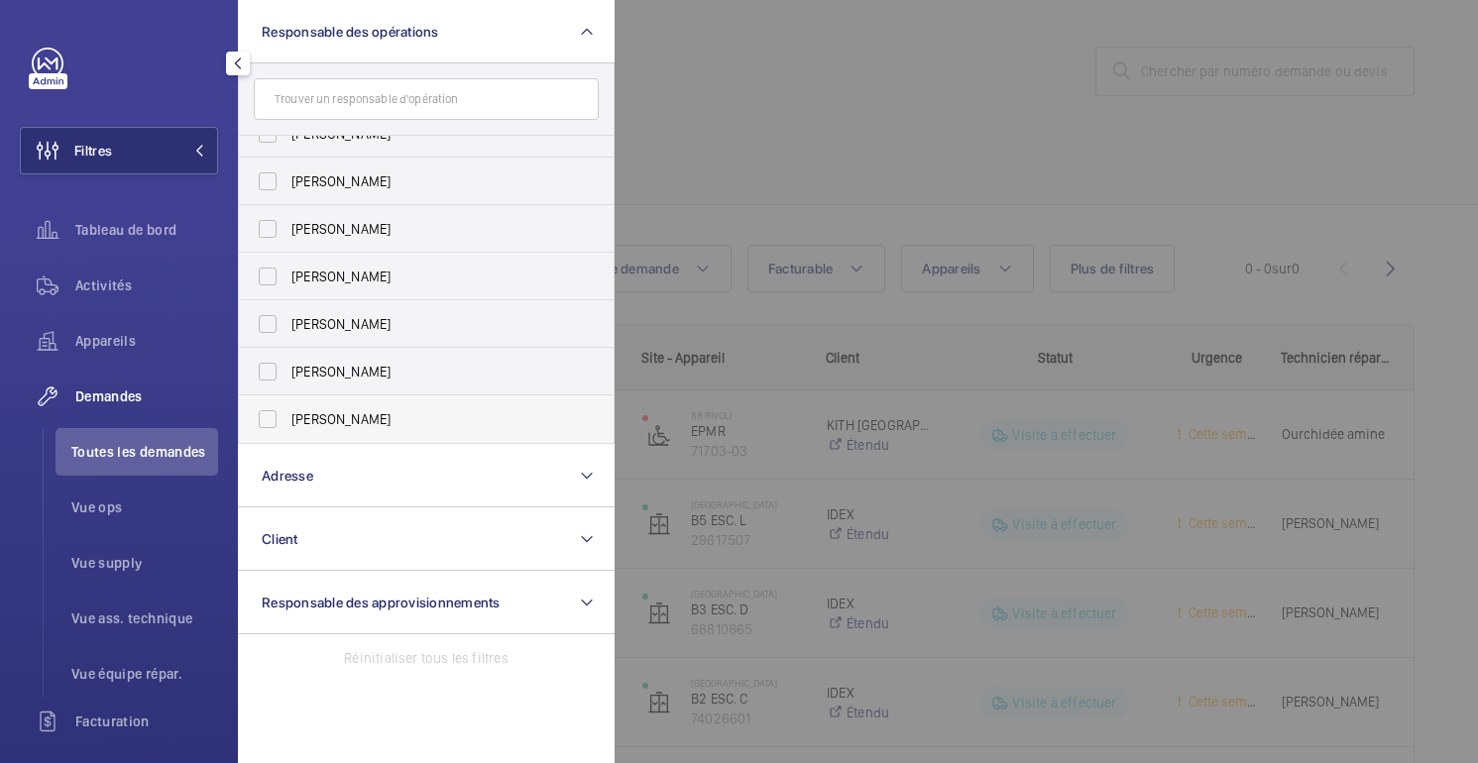
click at [309, 411] on font "[PERSON_NAME]" at bounding box center [340, 419] width 99 height 16
click at [288, 411] on input "[PERSON_NAME]" at bounding box center [268, 420] width 40 height 40
checkbox input "true"
click at [823, 89] on div at bounding box center [1354, 381] width 1478 height 763
